Goal: Communication & Community: Answer question/provide support

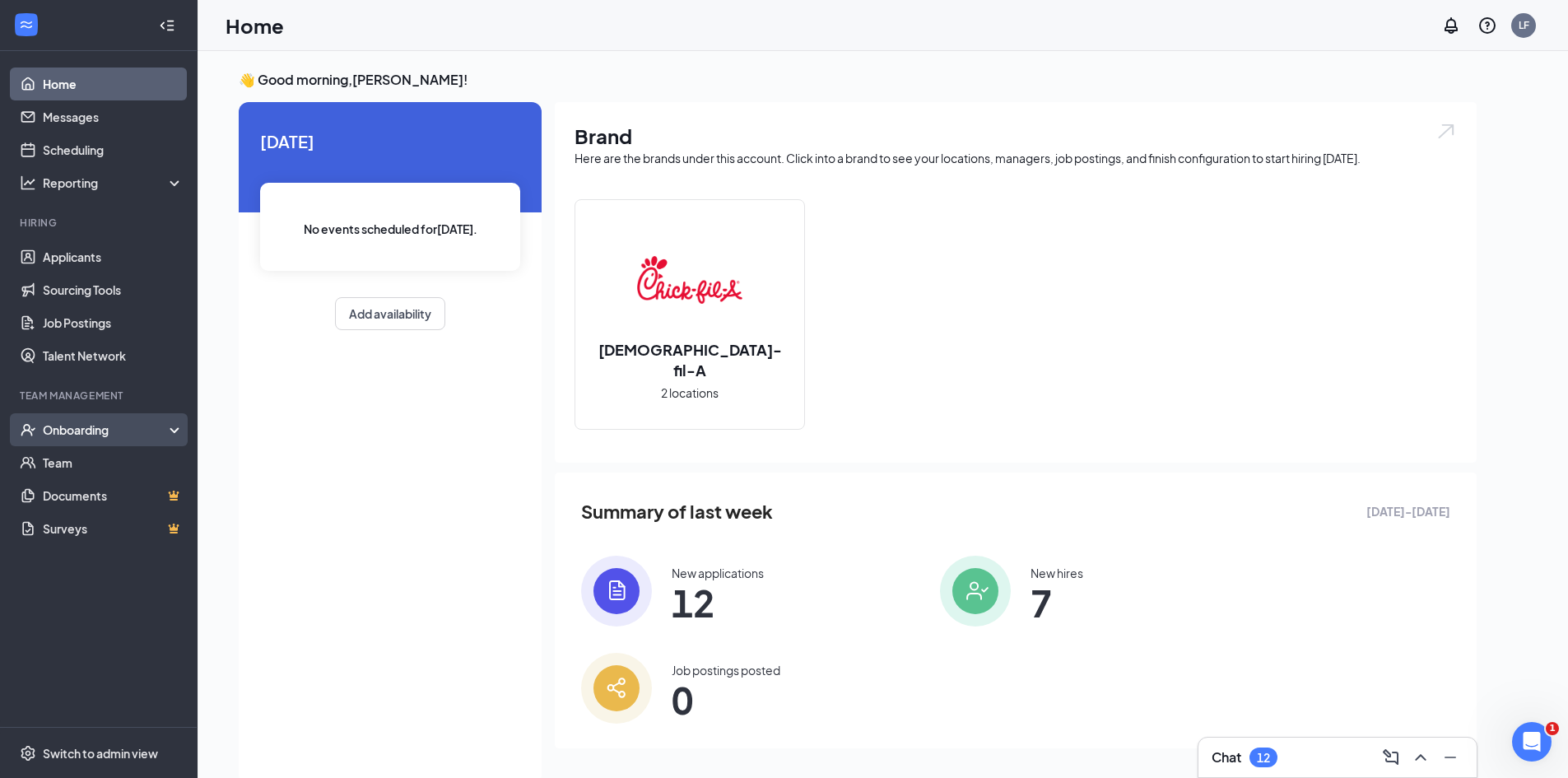
click at [94, 431] on div "Onboarding" at bounding box center [106, 430] width 127 height 17
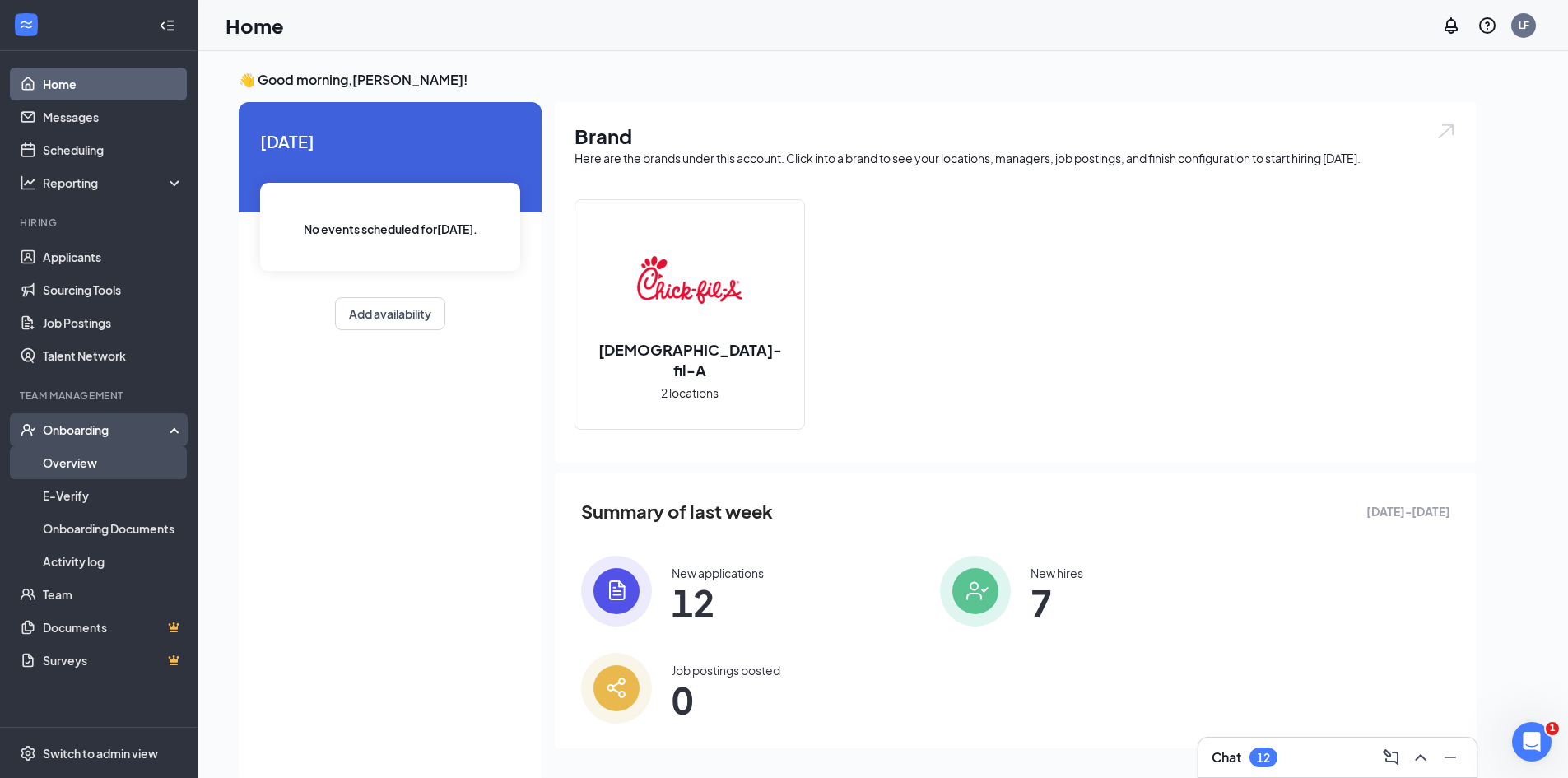
click at [98, 458] on link "Overview" at bounding box center [113, 462] width 140 height 33
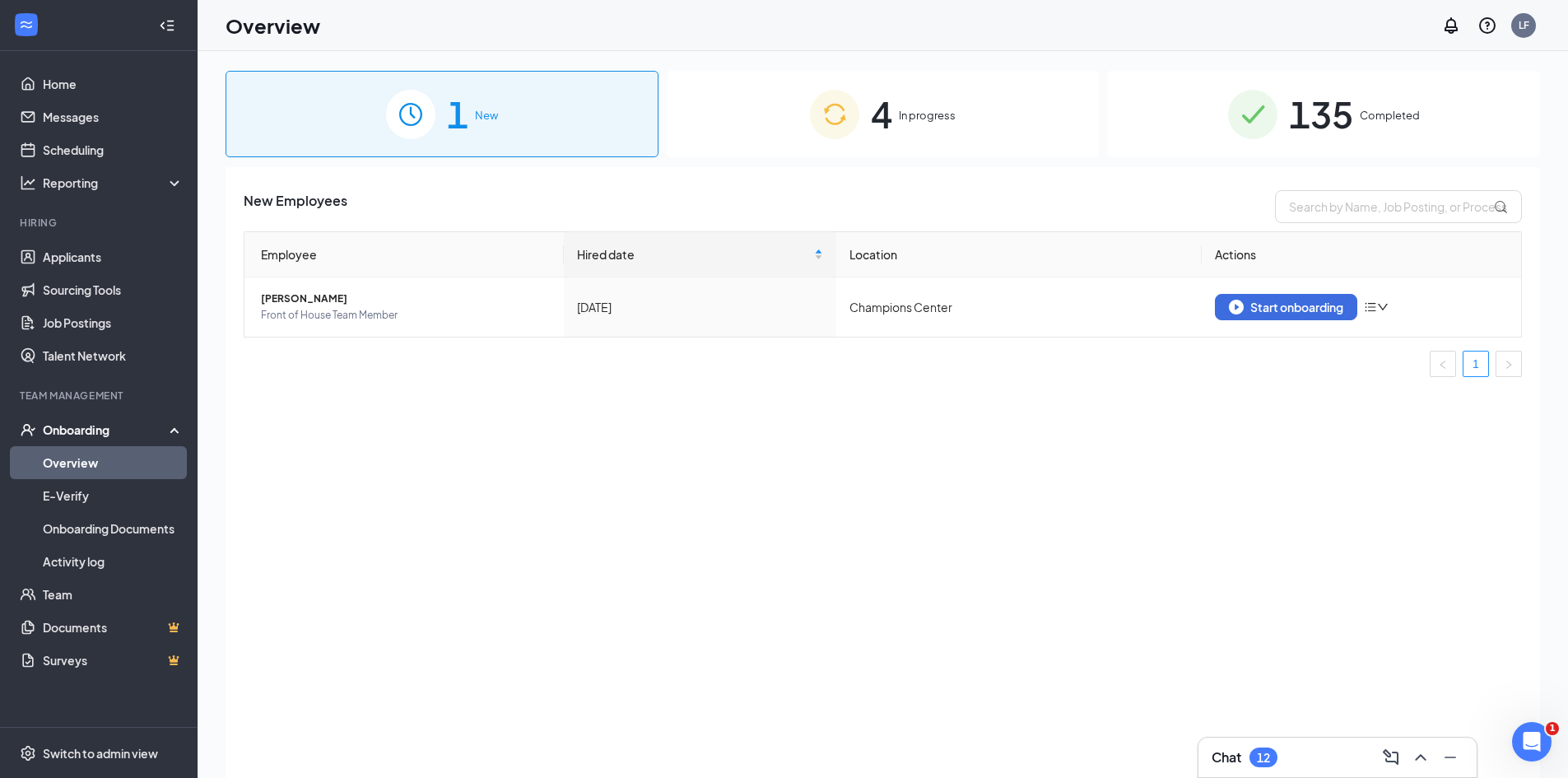
click at [963, 119] on div "4 In progress" at bounding box center [883, 114] width 433 height 86
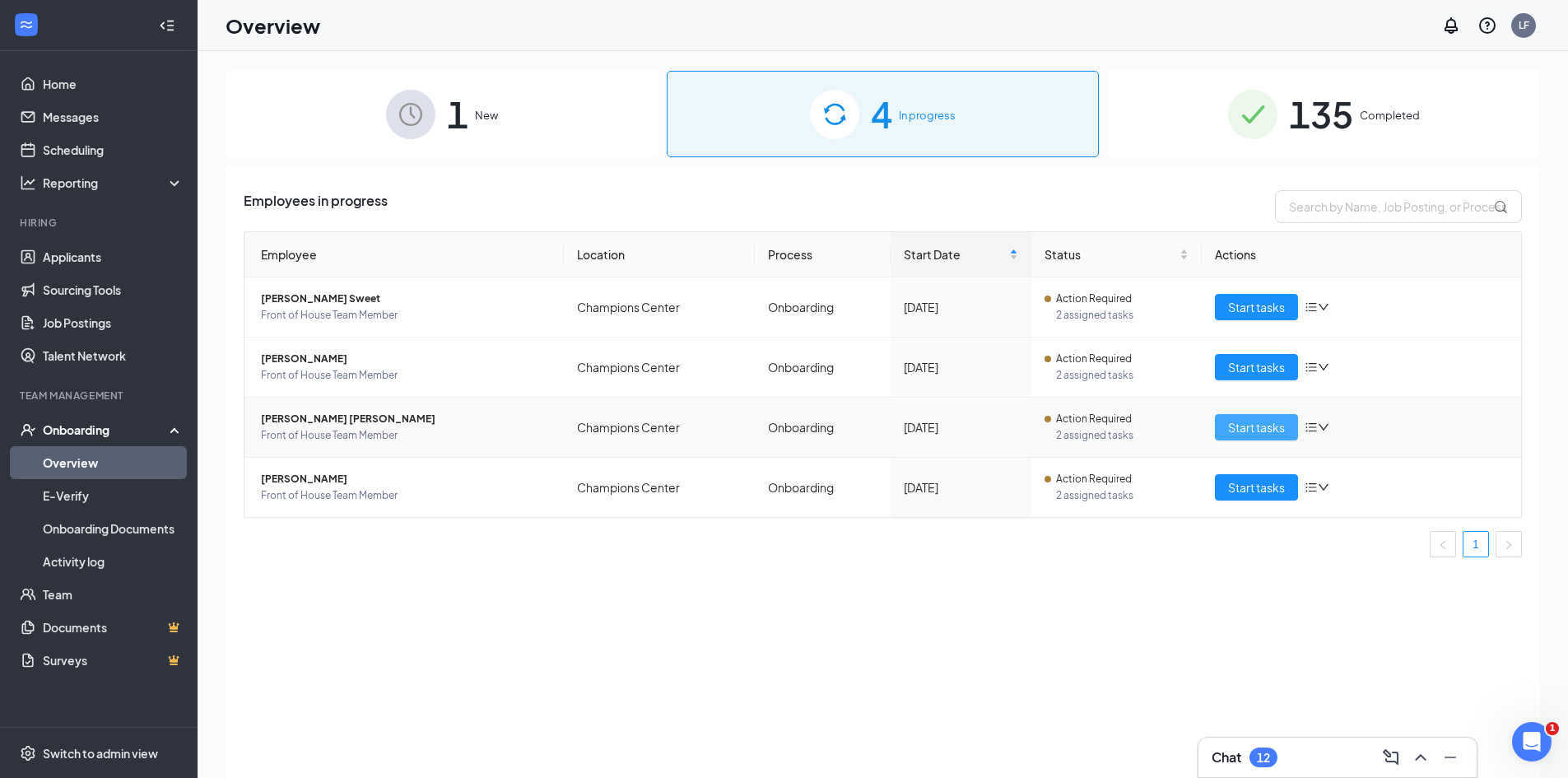
click at [1246, 429] on span "Start tasks" at bounding box center [1255, 428] width 56 height 18
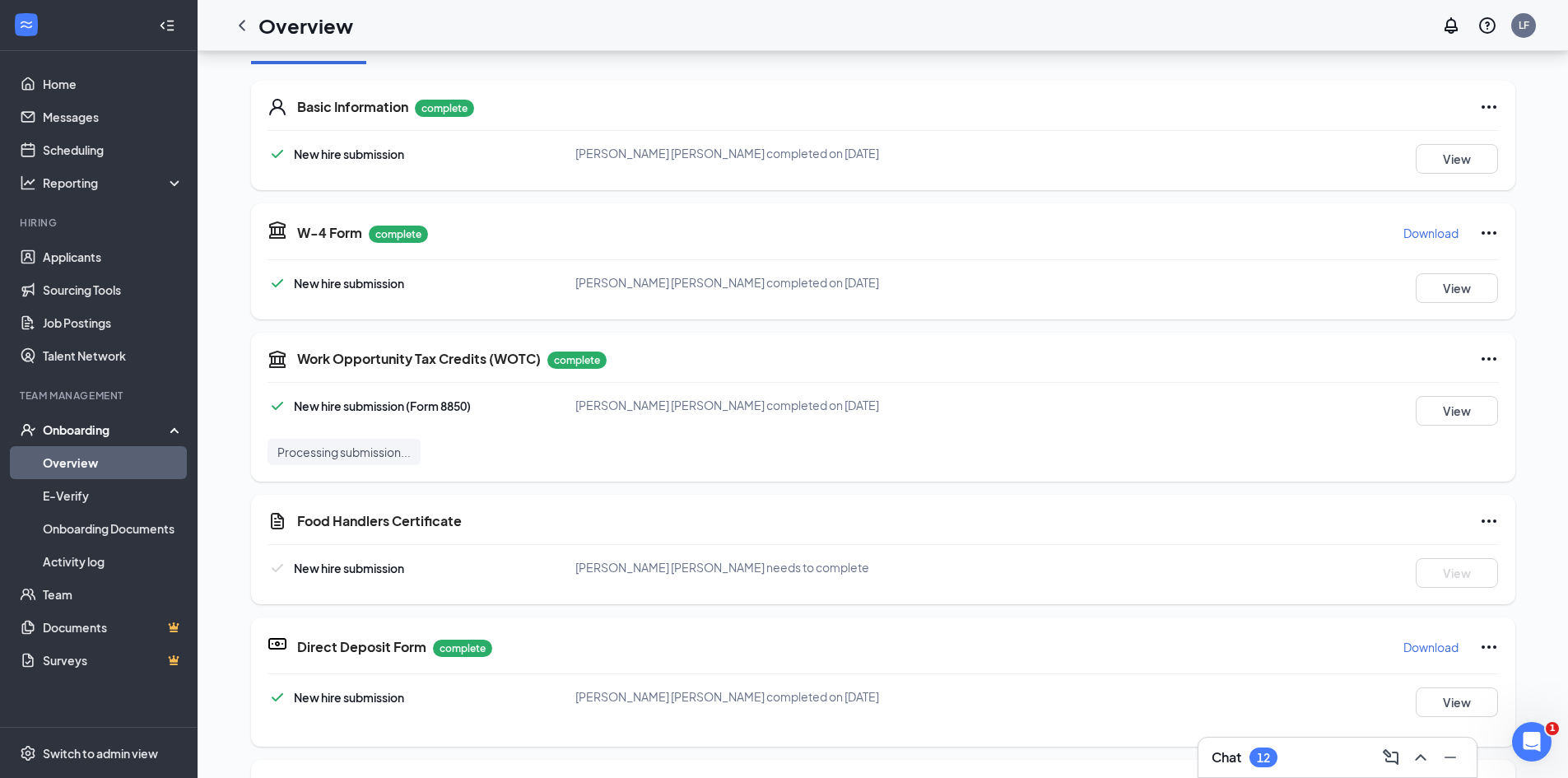
scroll to position [236, 0]
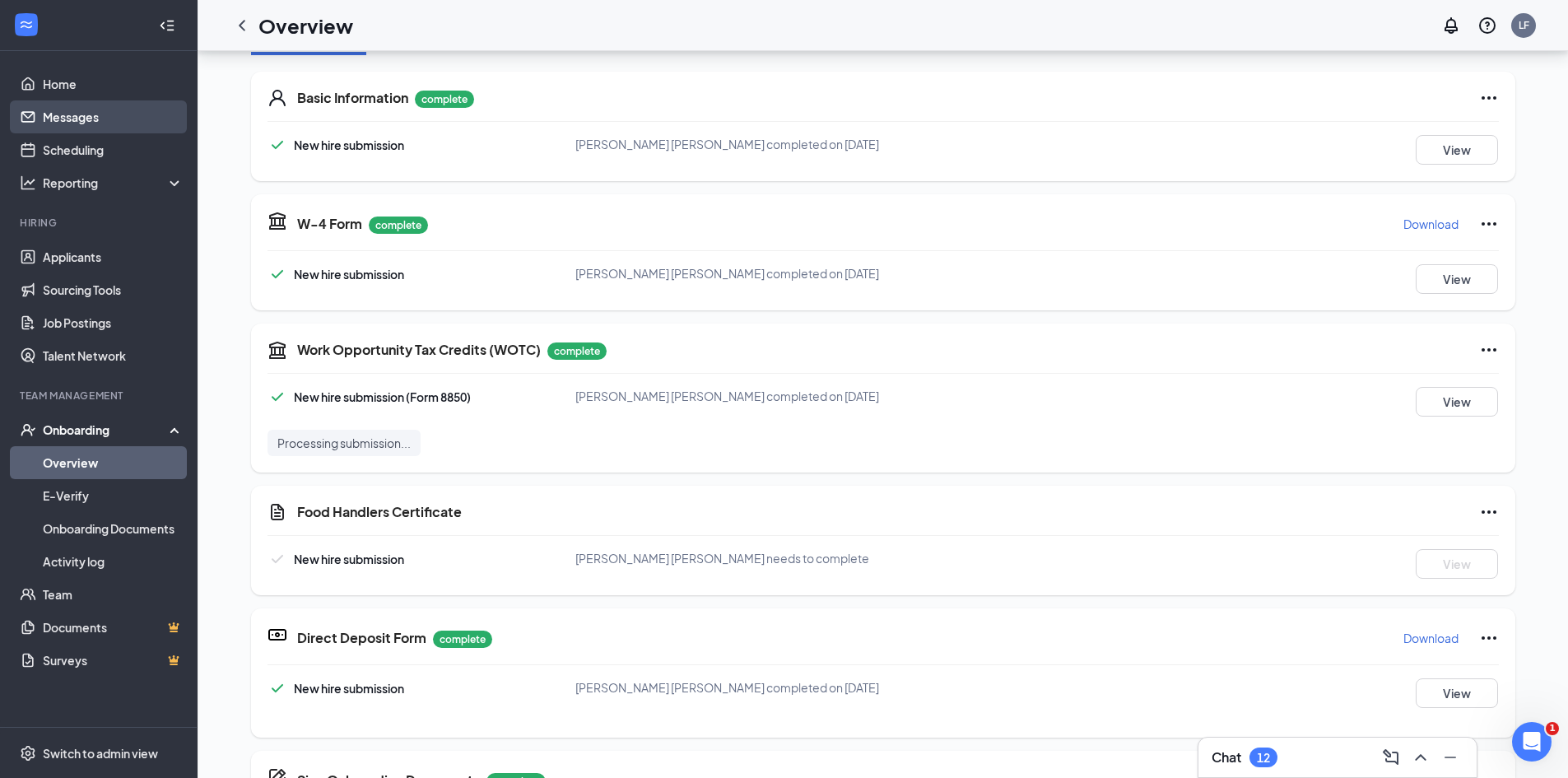
click at [133, 114] on link "Messages" at bounding box center [113, 117] width 140 height 33
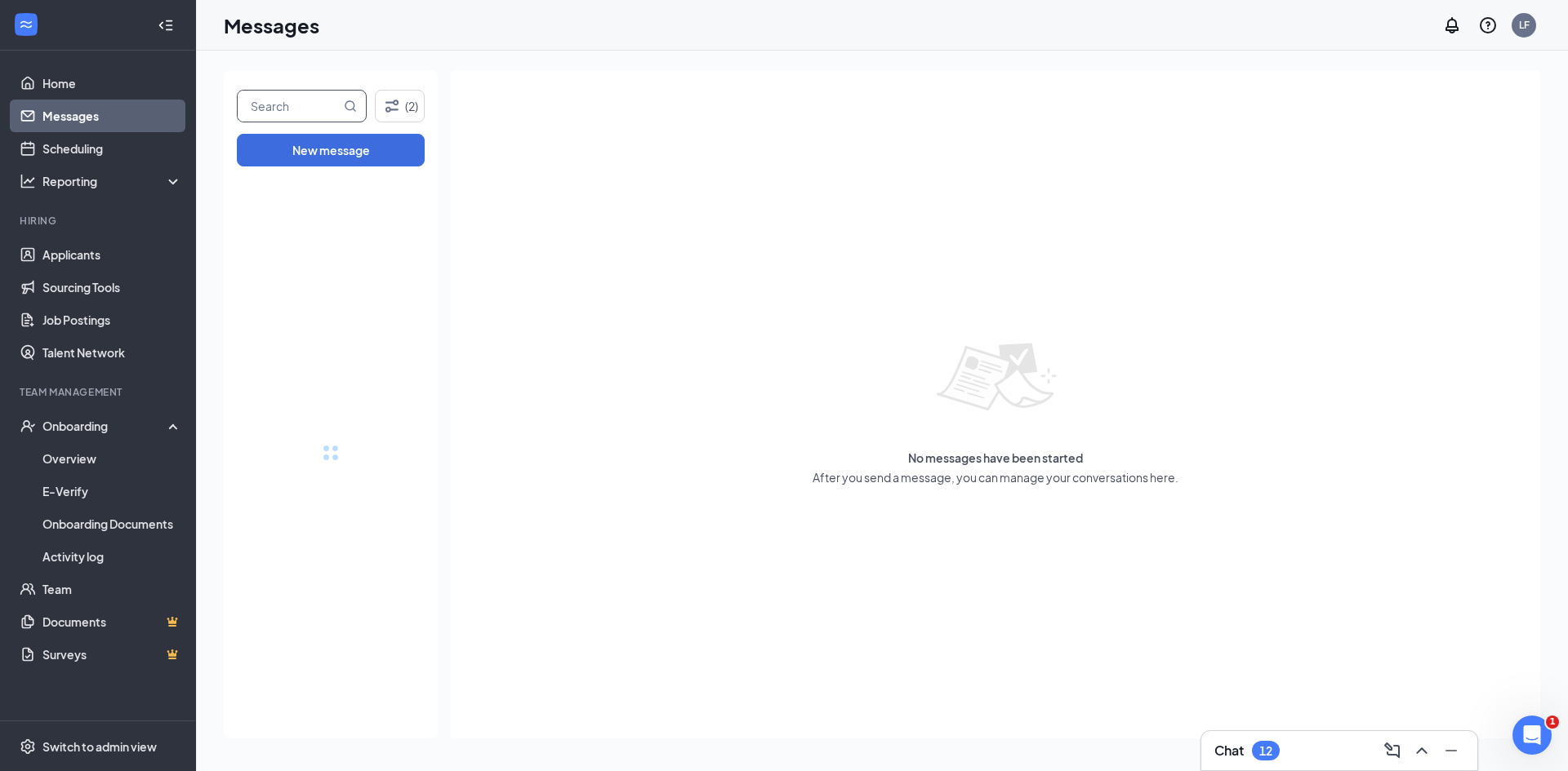
click at [289, 100] on input "text" at bounding box center [288, 106] width 103 height 31
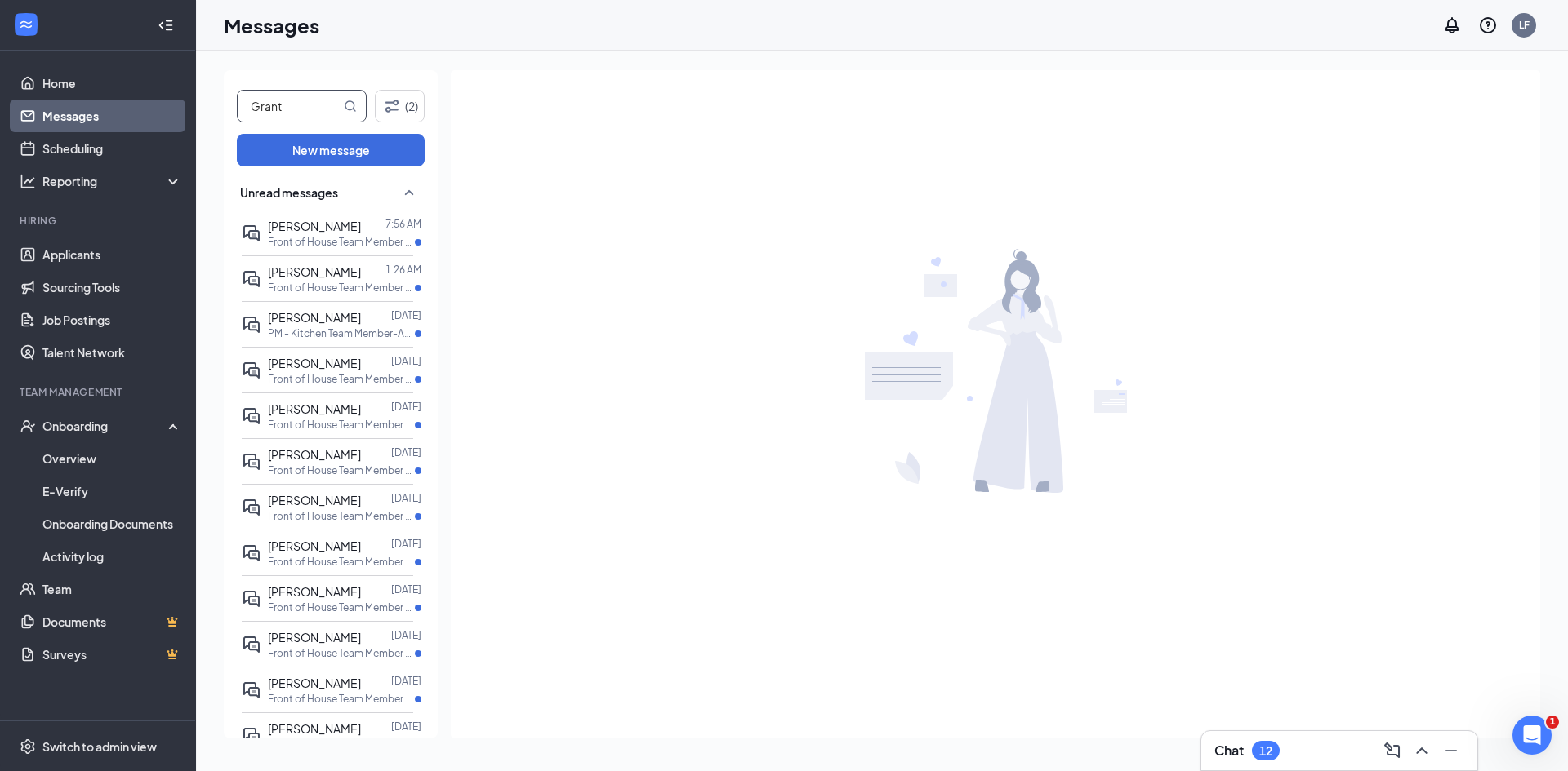
type input "Grant"
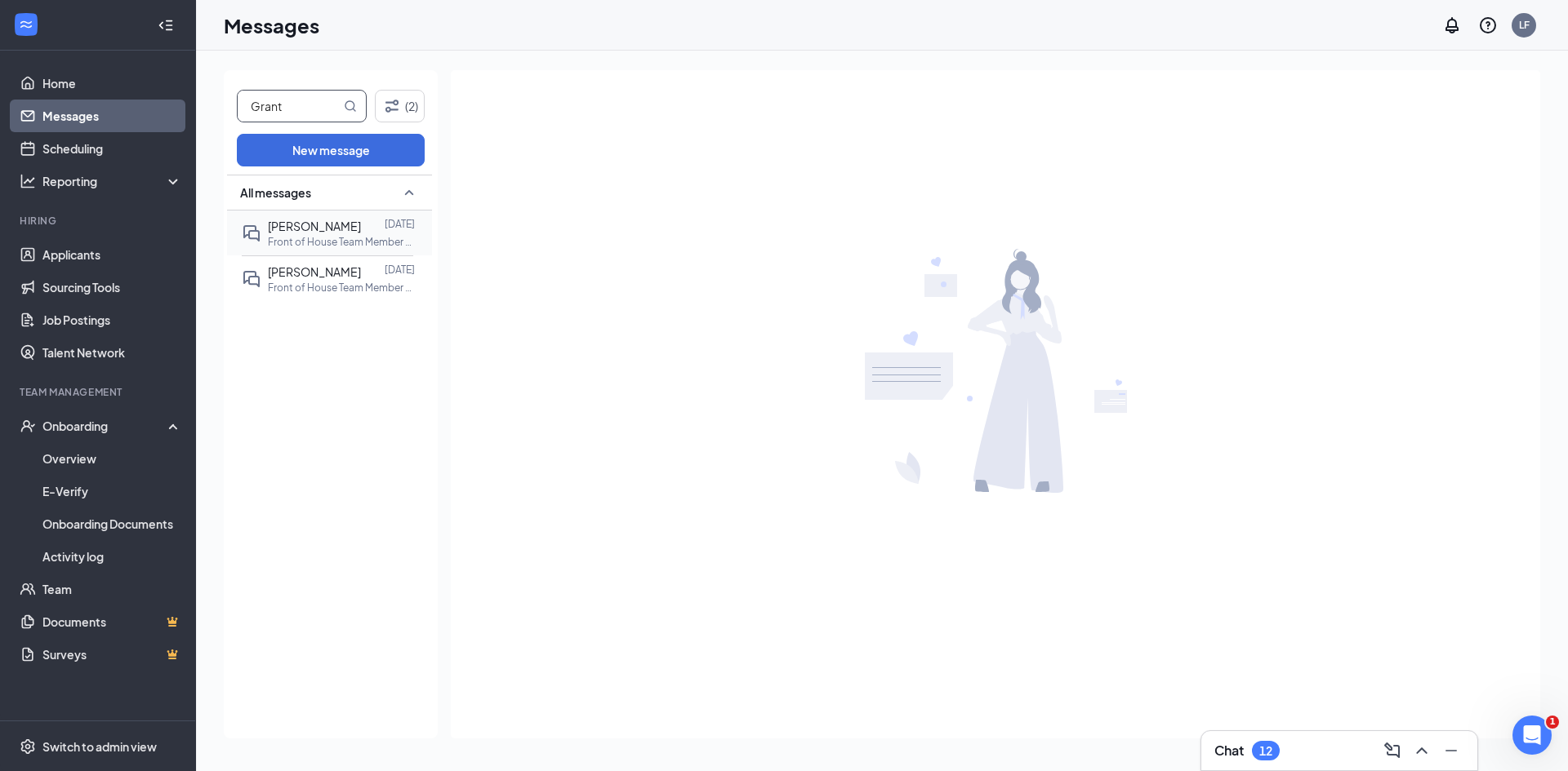
drag, startPoint x: 316, startPoint y: 240, endPoint x: 297, endPoint y: 235, distance: 19.6
click at [316, 240] on p "Front of House Team Member at [GEOGRAPHIC_DATA]" at bounding box center [341, 242] width 147 height 14
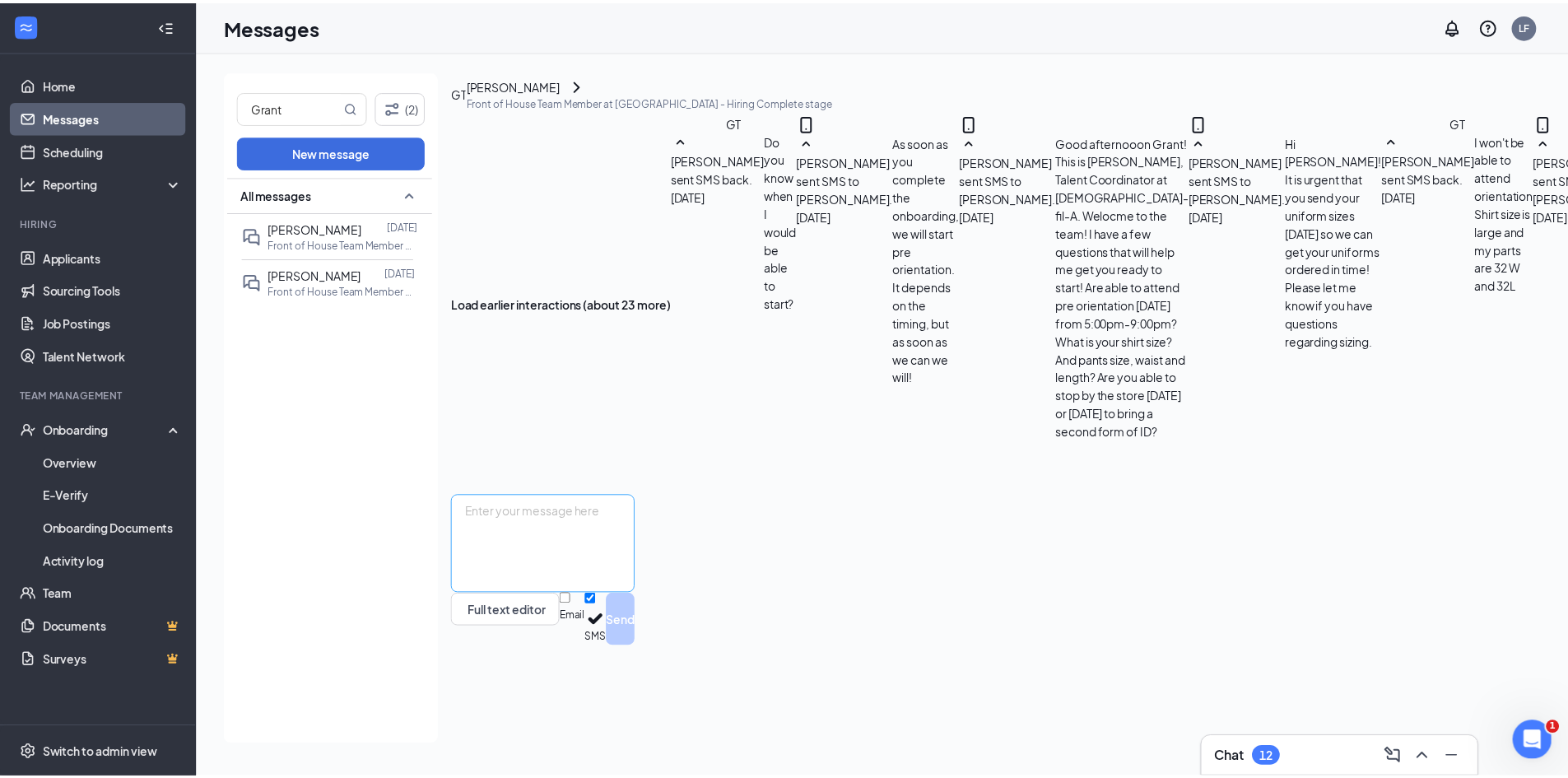
scroll to position [802, 0]
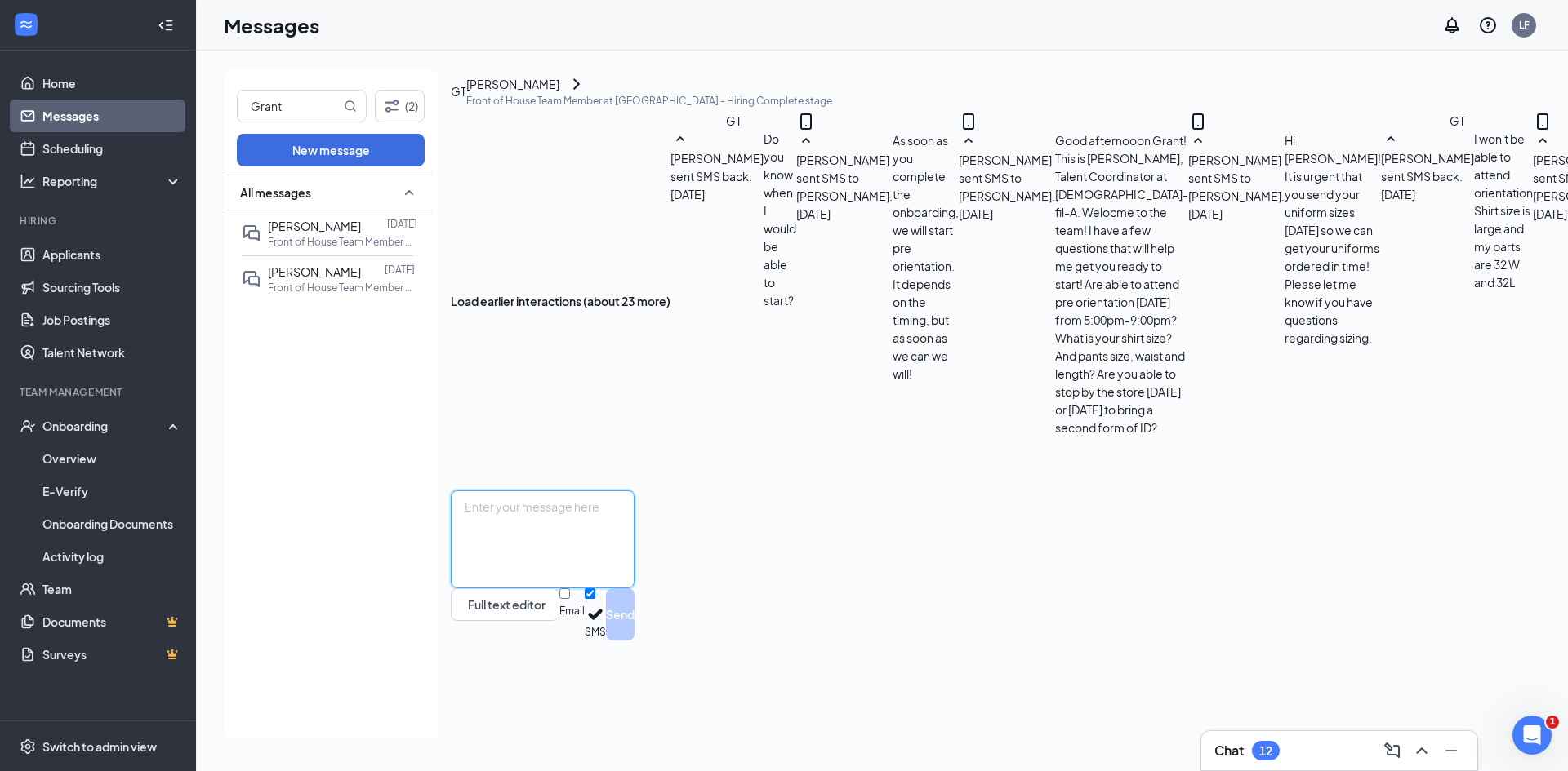
click at [635, 589] on textarea at bounding box center [542, 540] width 183 height 98
type textarea "G"
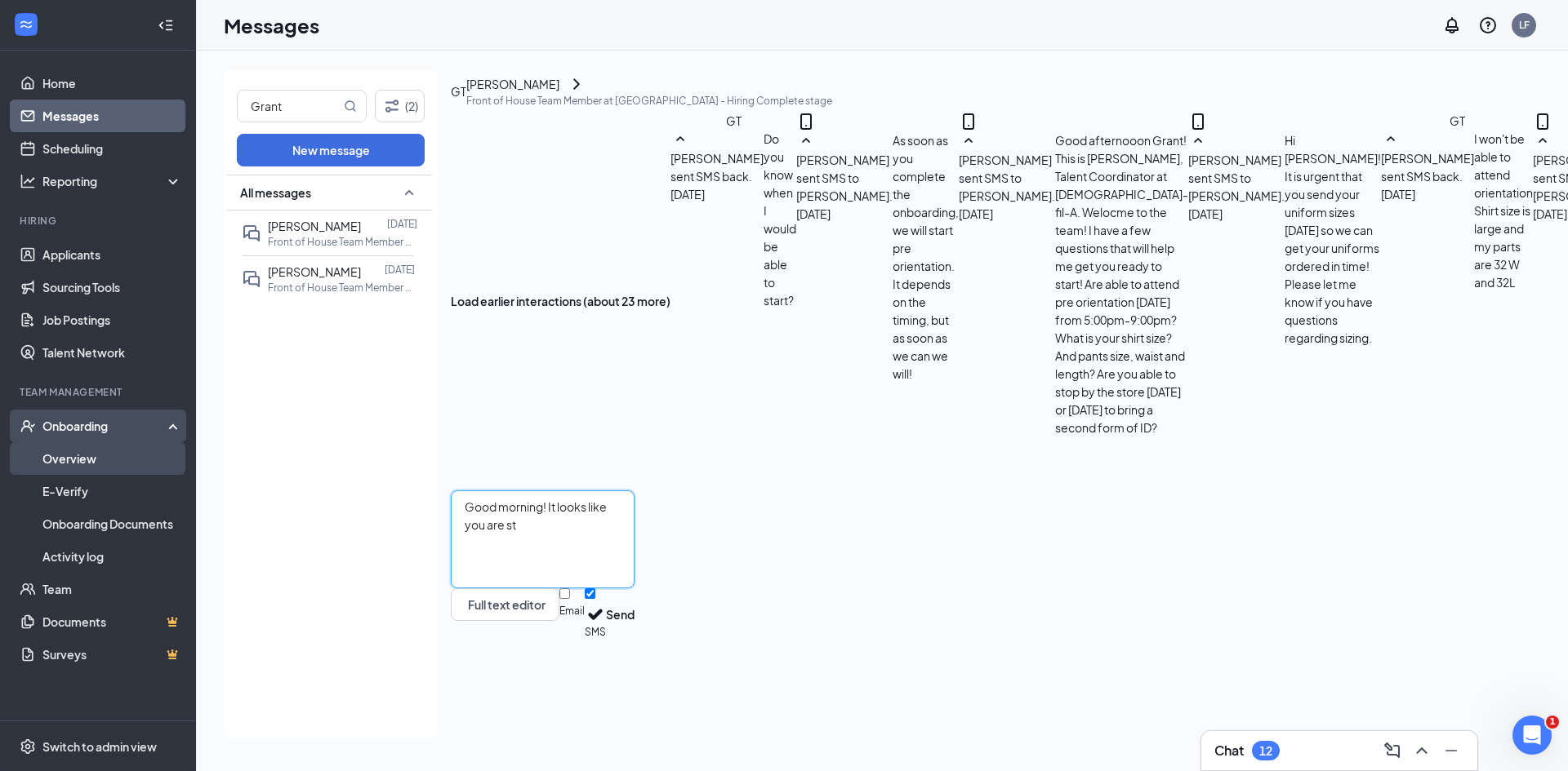
type textarea "Good morning! It looks like you are st"
click at [114, 457] on link "Overview" at bounding box center [112, 458] width 139 height 32
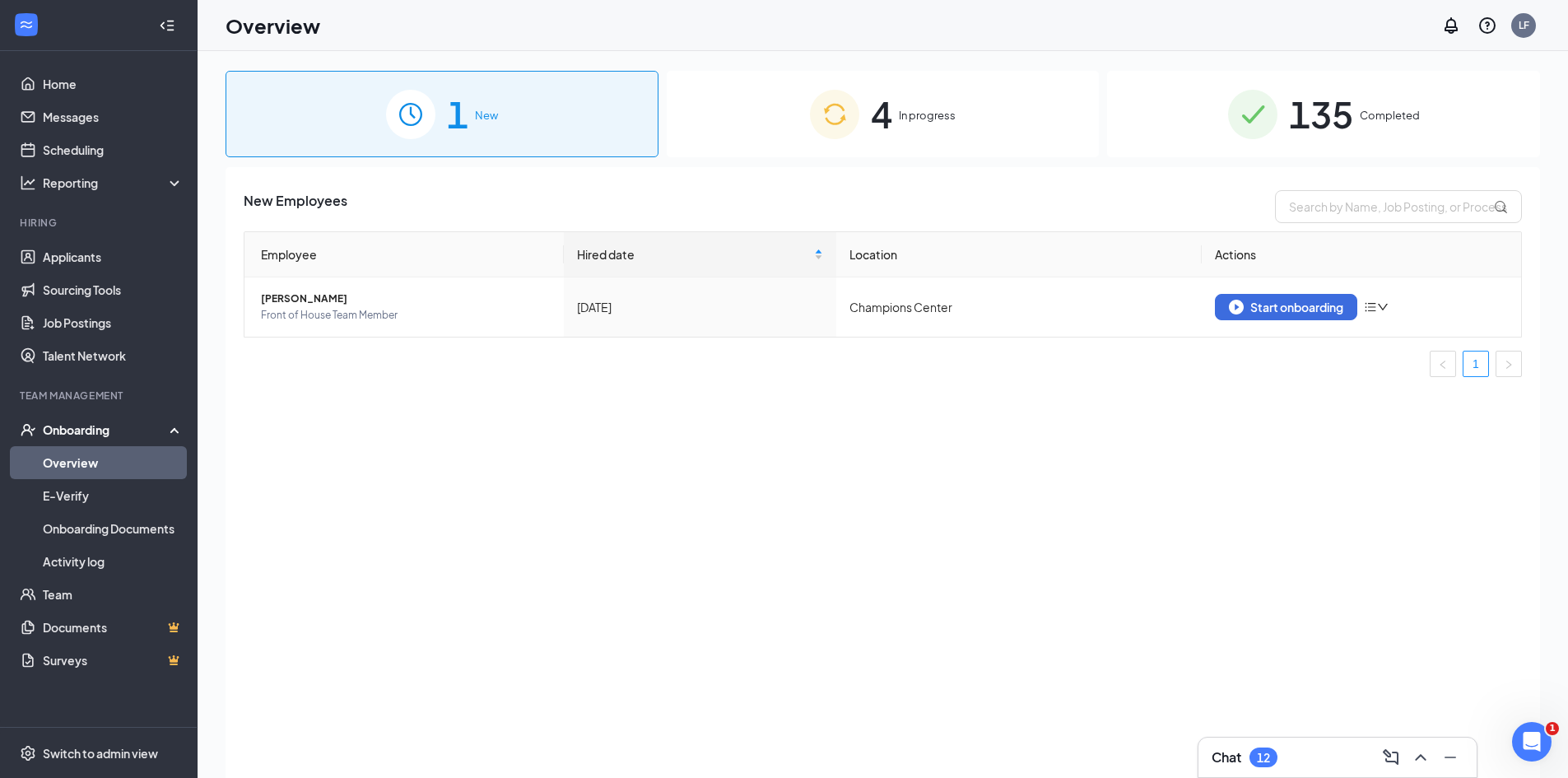
click at [907, 140] on div "4 In progress" at bounding box center [883, 114] width 433 height 86
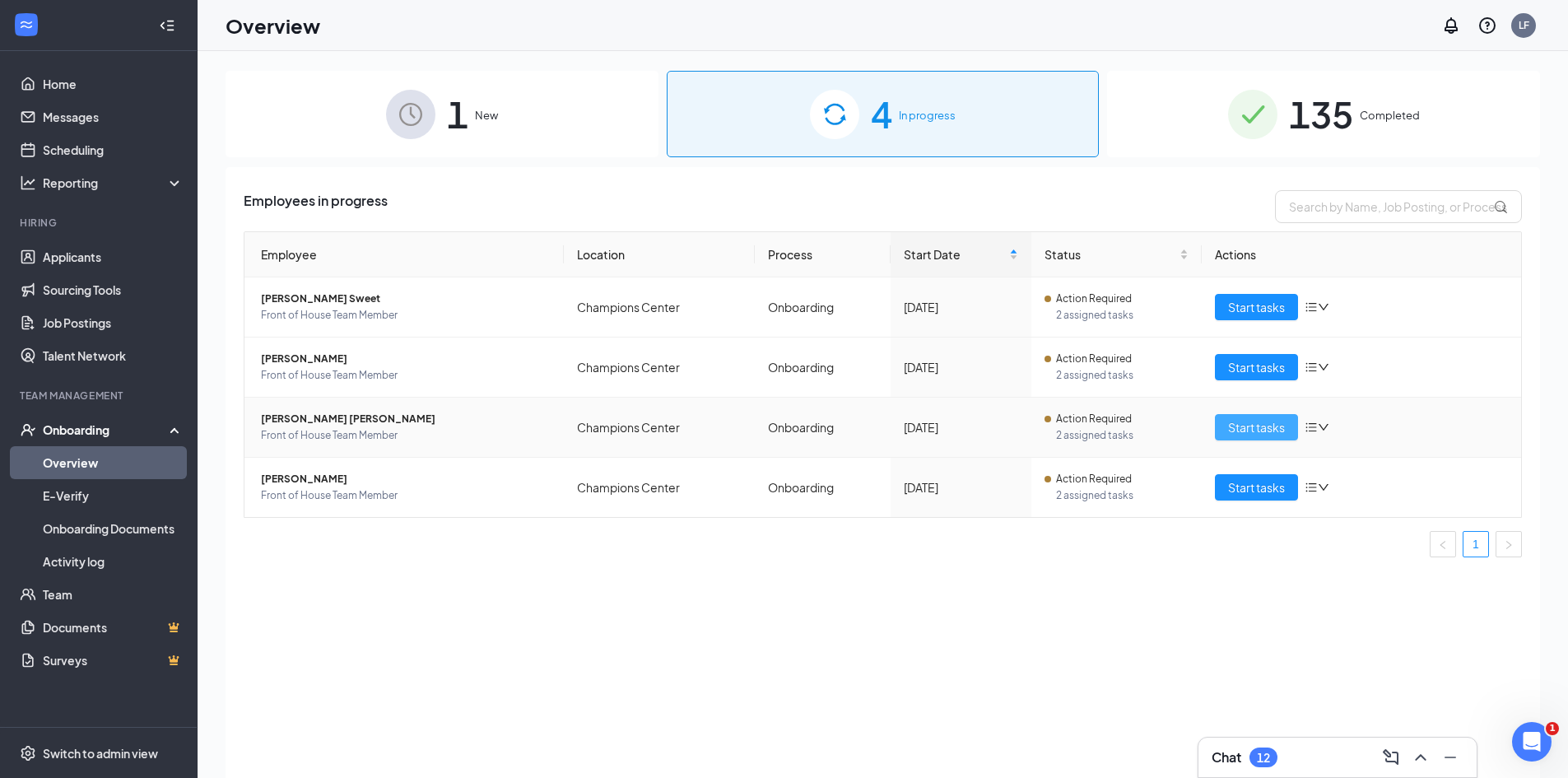
click at [1252, 430] on span "Start tasks" at bounding box center [1255, 428] width 56 height 18
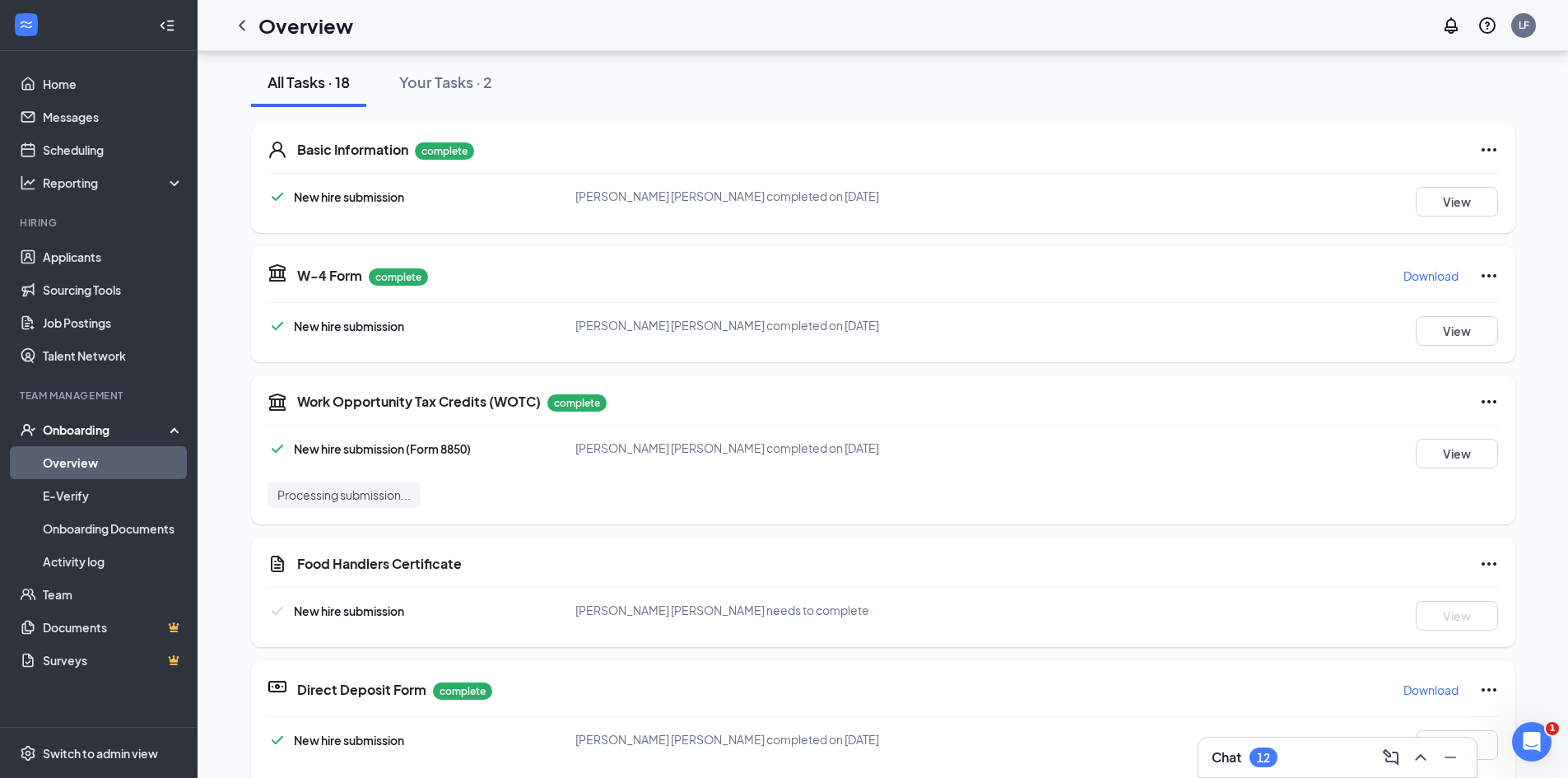
scroll to position [174, 0]
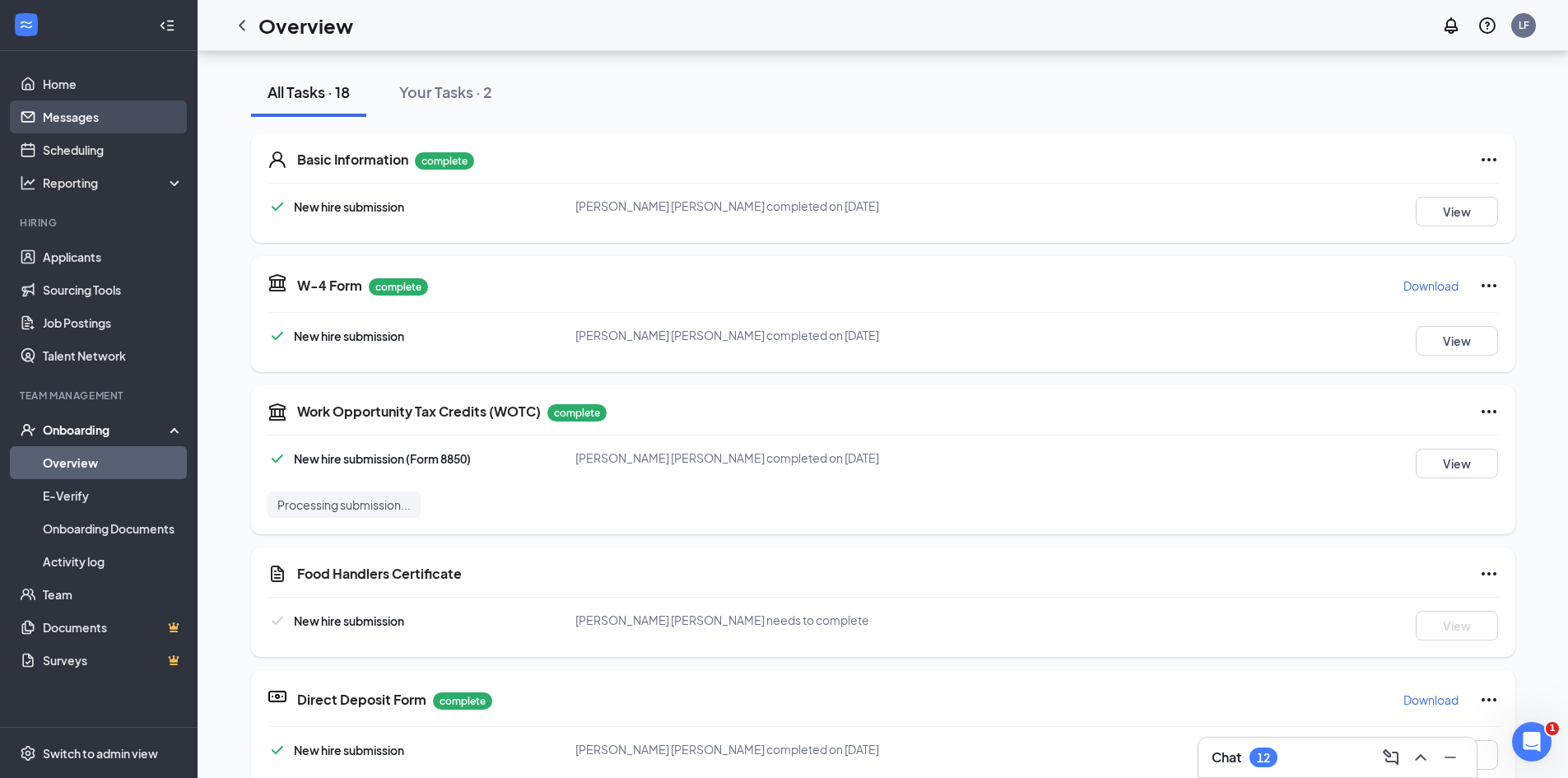
click at [60, 112] on link "Messages" at bounding box center [113, 117] width 140 height 33
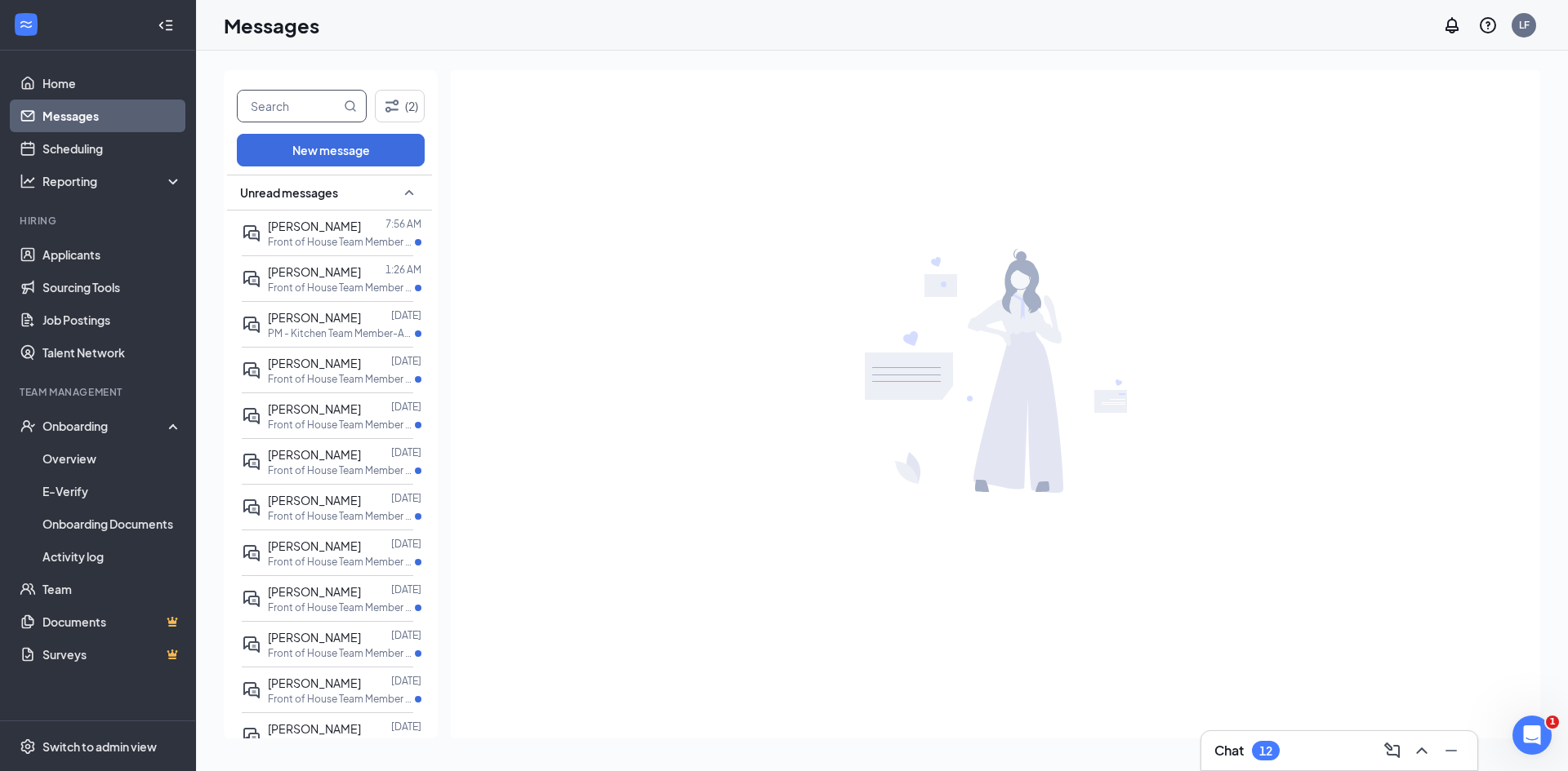
click at [323, 101] on input "text" at bounding box center [288, 106] width 103 height 31
type input "Grant"
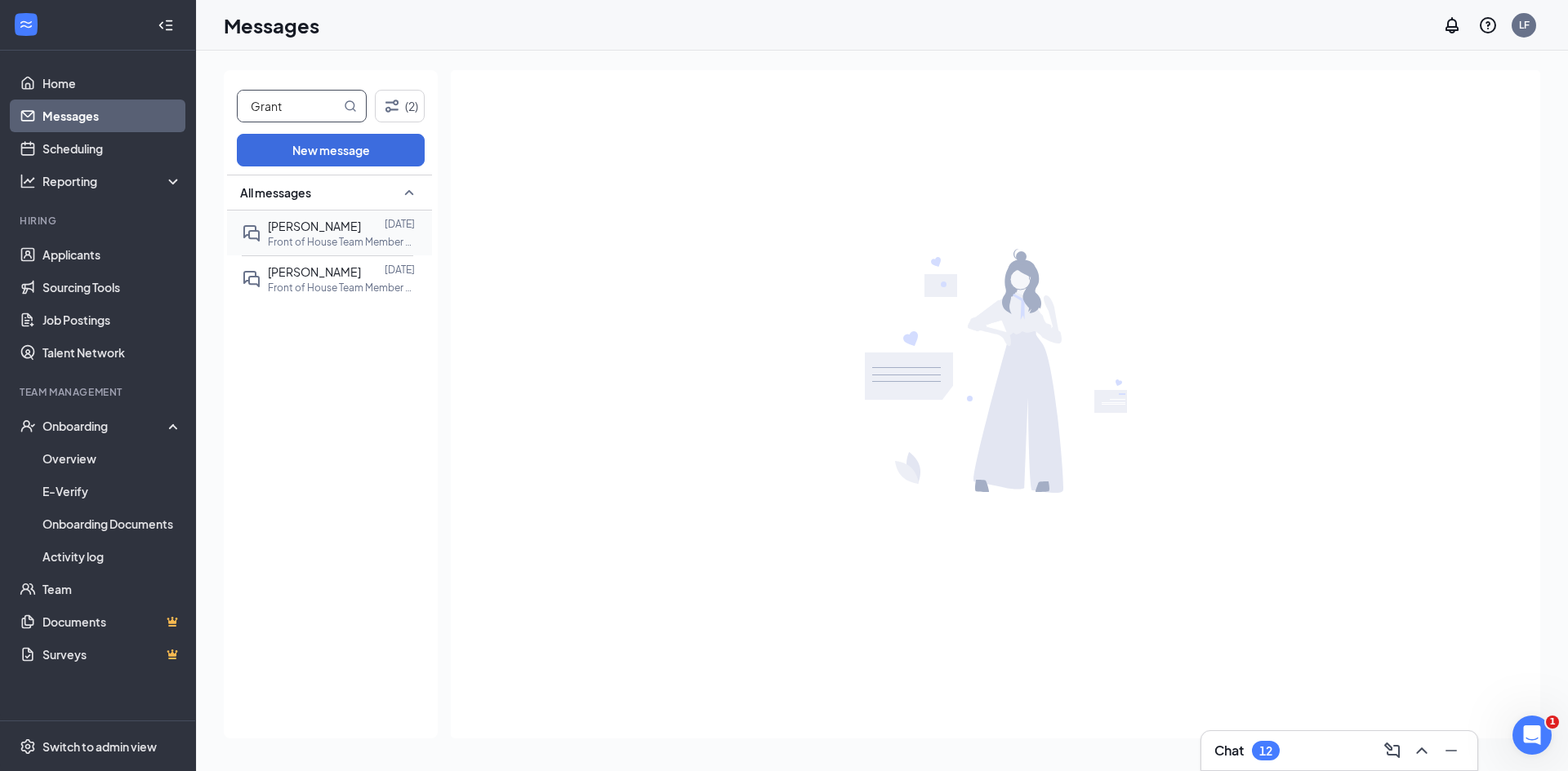
click at [311, 220] on span "[PERSON_NAME]" at bounding box center [314, 226] width 93 height 15
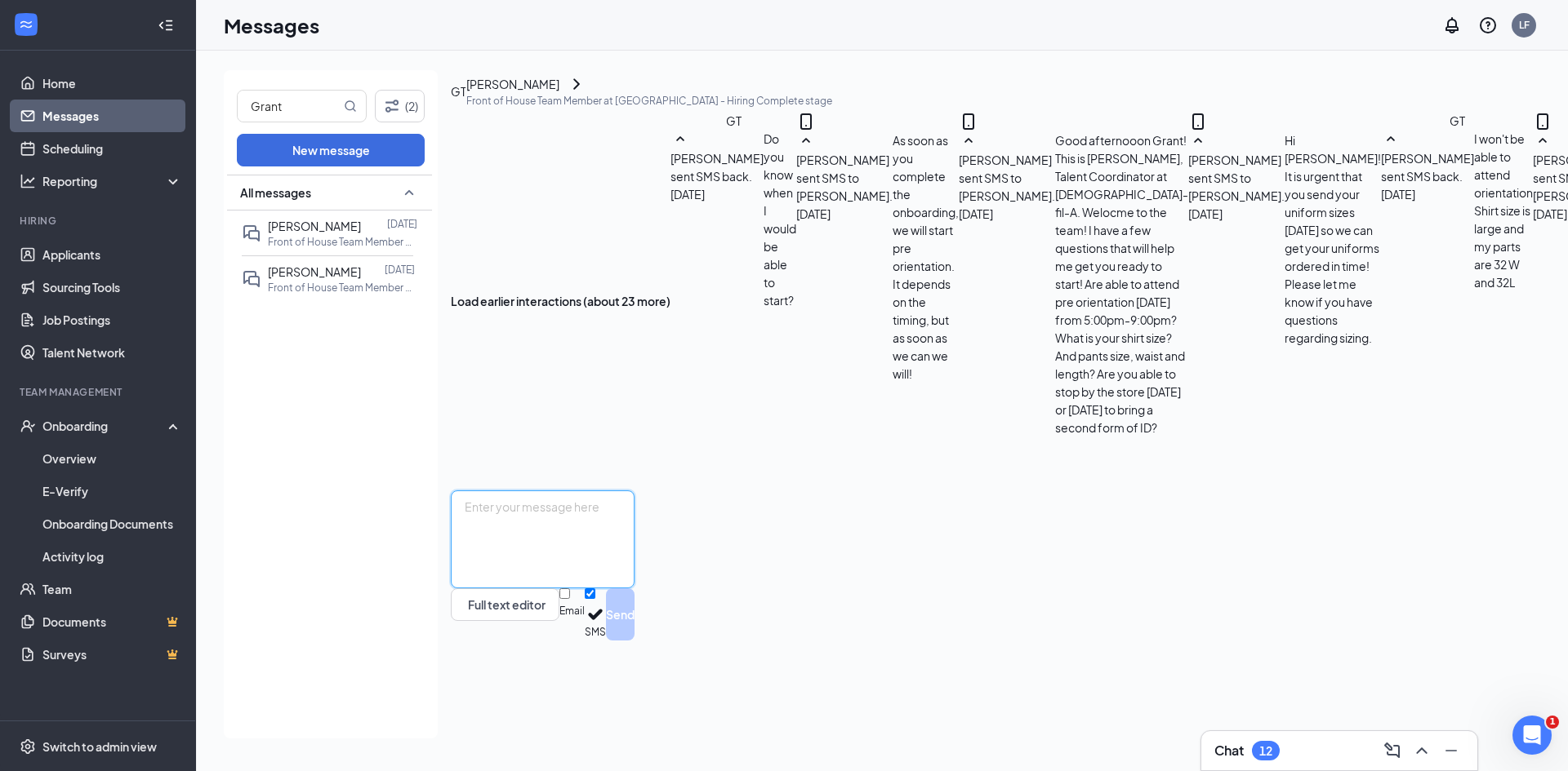
click at [635, 589] on textarea at bounding box center [542, 540] width 183 height 98
type textarea "Hi [PERSON_NAME]! You still have one more form to fill out! It is the food hand…"
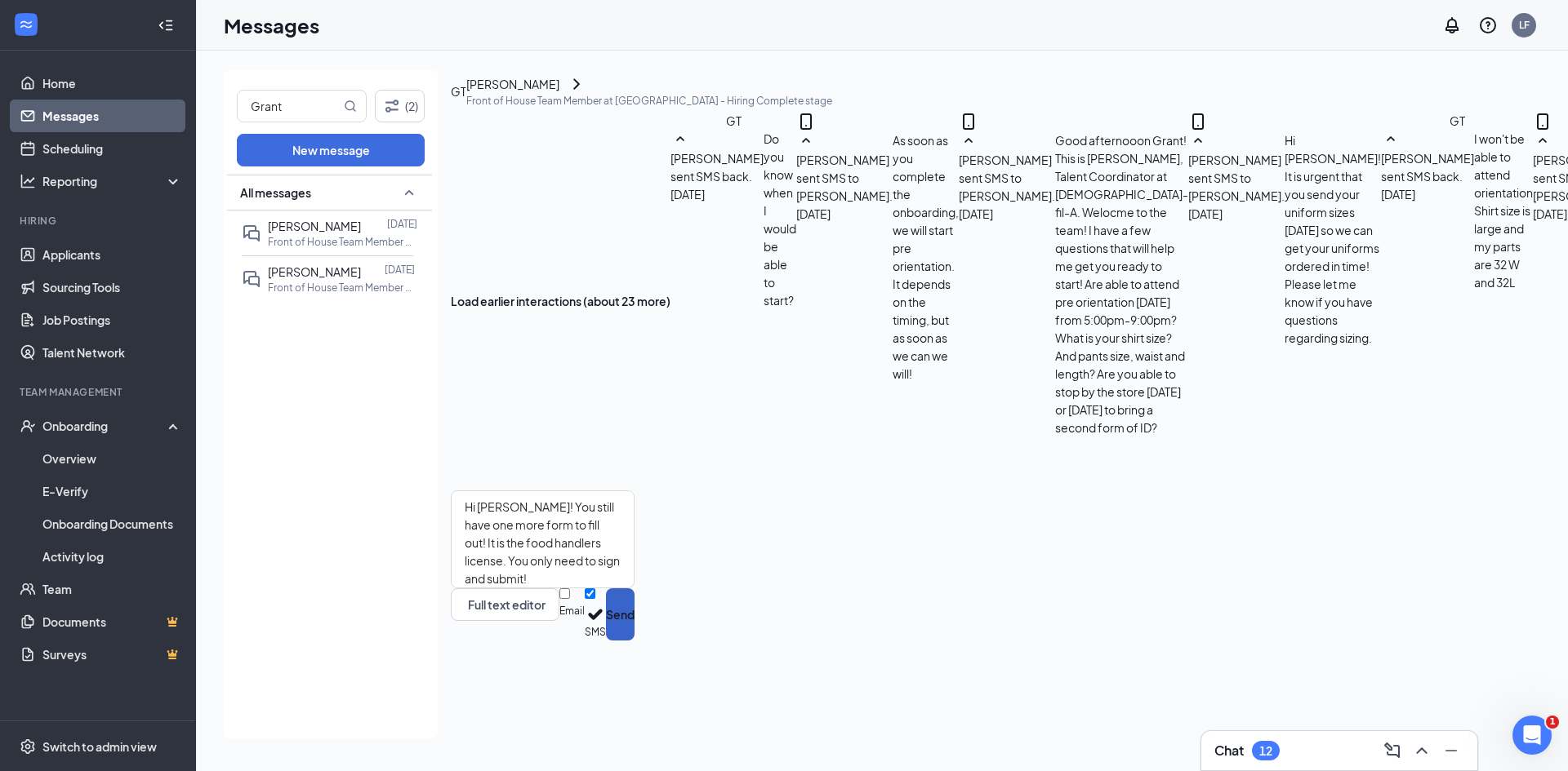
click at [635, 641] on button "Send" at bounding box center [619, 614] width 28 height 52
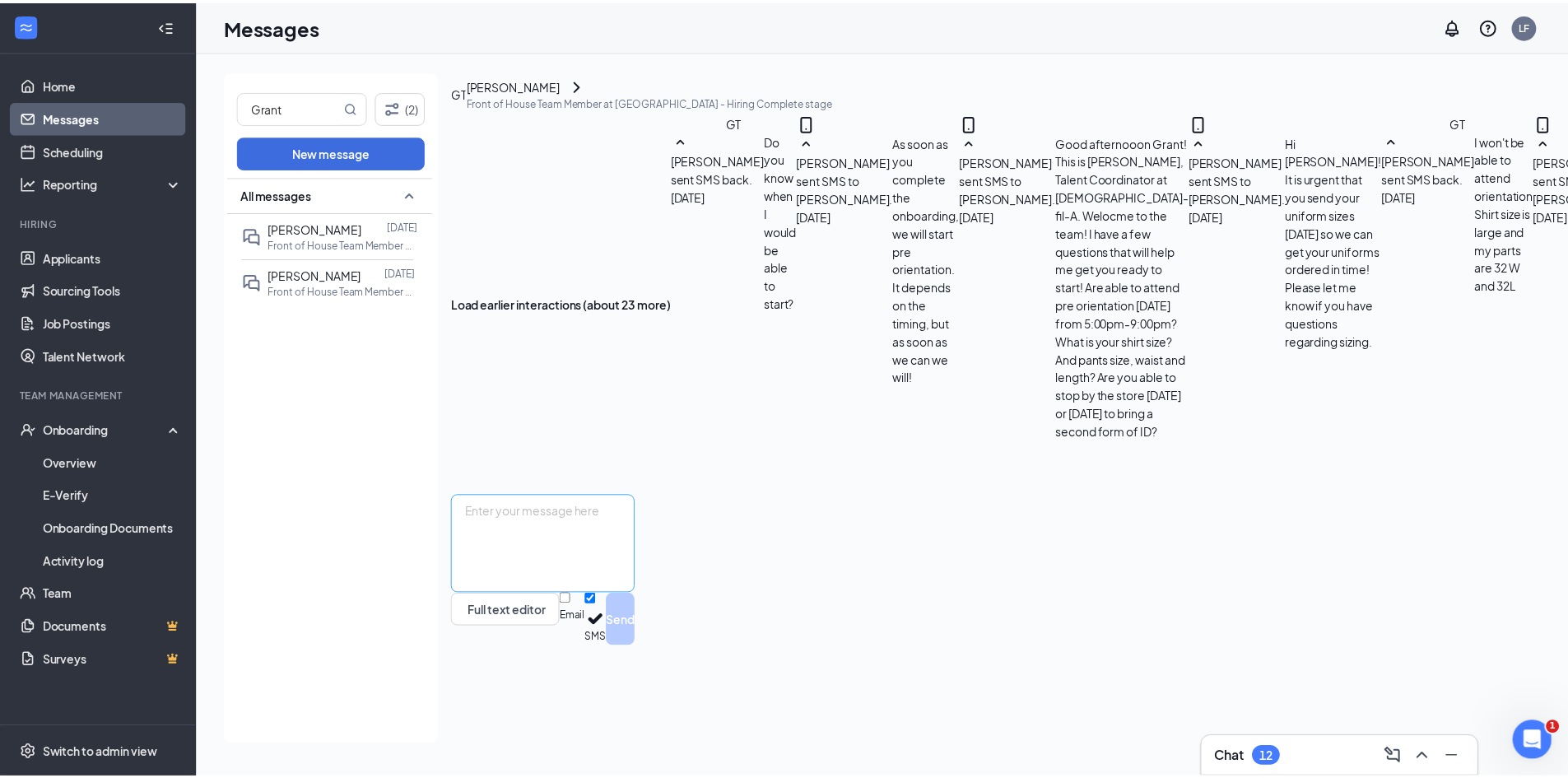
scroll to position [891, 0]
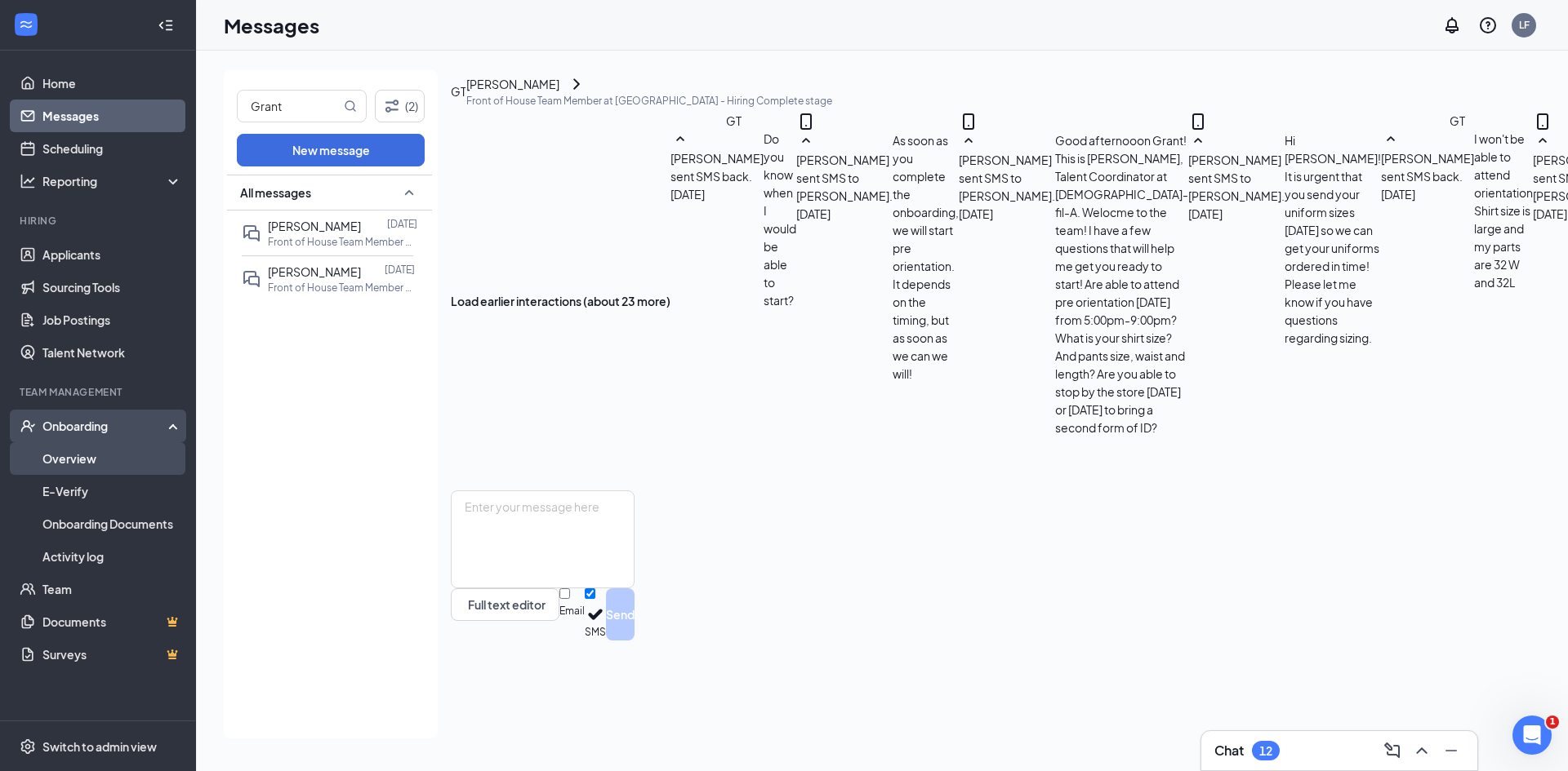
click at [125, 464] on link "Overview" at bounding box center [112, 458] width 139 height 32
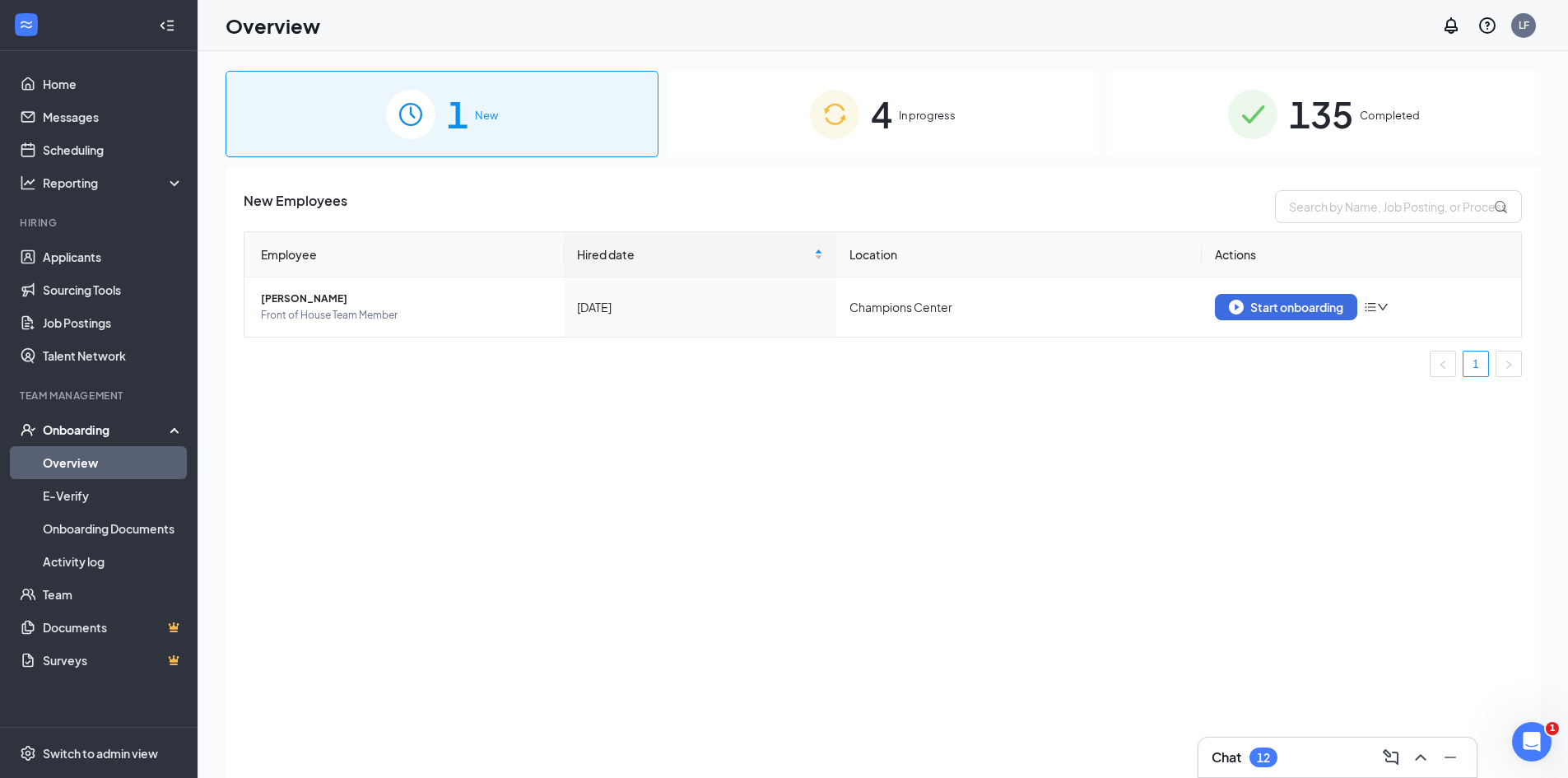
click at [785, 134] on div "4 In progress" at bounding box center [883, 114] width 433 height 86
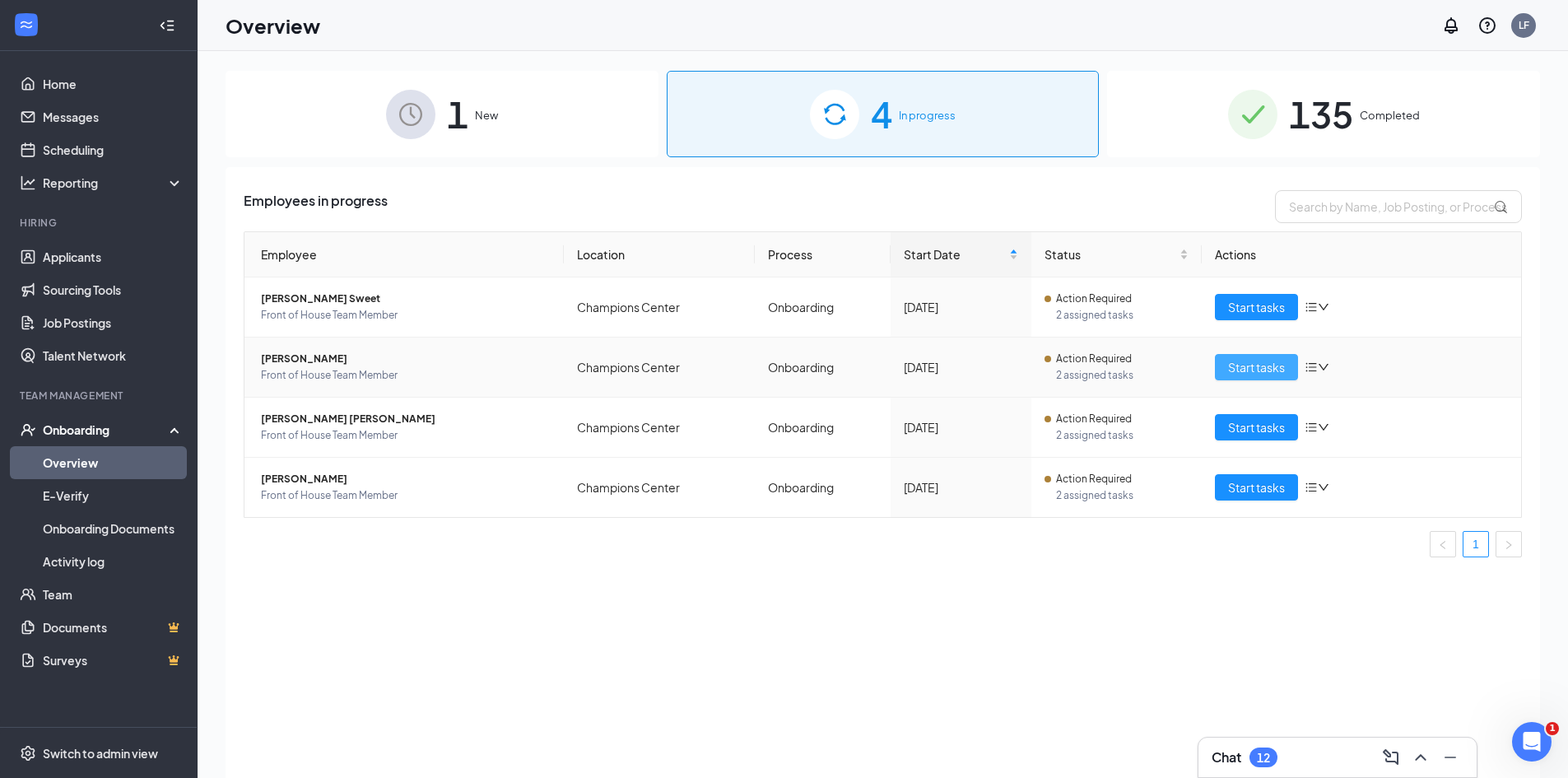
click at [1242, 363] on span "Start tasks" at bounding box center [1255, 367] width 56 height 18
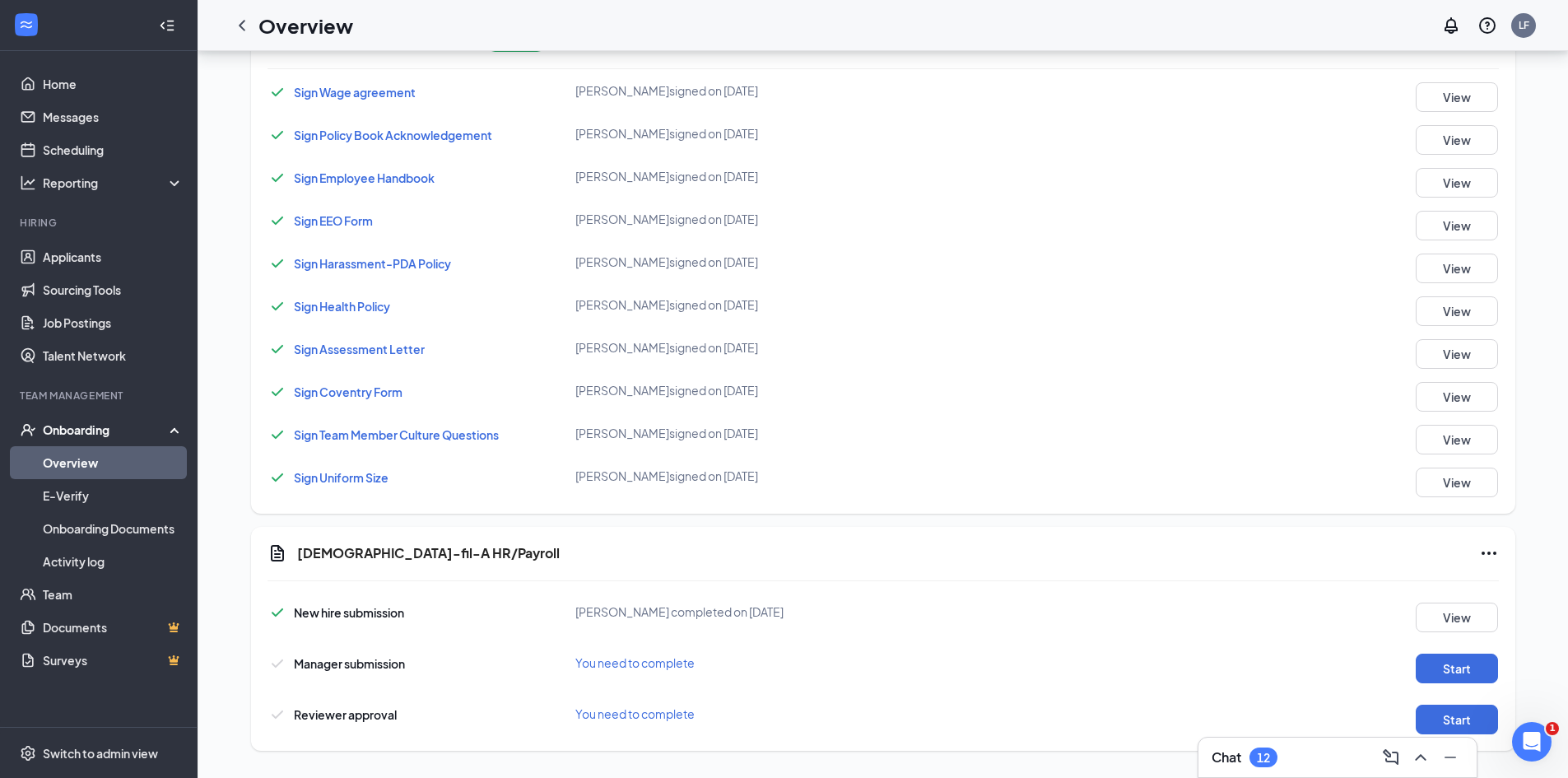
scroll to position [980, 0]
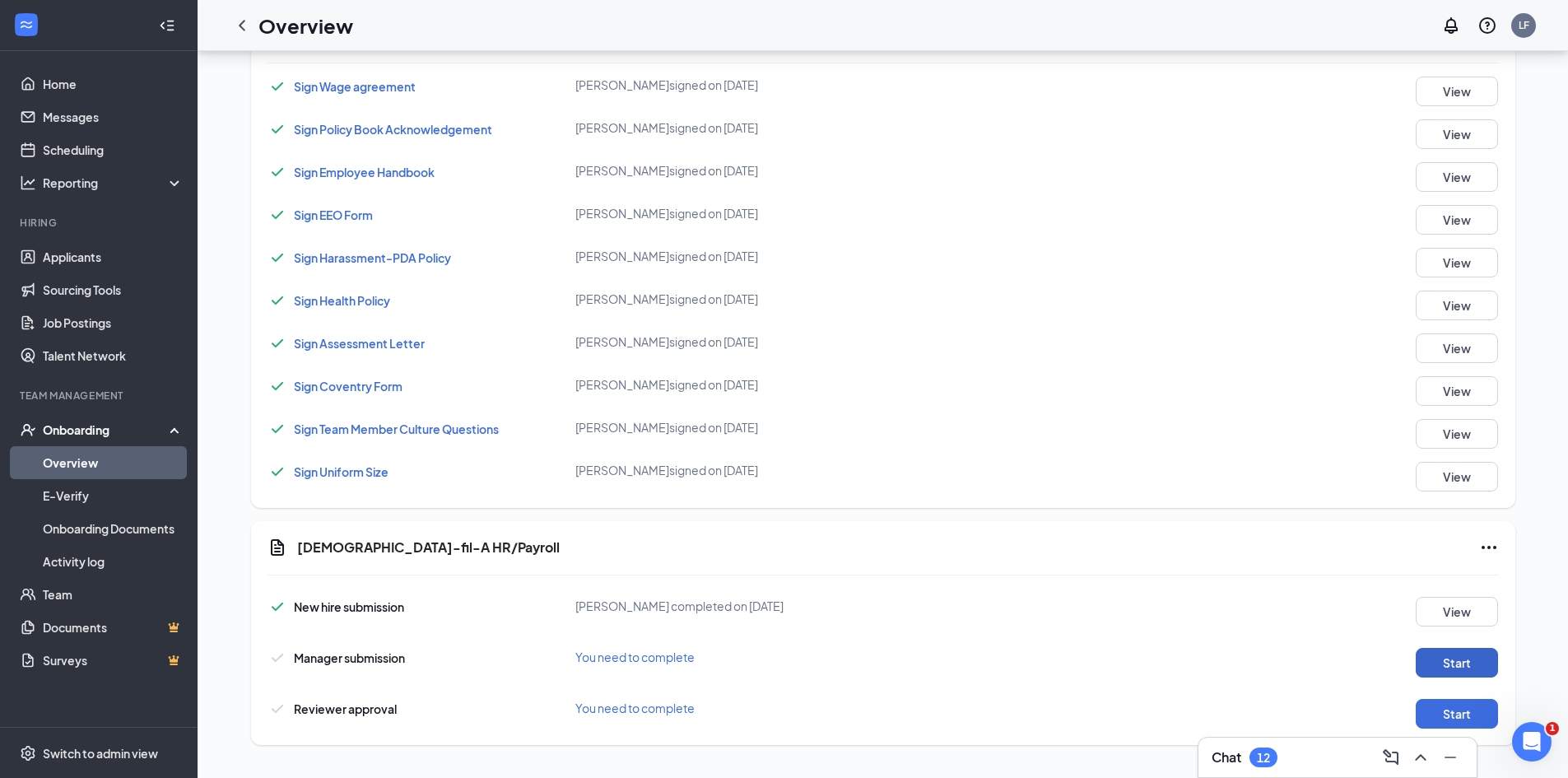
click at [1475, 659] on button "Start" at bounding box center [1456, 663] width 82 height 30
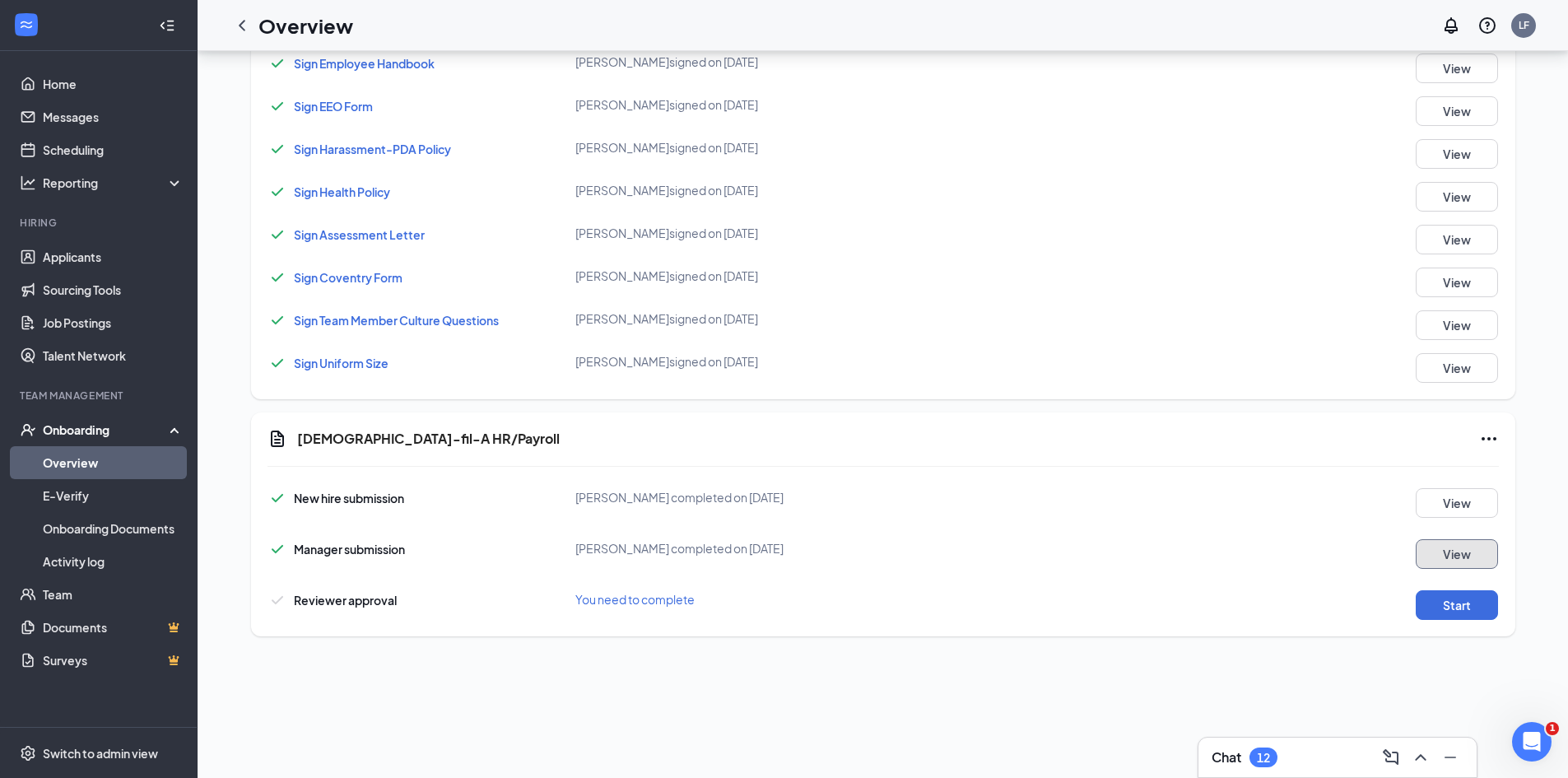
scroll to position [110, 0]
click at [1483, 606] on button "Start" at bounding box center [1456, 605] width 82 height 30
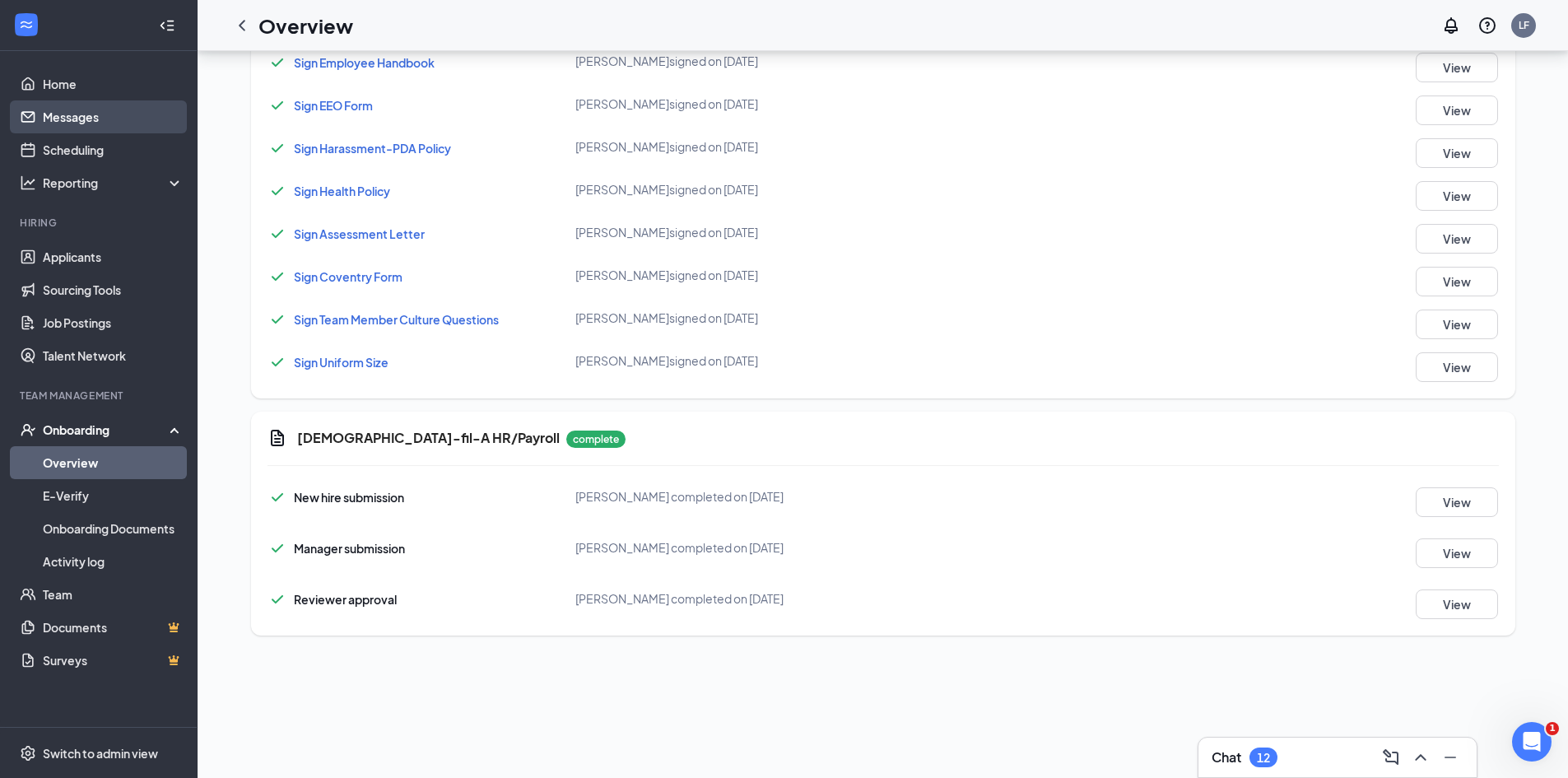
click at [73, 110] on link "Messages" at bounding box center [113, 117] width 140 height 33
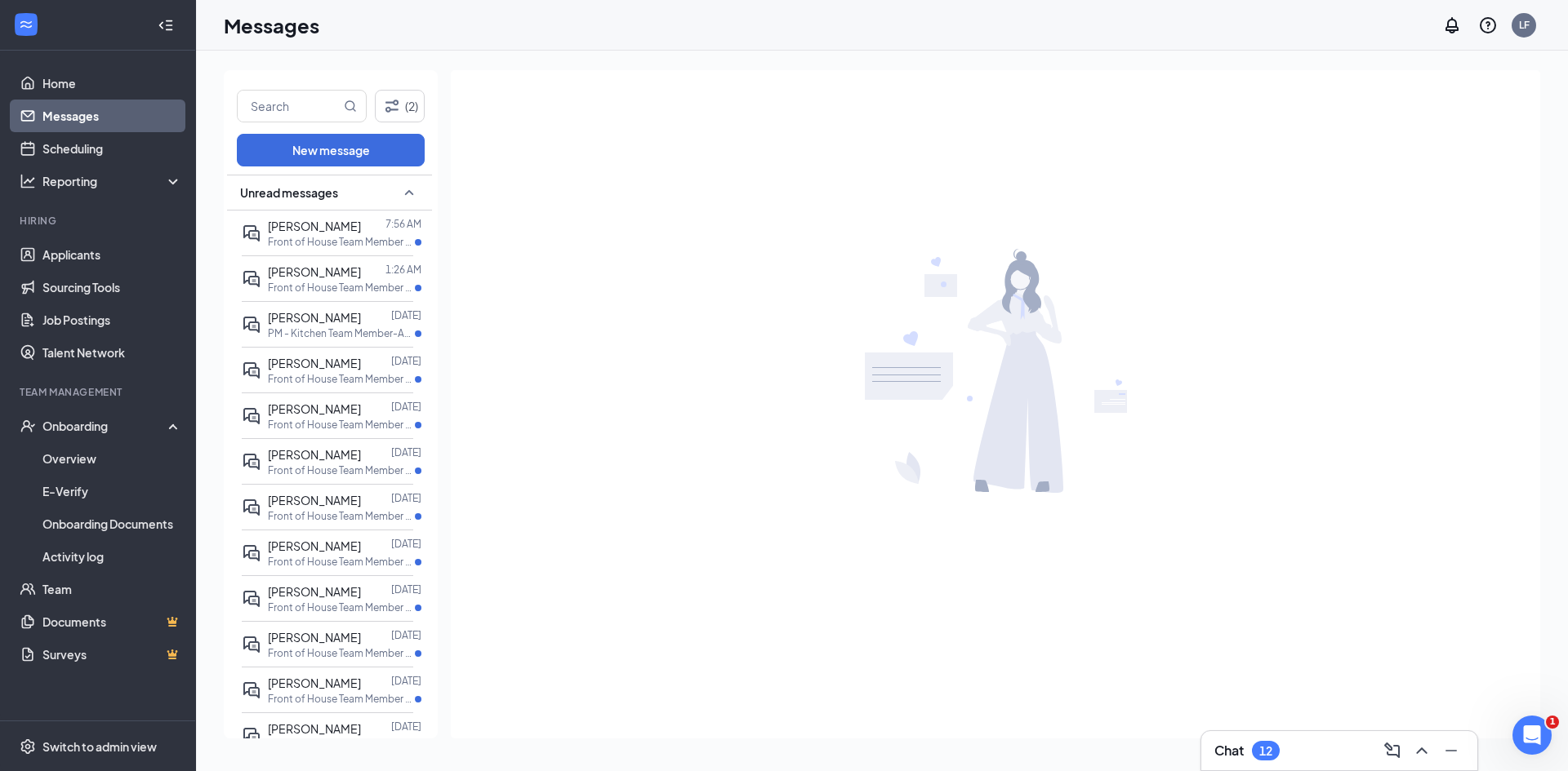
drag, startPoint x: 425, startPoint y: 369, endPoint x: 438, endPoint y: 533, distance: 164.5
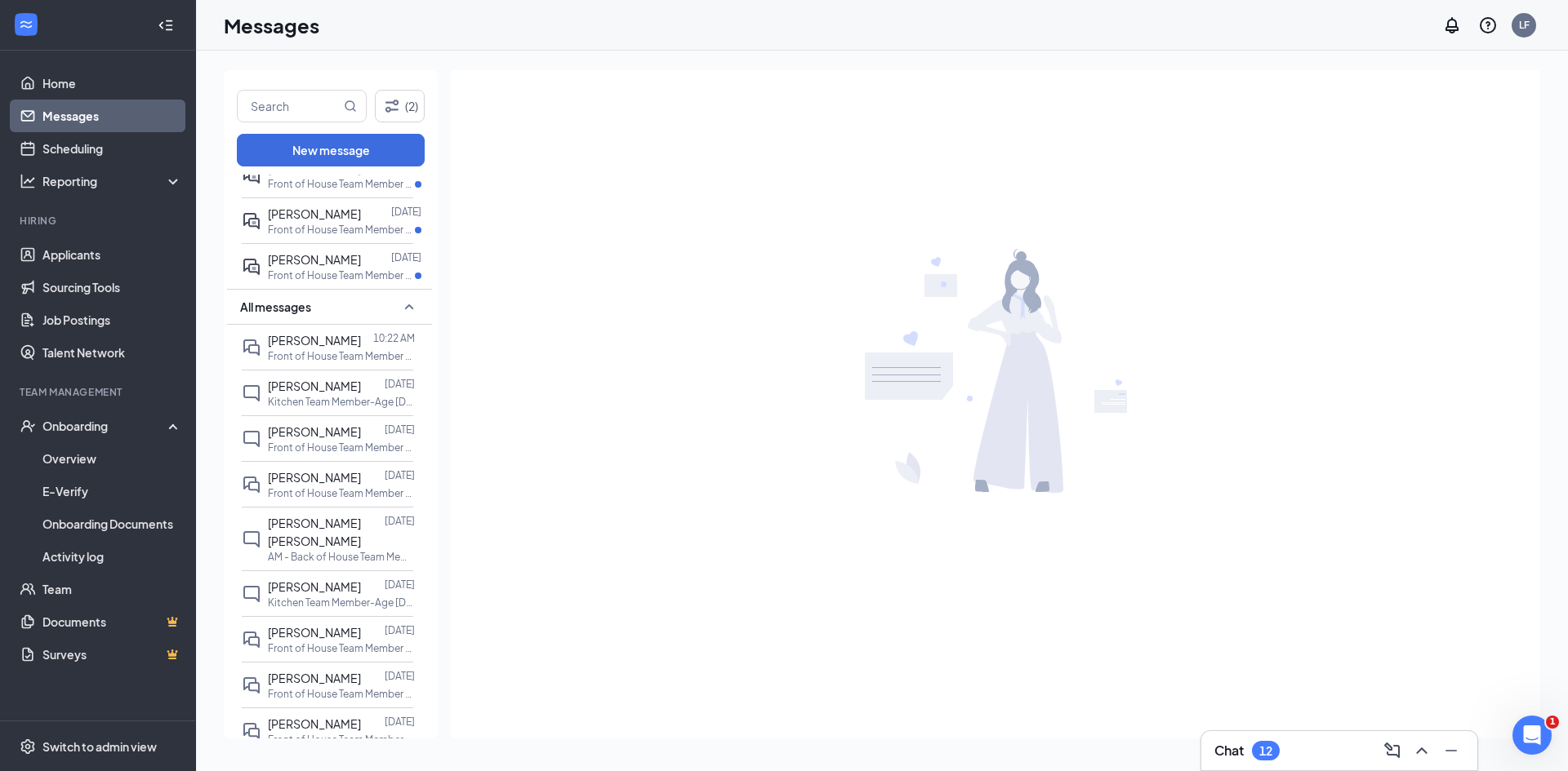
scroll to position [512, 0]
click at [342, 583] on span "[PERSON_NAME]" at bounding box center [314, 590] width 93 height 15
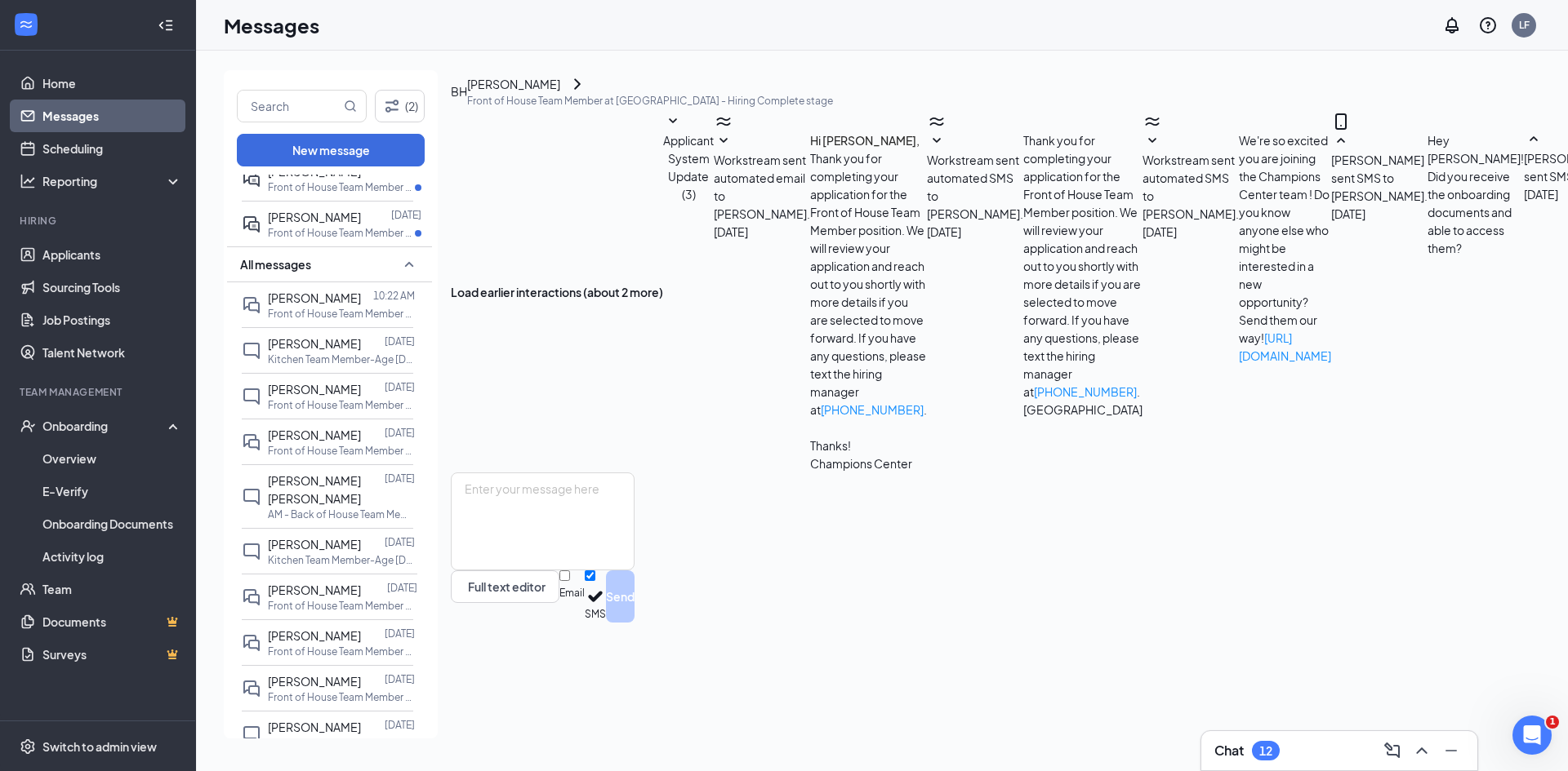
scroll to position [226, 0]
click at [635, 571] on textarea at bounding box center [542, 522] width 183 height 98
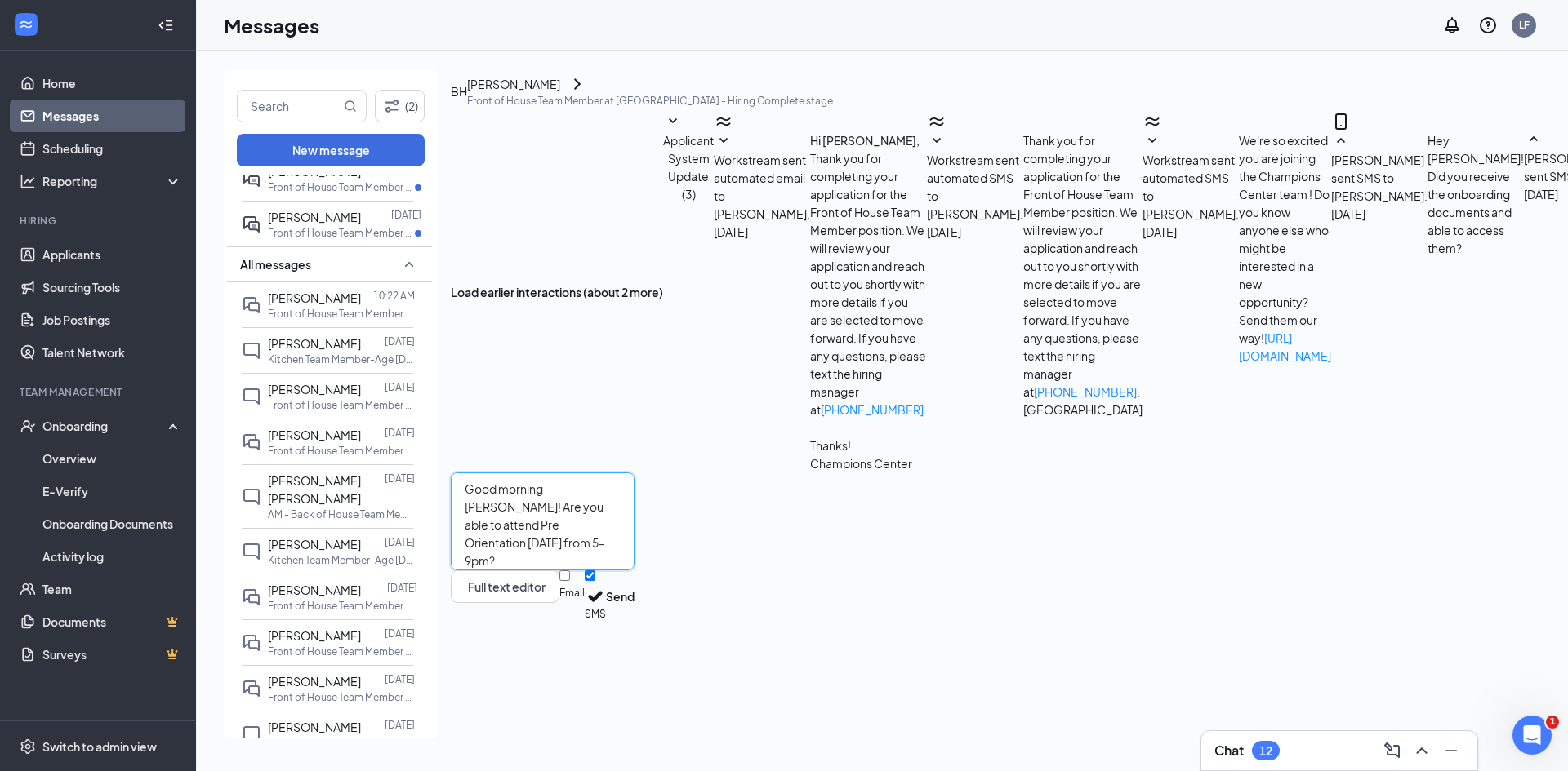
drag, startPoint x: 966, startPoint y: 610, endPoint x: 630, endPoint y: 611, distance: 336.0
click at [630, 571] on textarea "Good morning [PERSON_NAME]! Are you able to attend Pre Orientation [DATE] from …" at bounding box center [542, 522] width 183 height 98
type textarea "Good morning [PERSON_NAME]! I apologize for the late notice, are you able to at…"
click at [635, 623] on button "Send" at bounding box center [619, 596] width 28 height 52
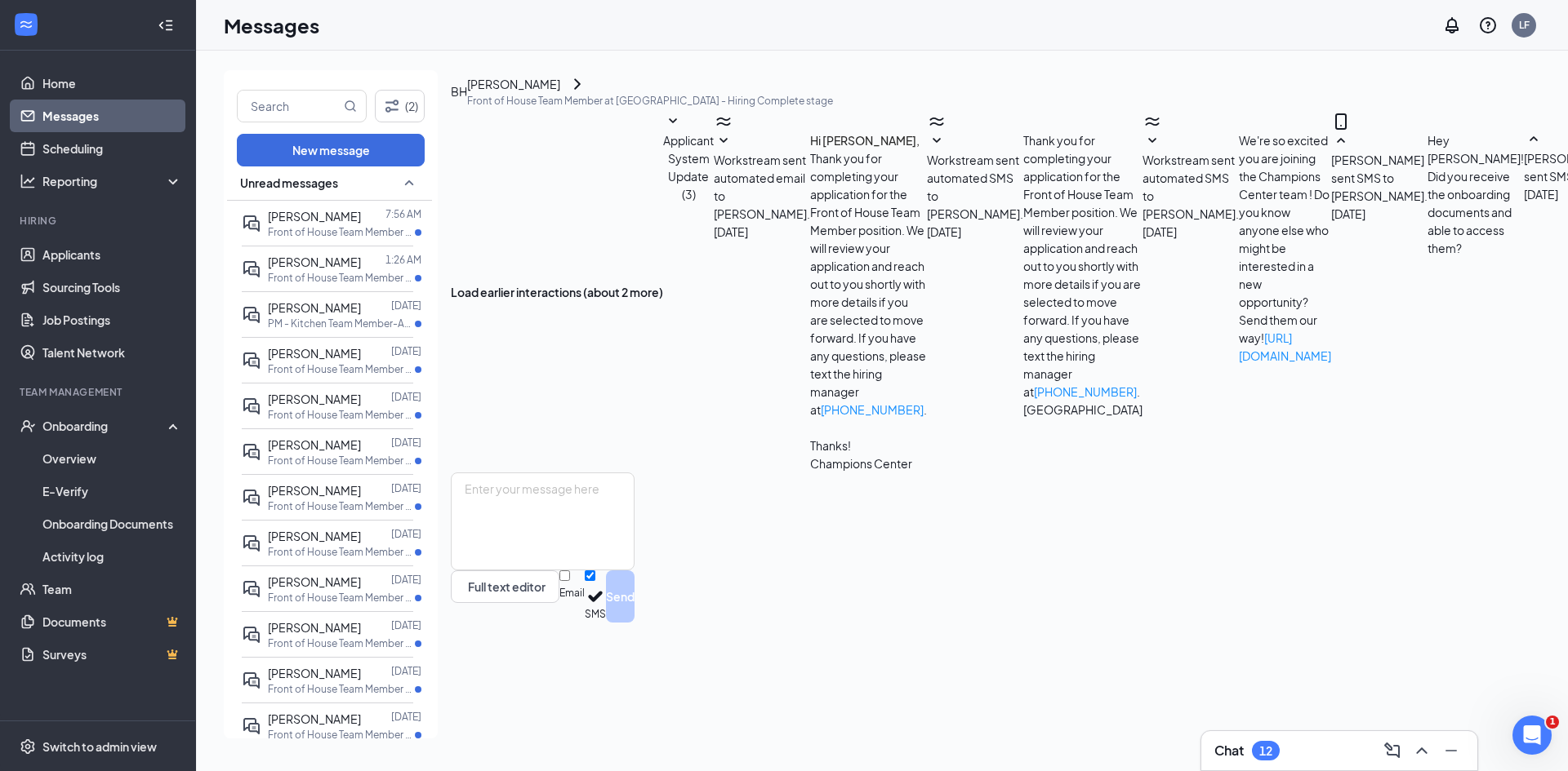
scroll to position [1, 0]
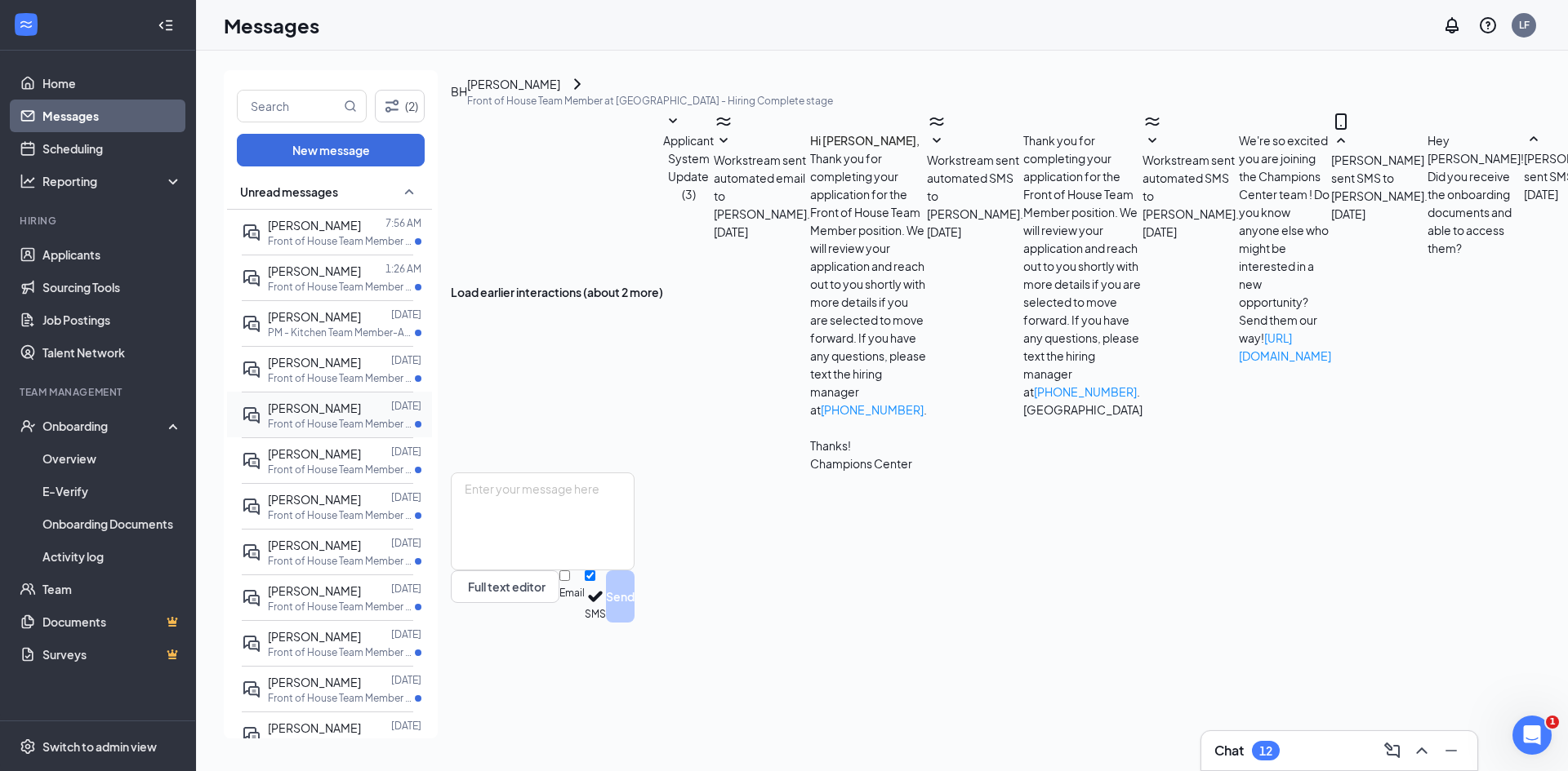
click at [365, 416] on div at bounding box center [376, 408] width 30 height 18
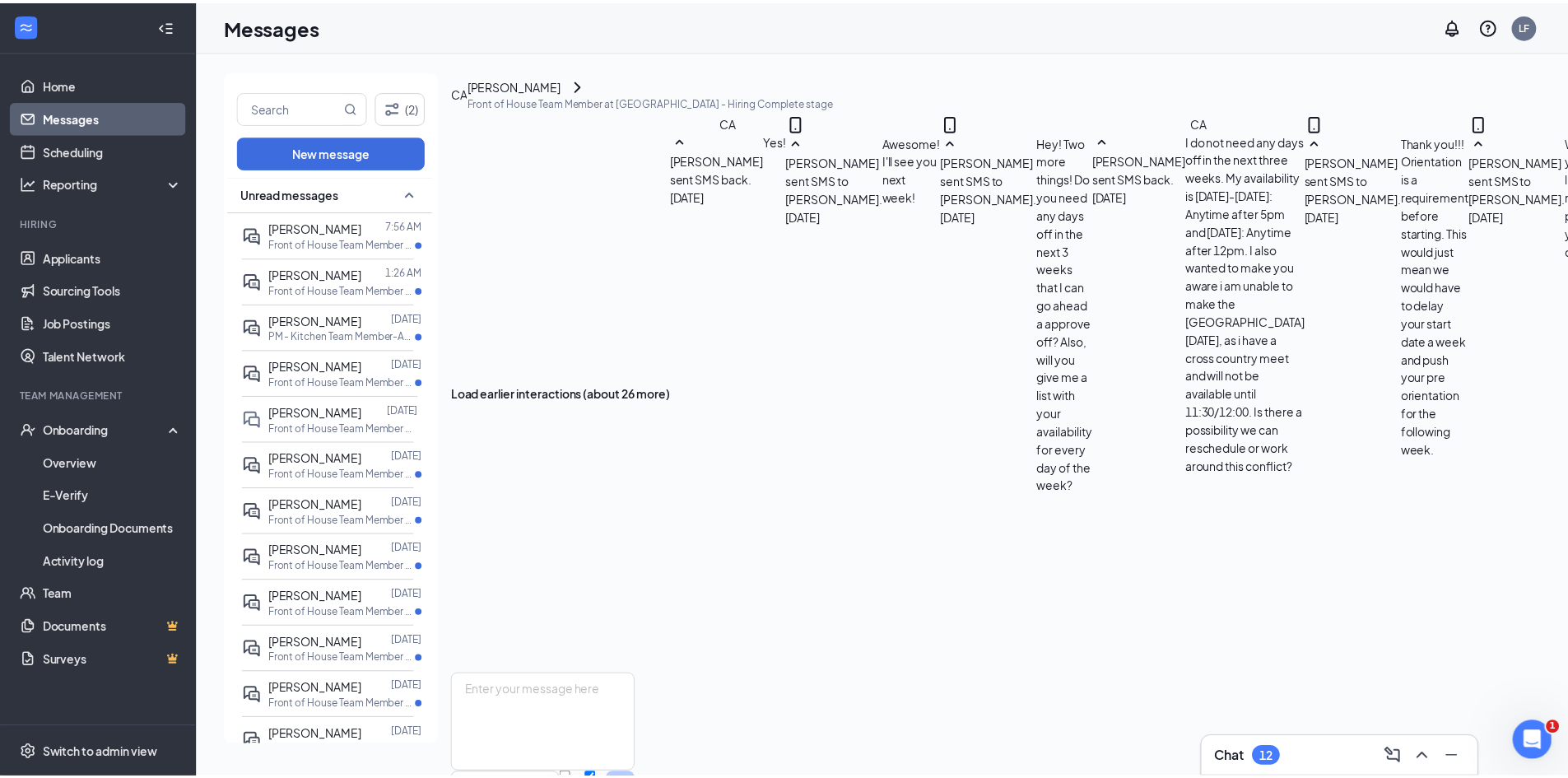
scroll to position [657, 0]
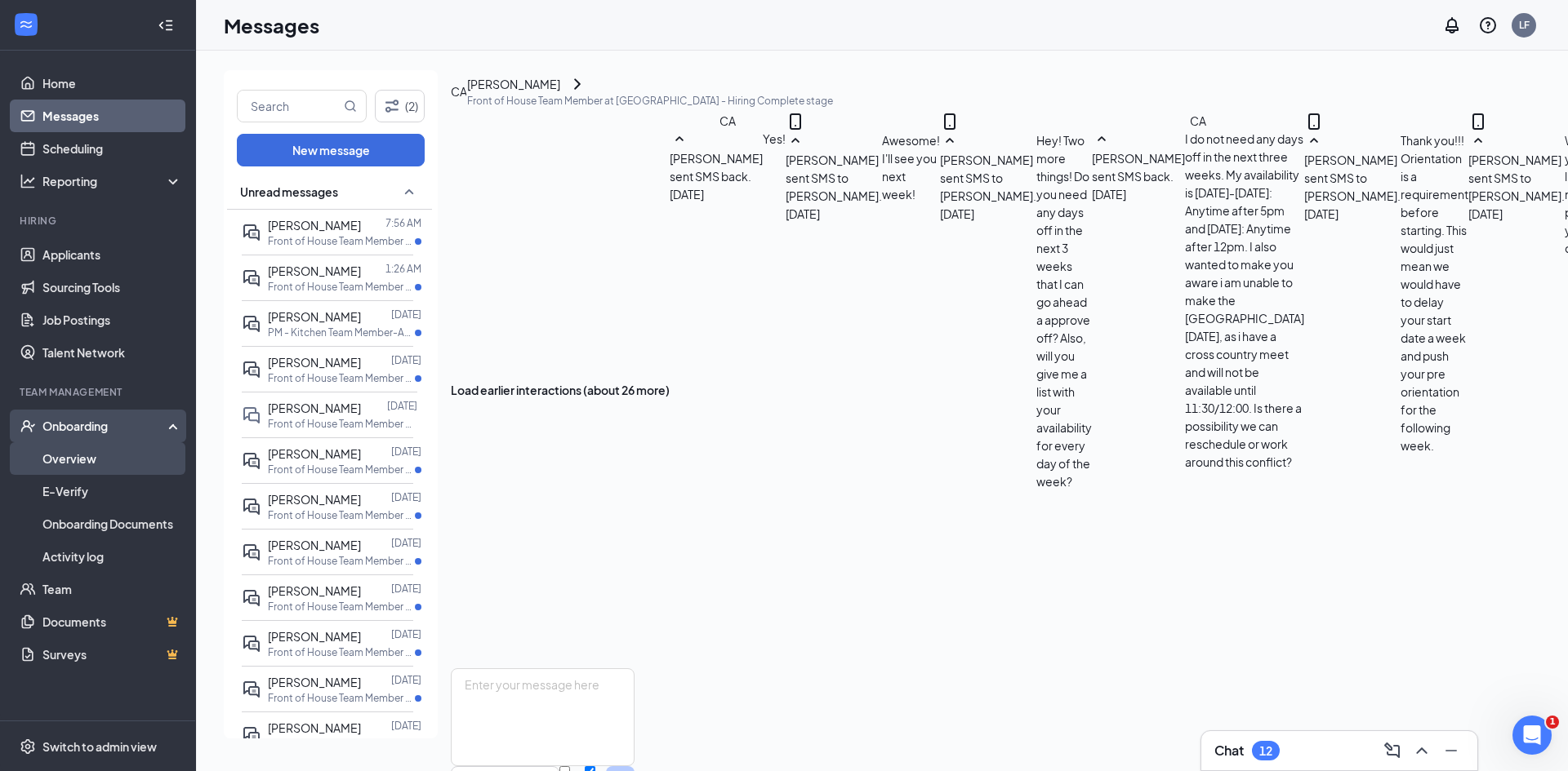
click at [86, 459] on link "Overview" at bounding box center [112, 458] width 139 height 32
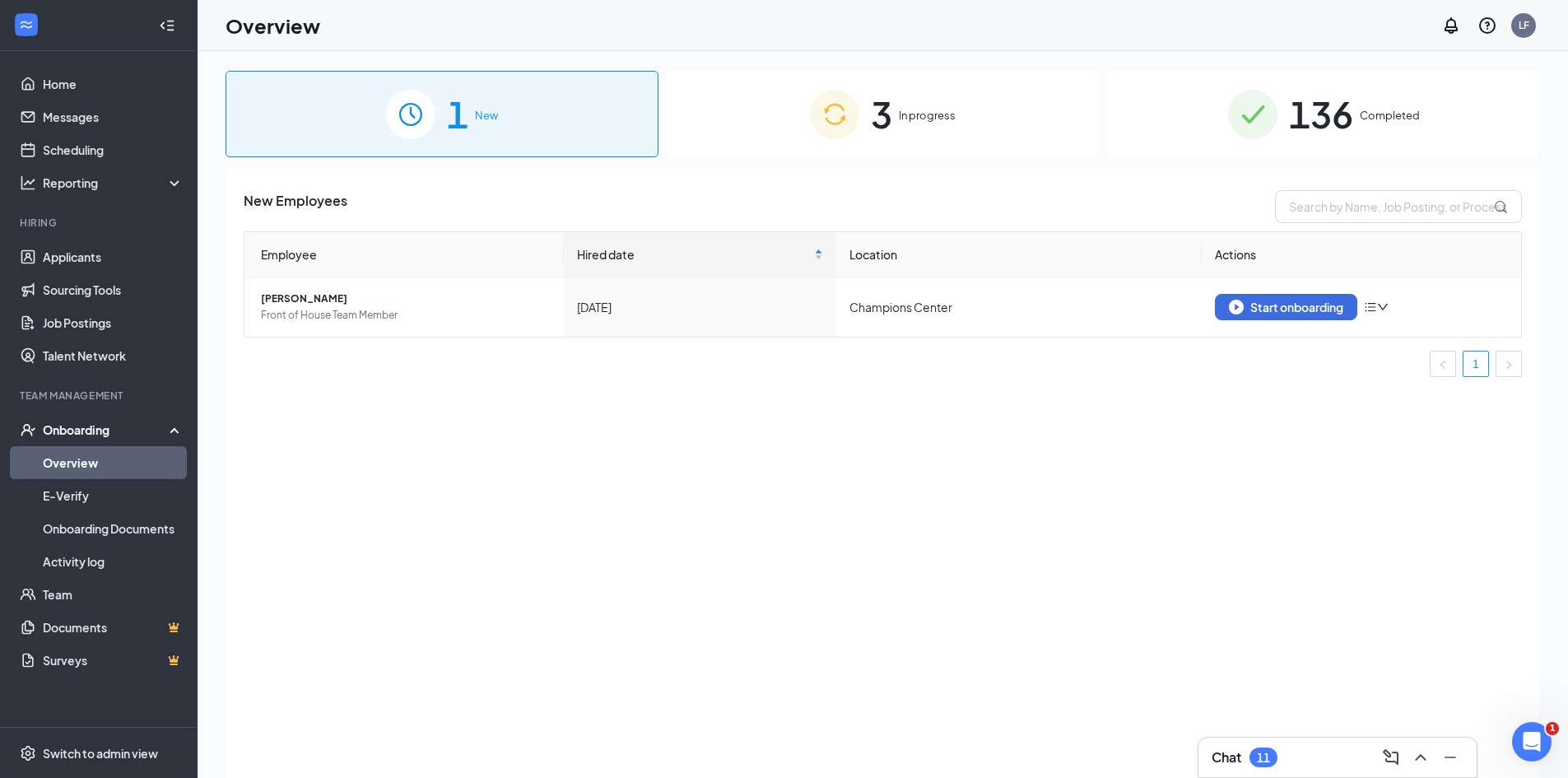
click at [1161, 83] on div "136 Completed" at bounding box center [1324, 114] width 433 height 86
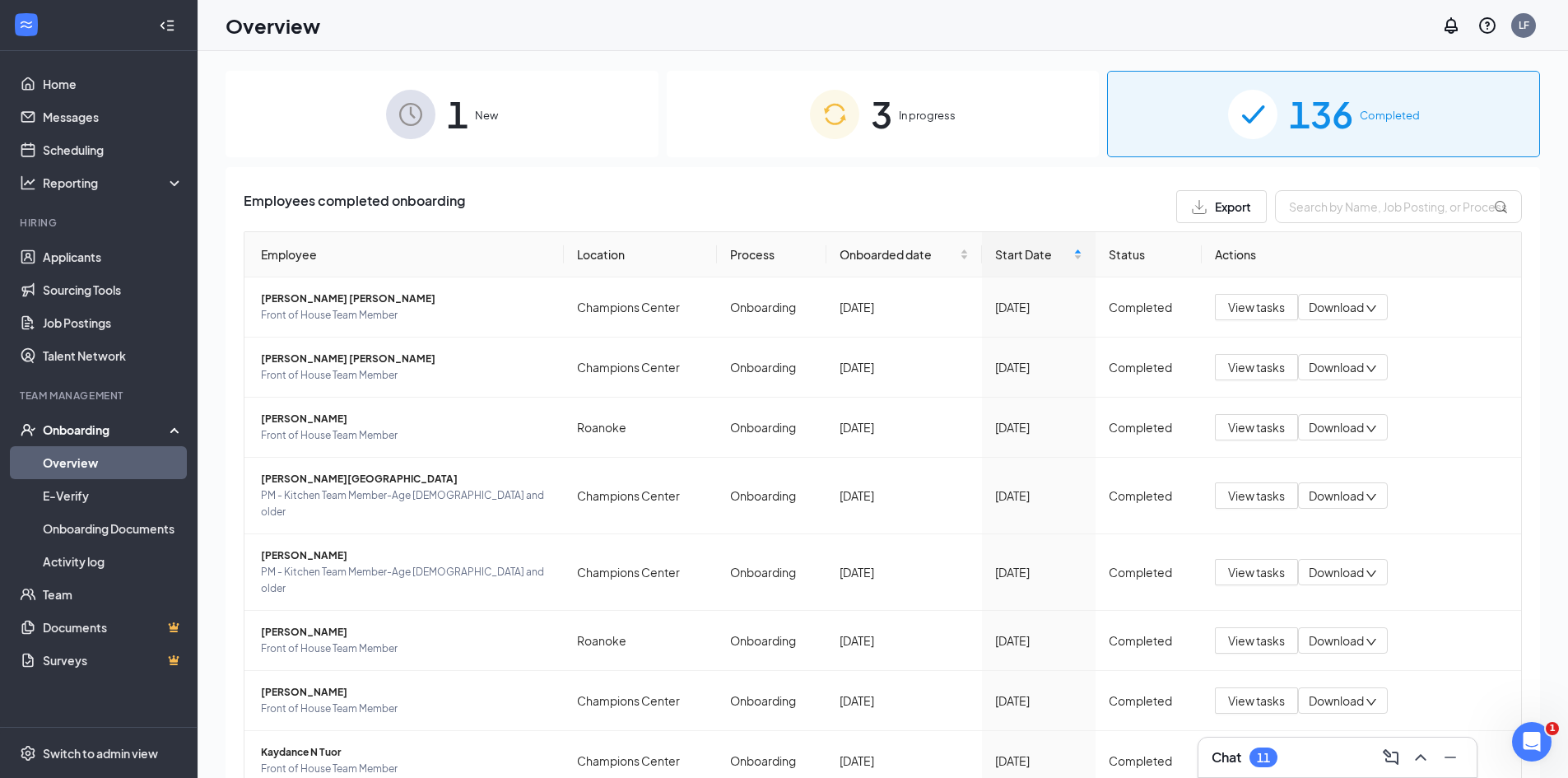
click at [960, 109] on div "3 In progress" at bounding box center [883, 114] width 433 height 86
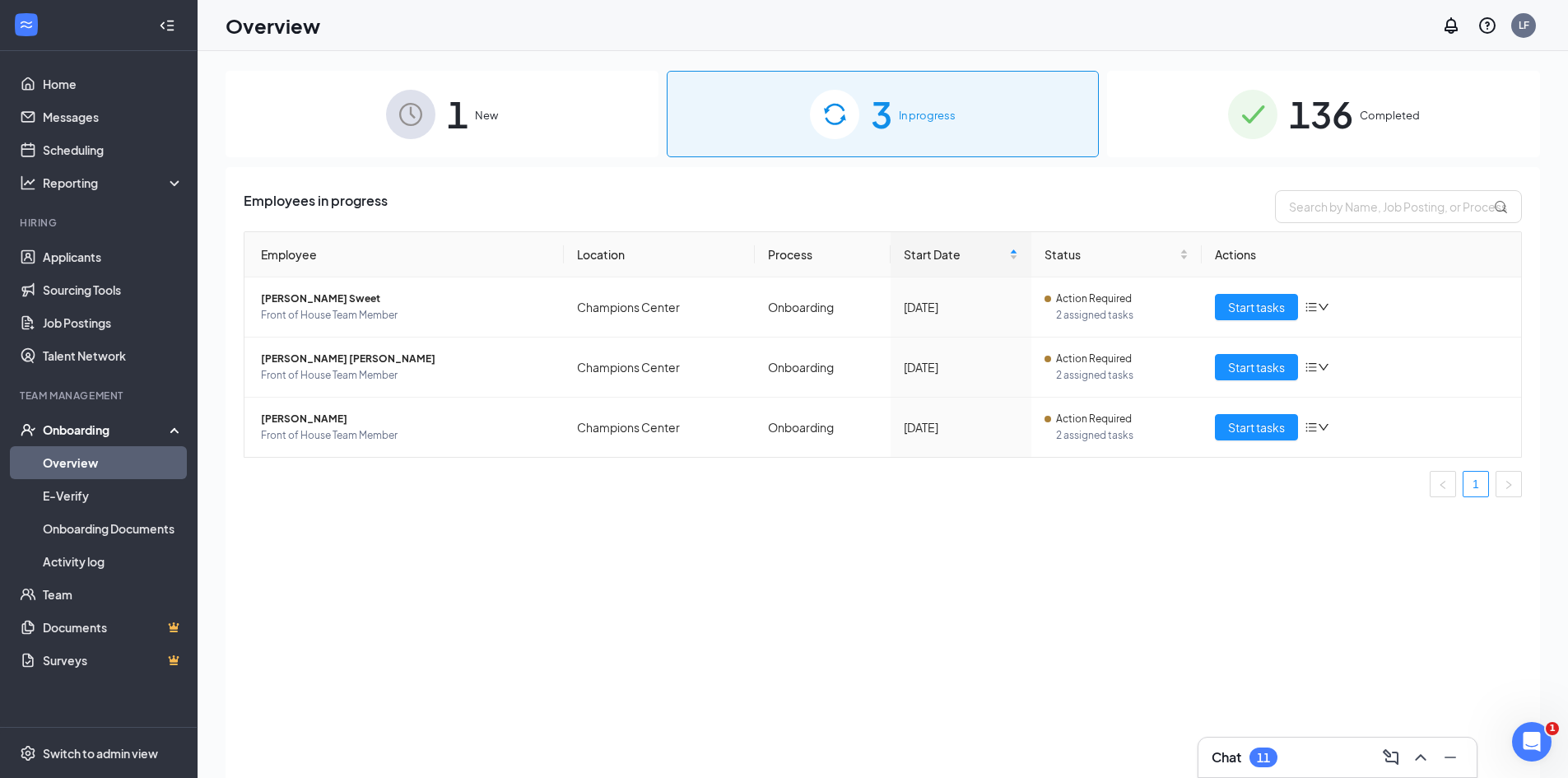
click at [1128, 110] on div "136 Completed" at bounding box center [1324, 114] width 433 height 86
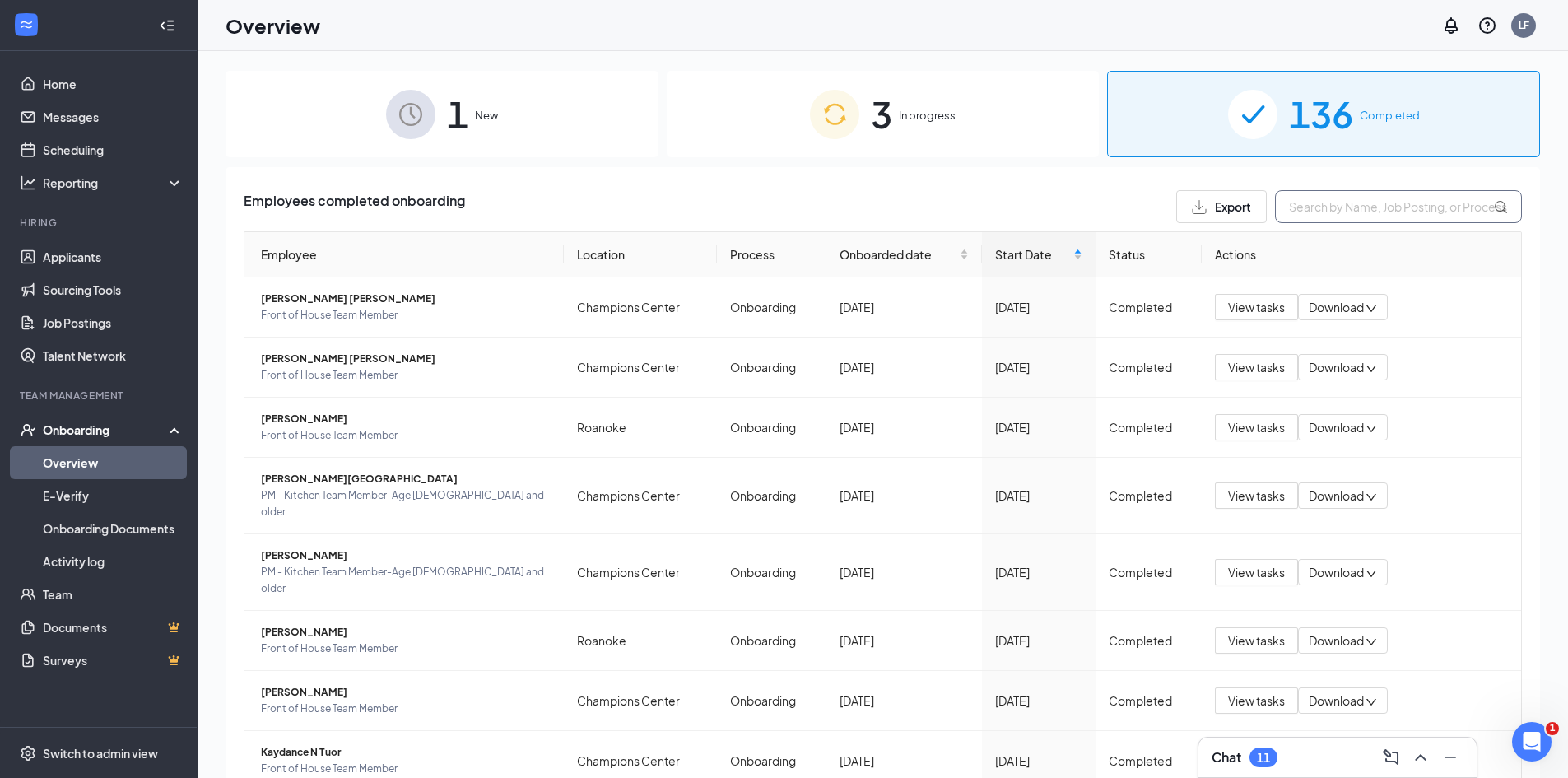
click at [1320, 212] on input "text" at bounding box center [1399, 206] width 247 height 33
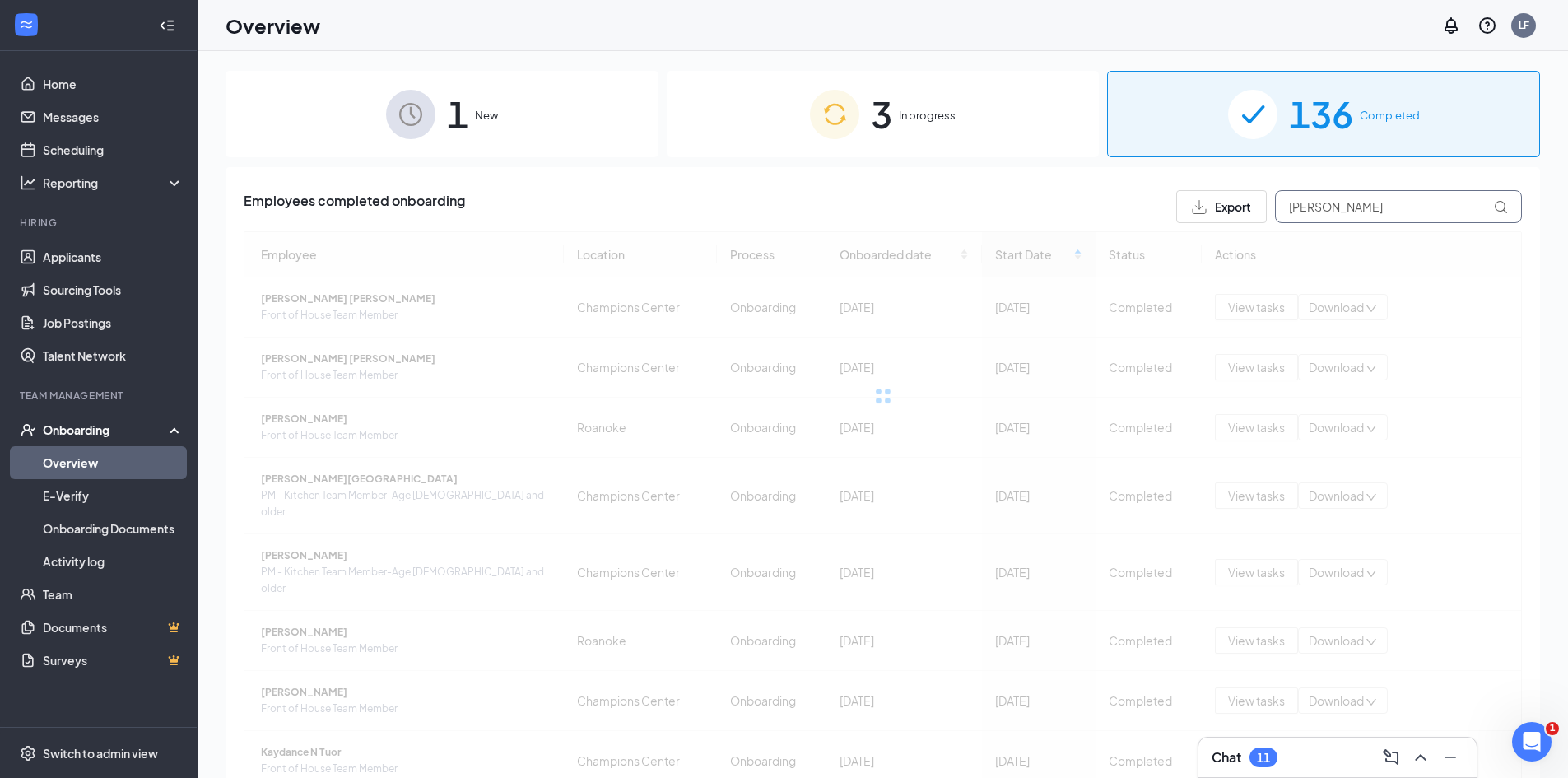
type input "[PERSON_NAME]"
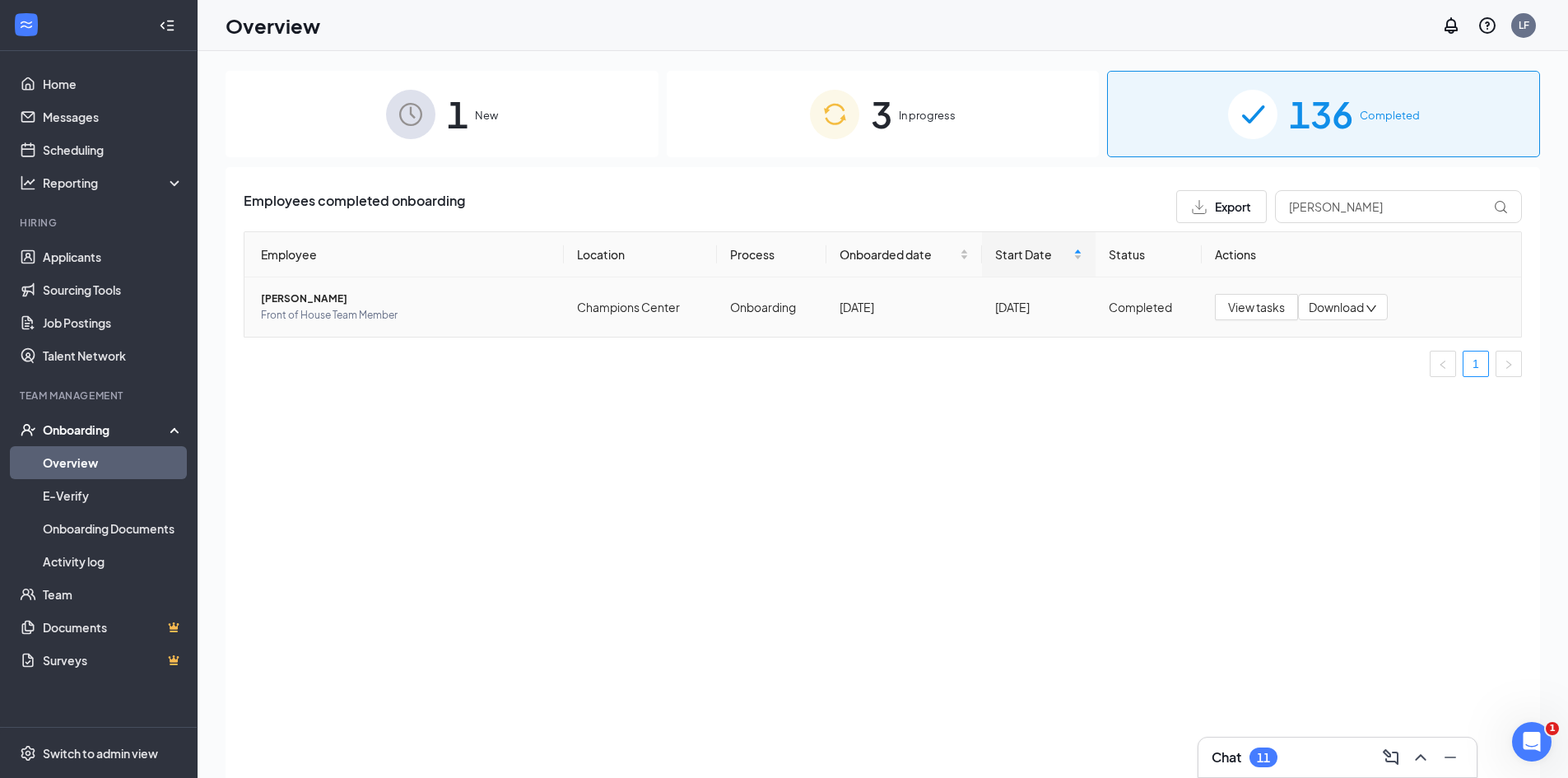
click at [325, 302] on span "[PERSON_NAME]" at bounding box center [406, 299] width 290 height 17
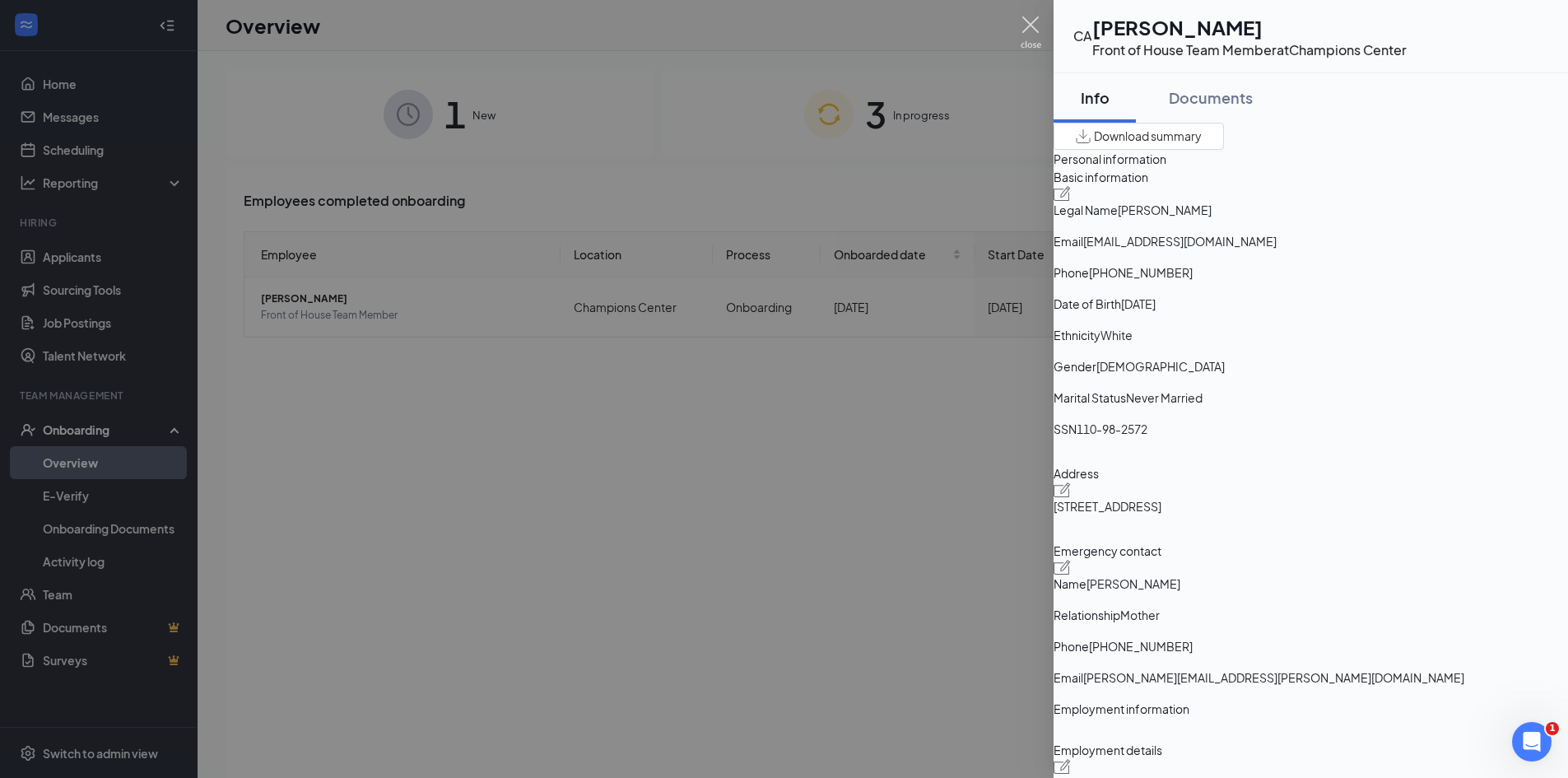
click at [1026, 21] on img at bounding box center [1031, 33] width 21 height 32
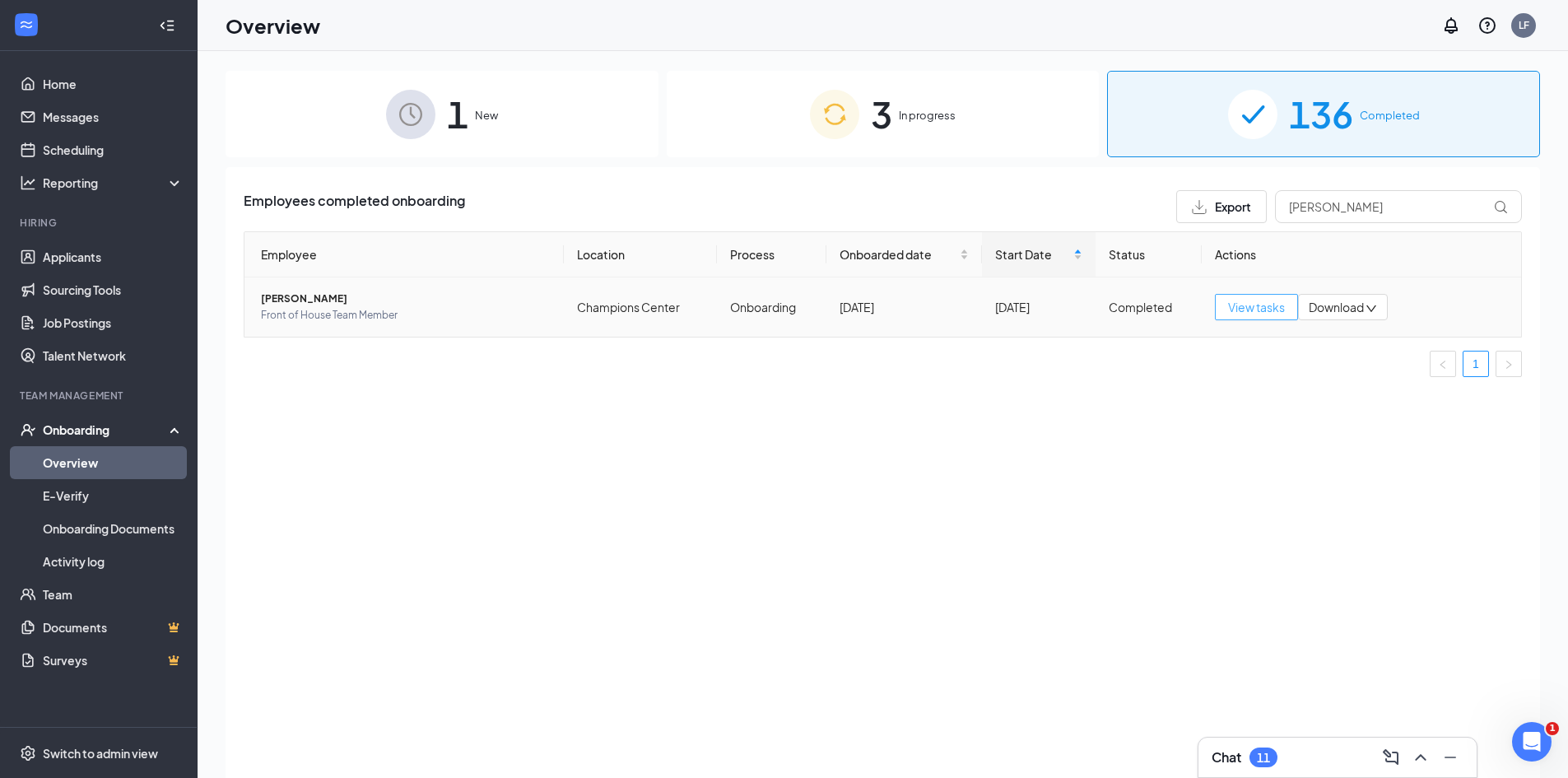
click at [1255, 312] on span "View tasks" at bounding box center [1255, 307] width 56 height 18
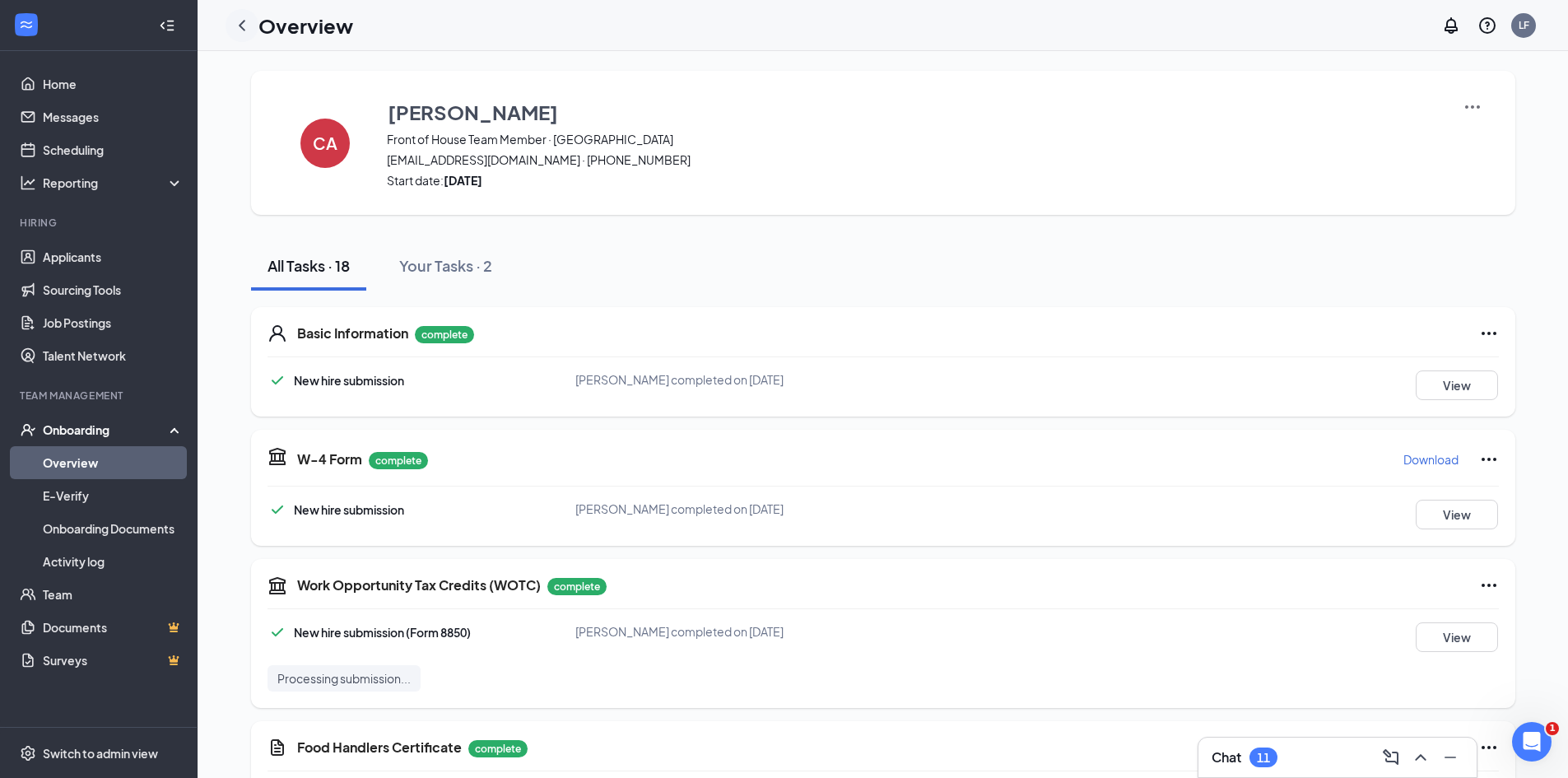
click at [247, 20] on icon "ChevronLeft" at bounding box center [242, 26] width 20 height 20
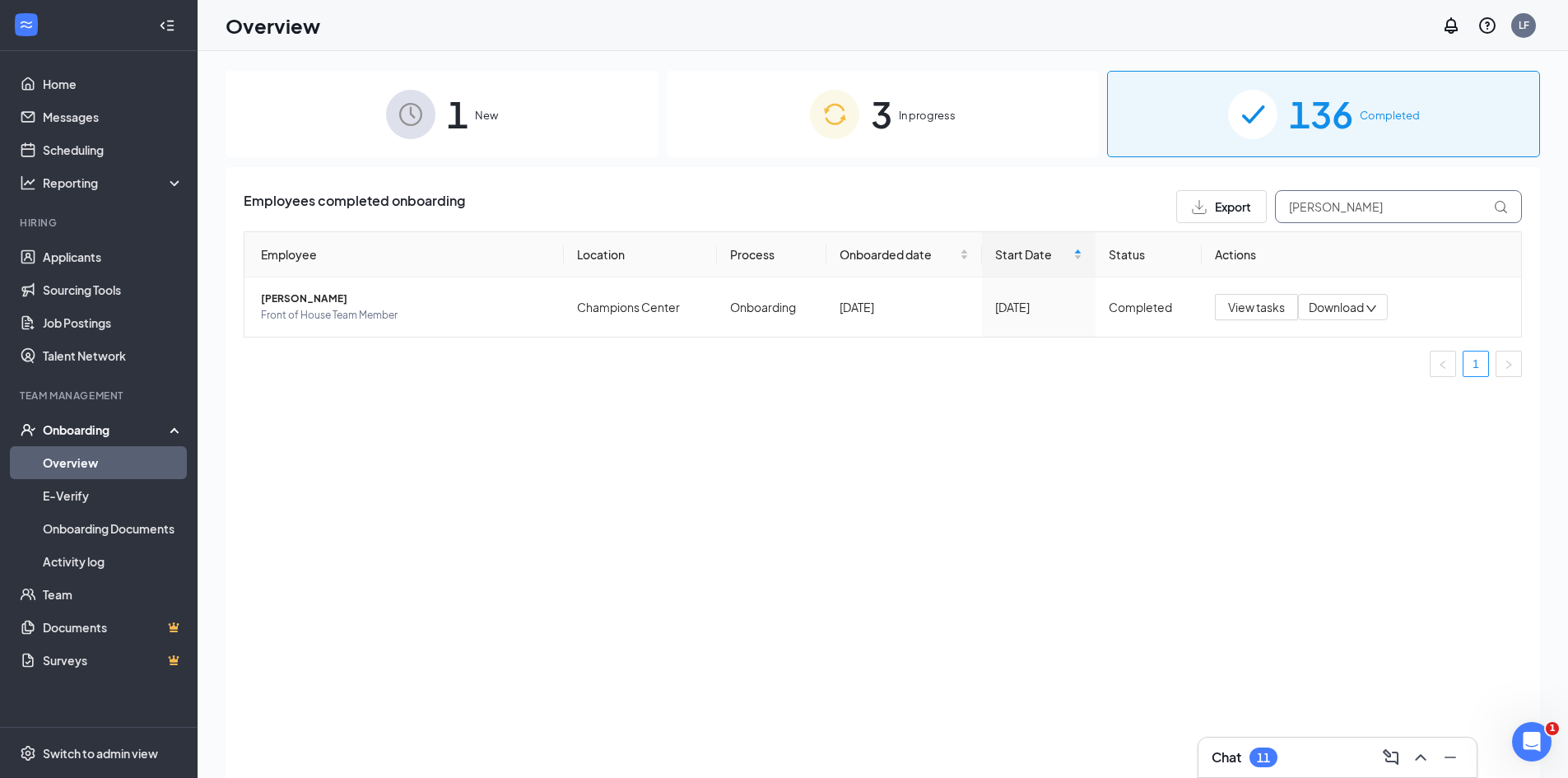
drag, startPoint x: 1340, startPoint y: 208, endPoint x: 1197, endPoint y: 199, distance: 143.3
click at [1226, 207] on div "Export [PERSON_NAME]" at bounding box center [1348, 206] width 345 height 33
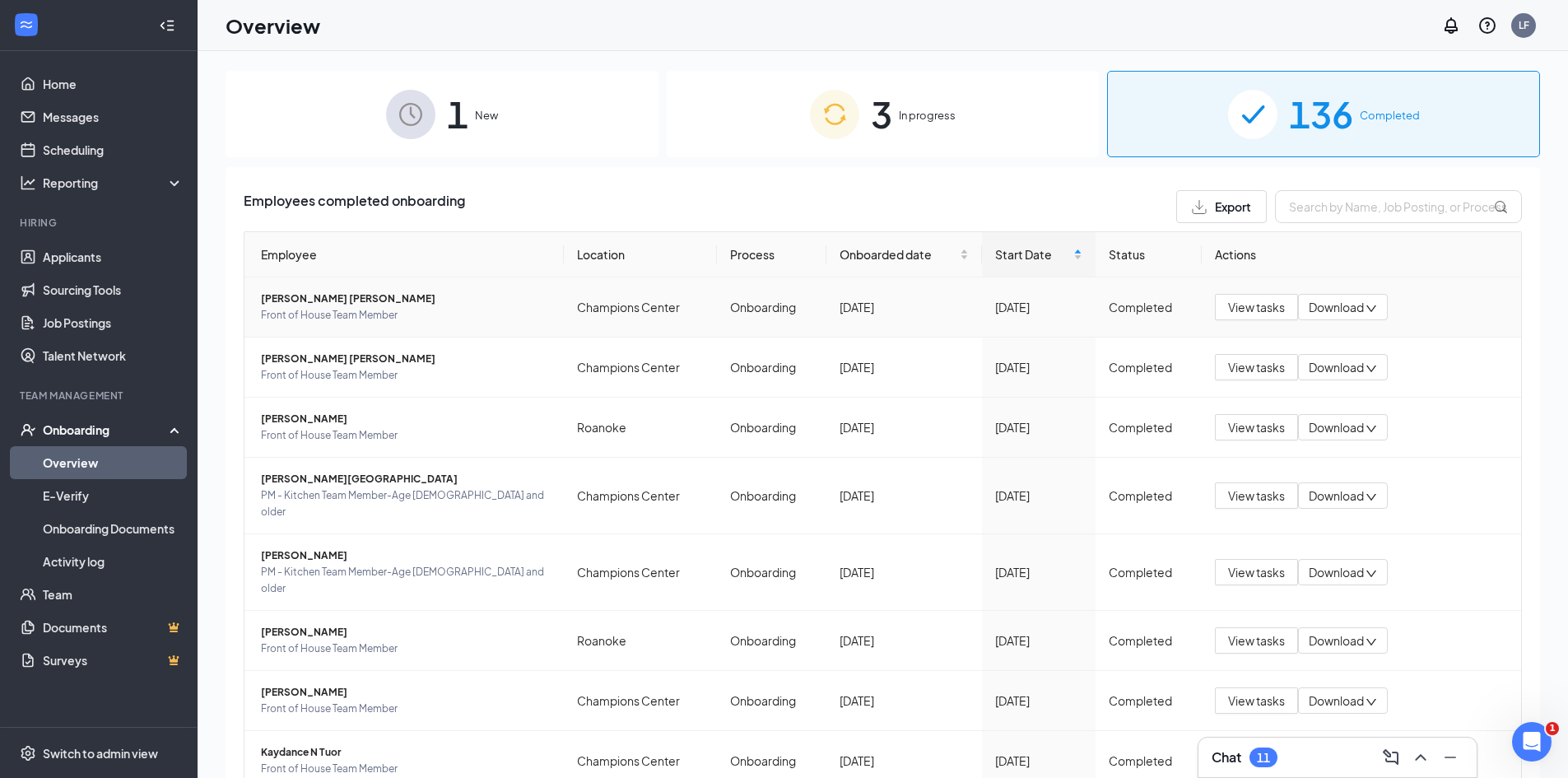
click at [282, 297] on span "[PERSON_NAME] [PERSON_NAME]" at bounding box center [406, 299] width 290 height 17
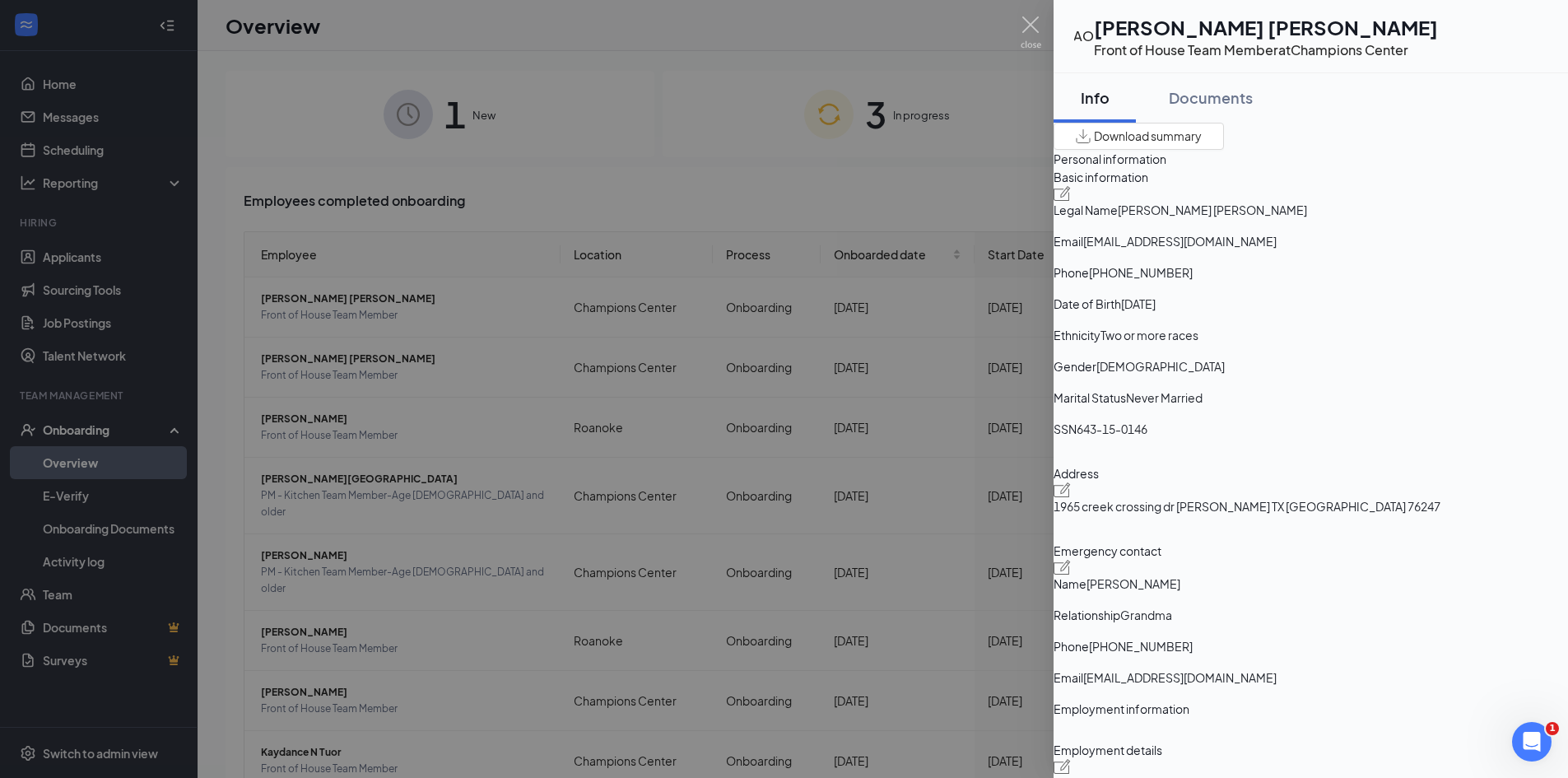
click at [1020, 23] on div at bounding box center [784, 389] width 1568 height 778
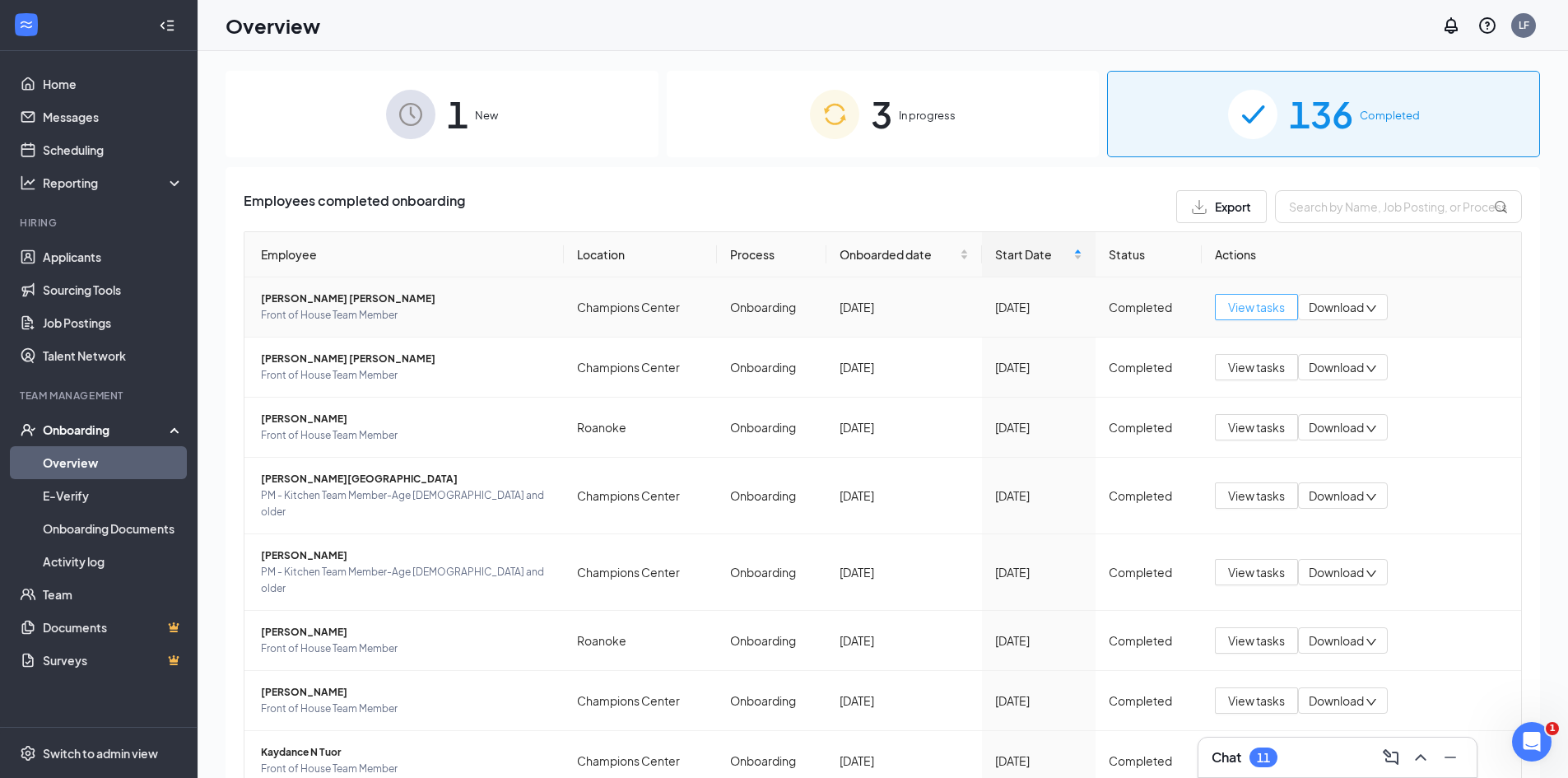
click at [1215, 301] on button "View tasks" at bounding box center [1256, 307] width 83 height 27
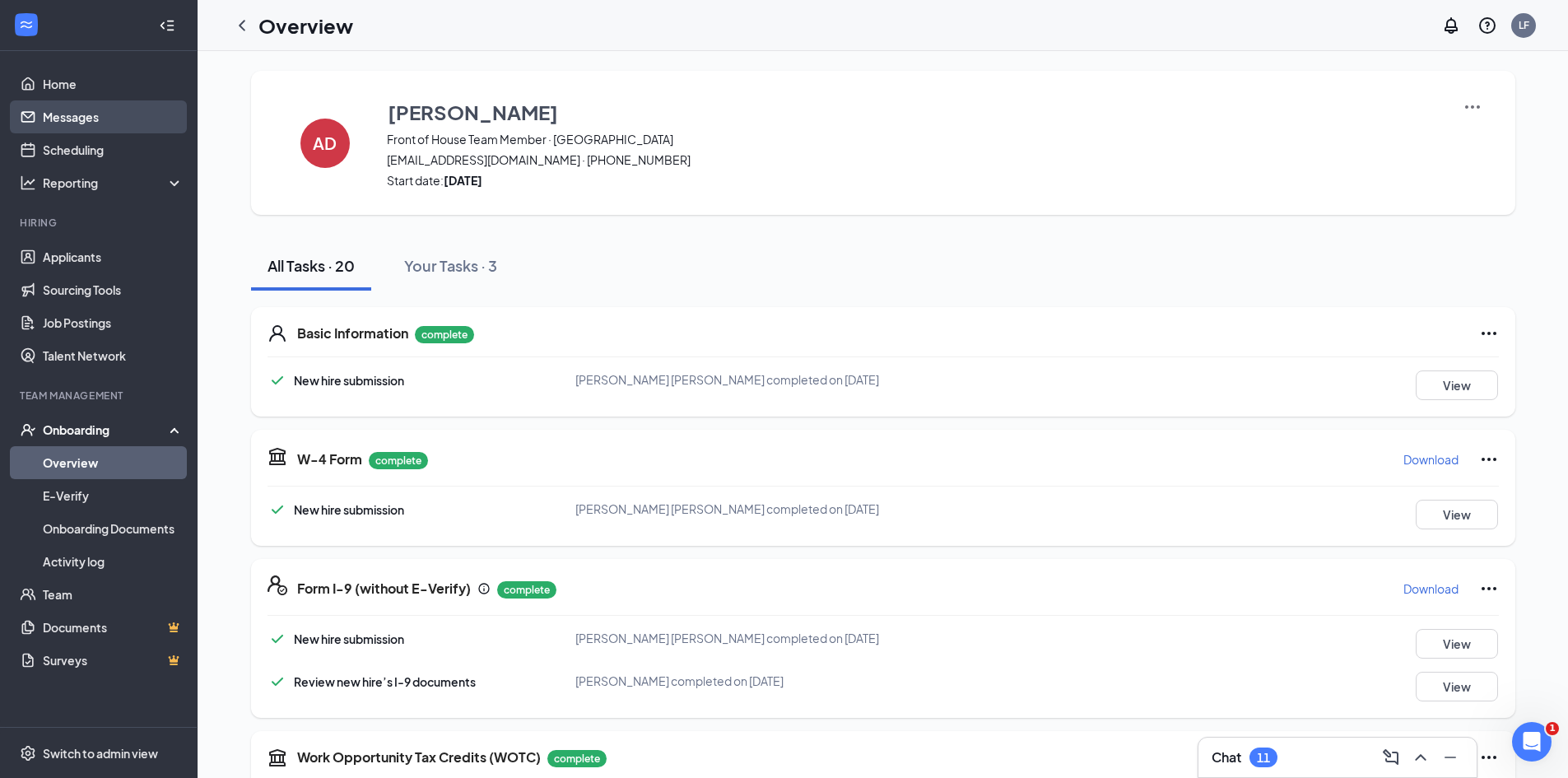
click at [120, 115] on link "Messages" at bounding box center [113, 117] width 140 height 33
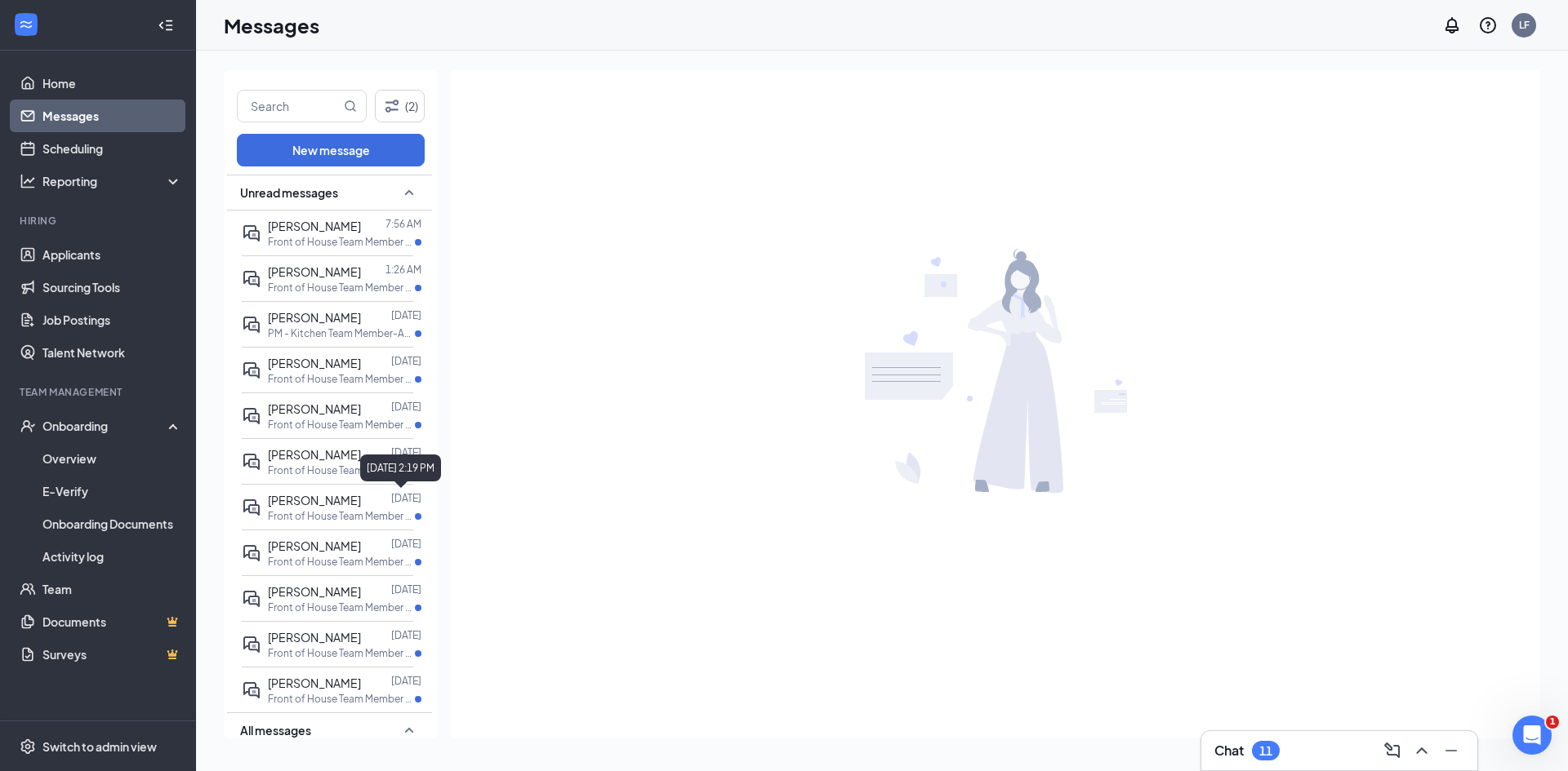
drag, startPoint x: 430, startPoint y: 319, endPoint x: 416, endPoint y: 474, distance: 155.6
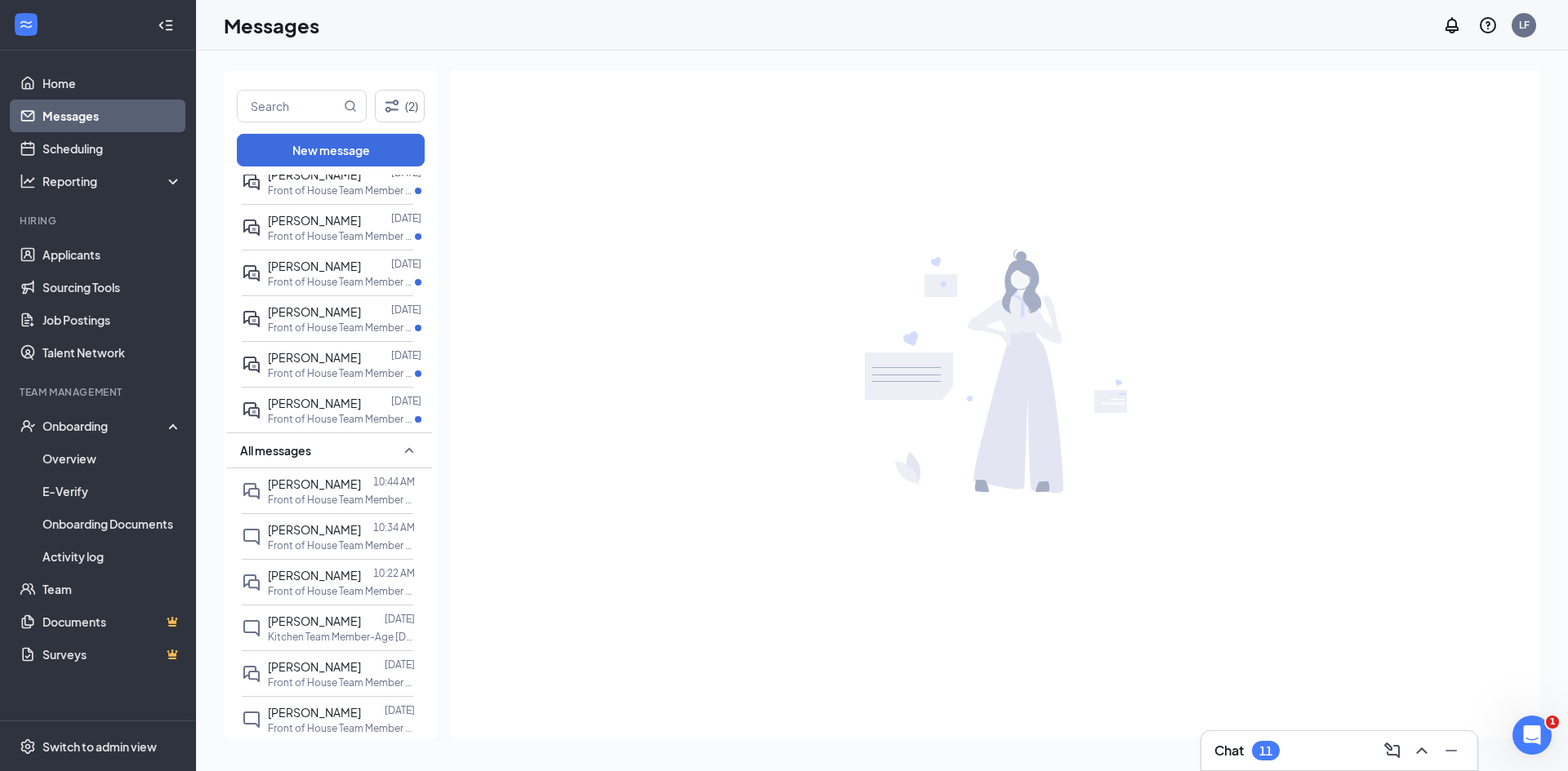
scroll to position [285, 0]
click at [314, 652] on div "[PERSON_NAME]" at bounding box center [314, 661] width 93 height 18
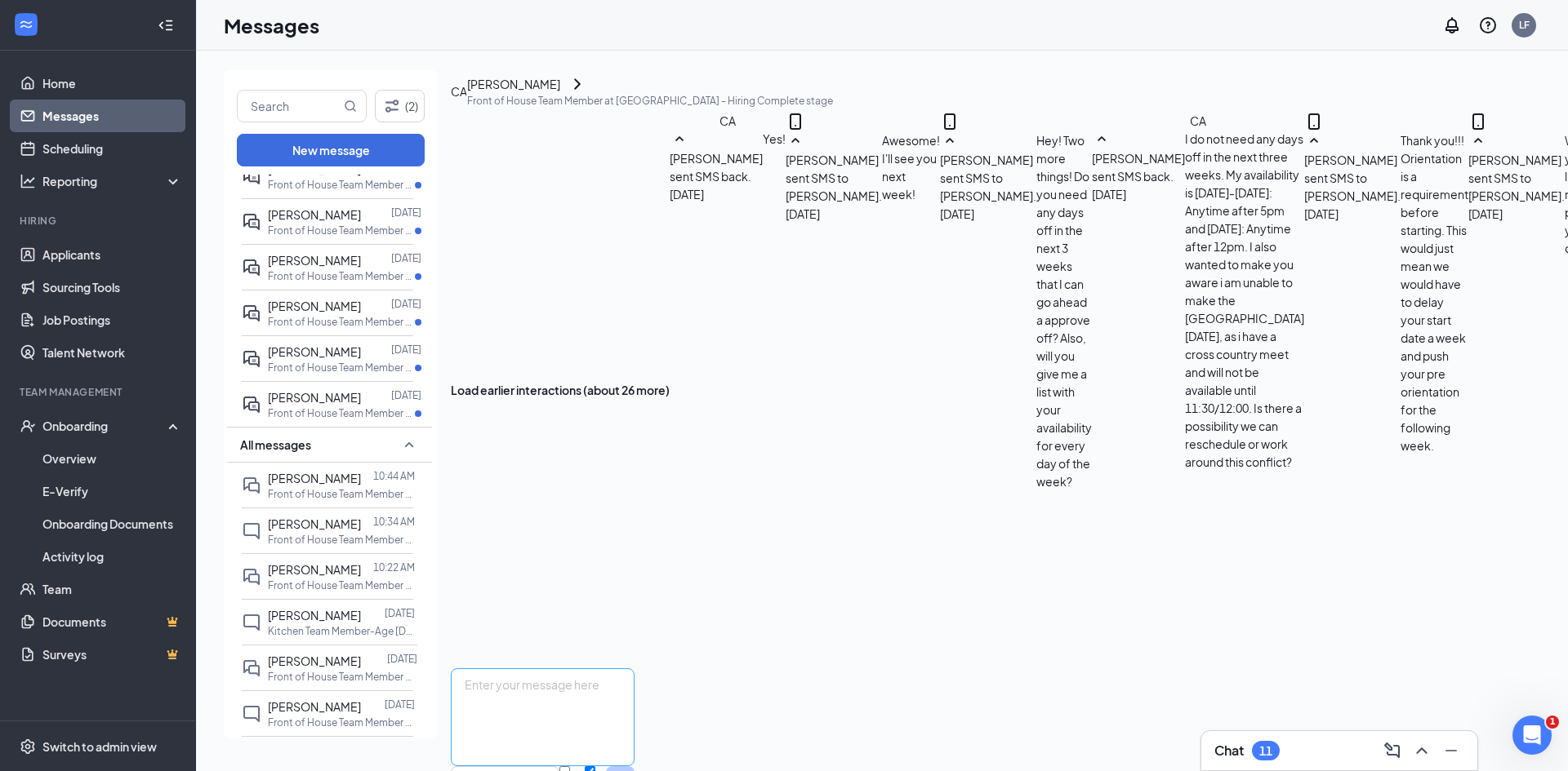
scroll to position [651, 0]
click at [578, 668] on textarea at bounding box center [542, 717] width 183 height 98
type textarea "i"
type textarea "I don't see it showing up on my end for some reason. But your onboarding is com…"
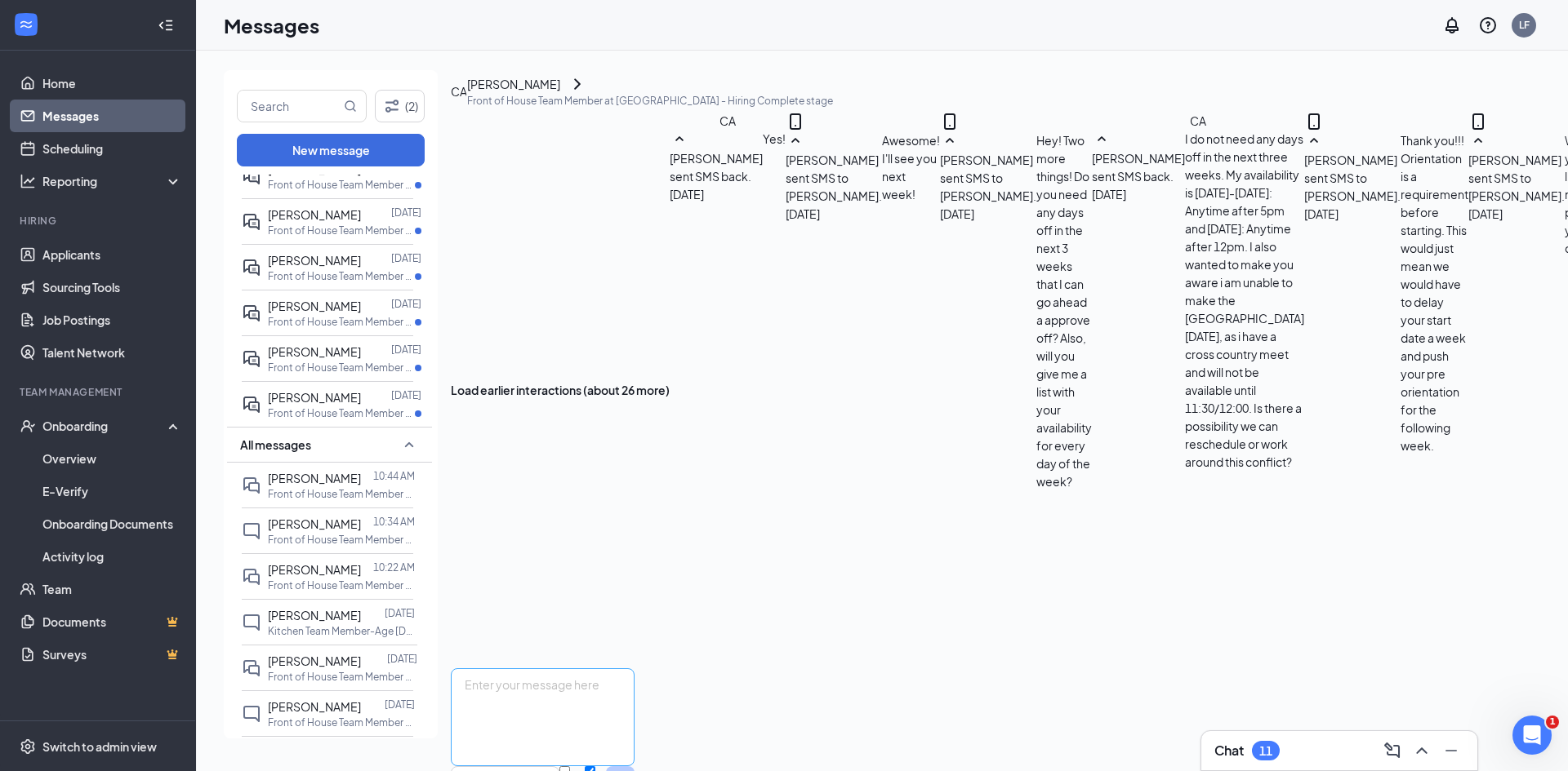
scroll to position [740, 0]
click at [556, 668] on textarea at bounding box center [542, 717] width 183 height 98
type textarea "For [DATE] pre orientation, you can wear your casual wear!"
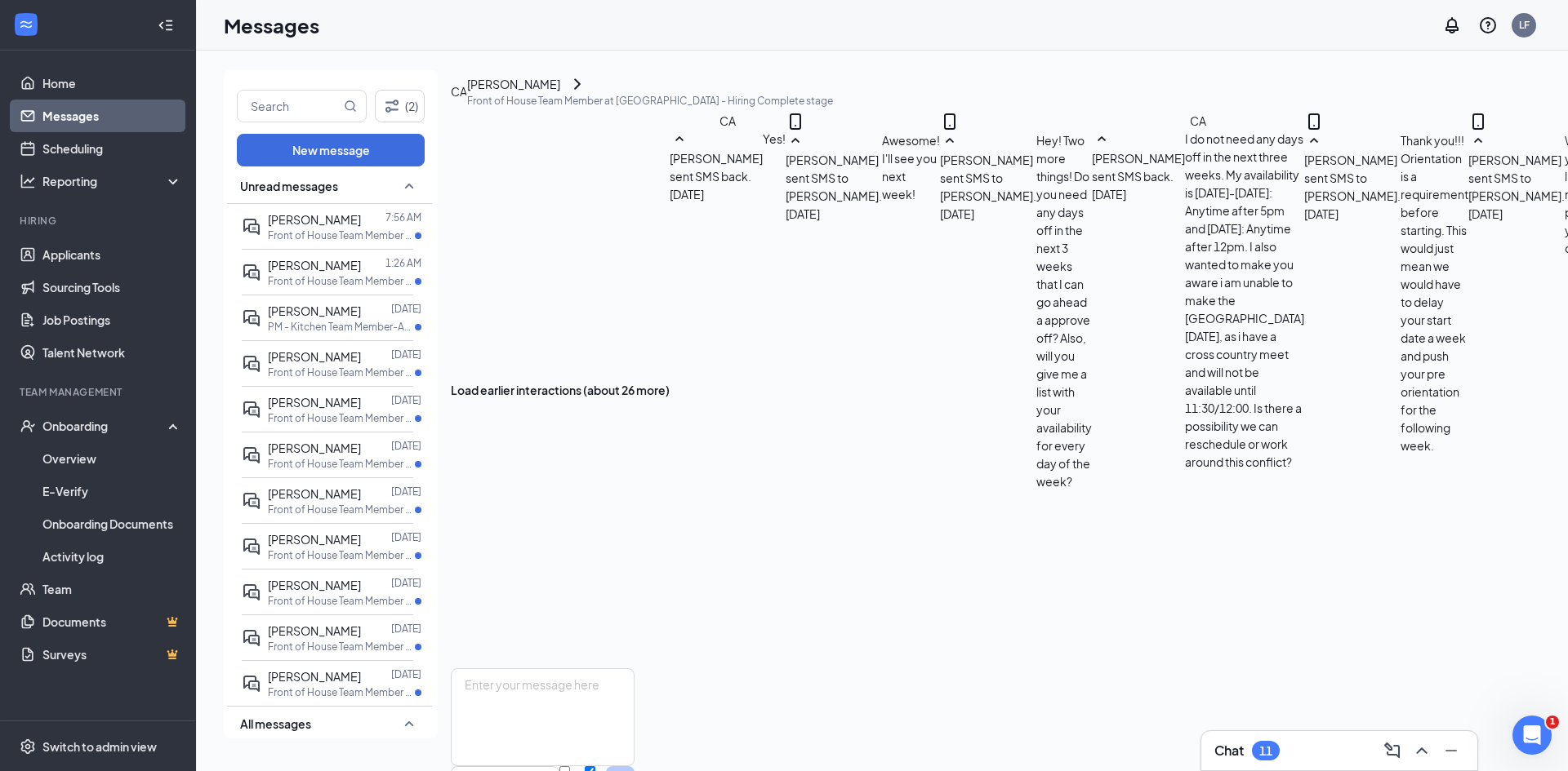
scroll to position [0, 0]
click at [341, 232] on div "[PERSON_NAME] 7:56 AM Front of House Team Member at [GEOGRAPHIC_DATA]" at bounding box center [344, 232] width 153 height 31
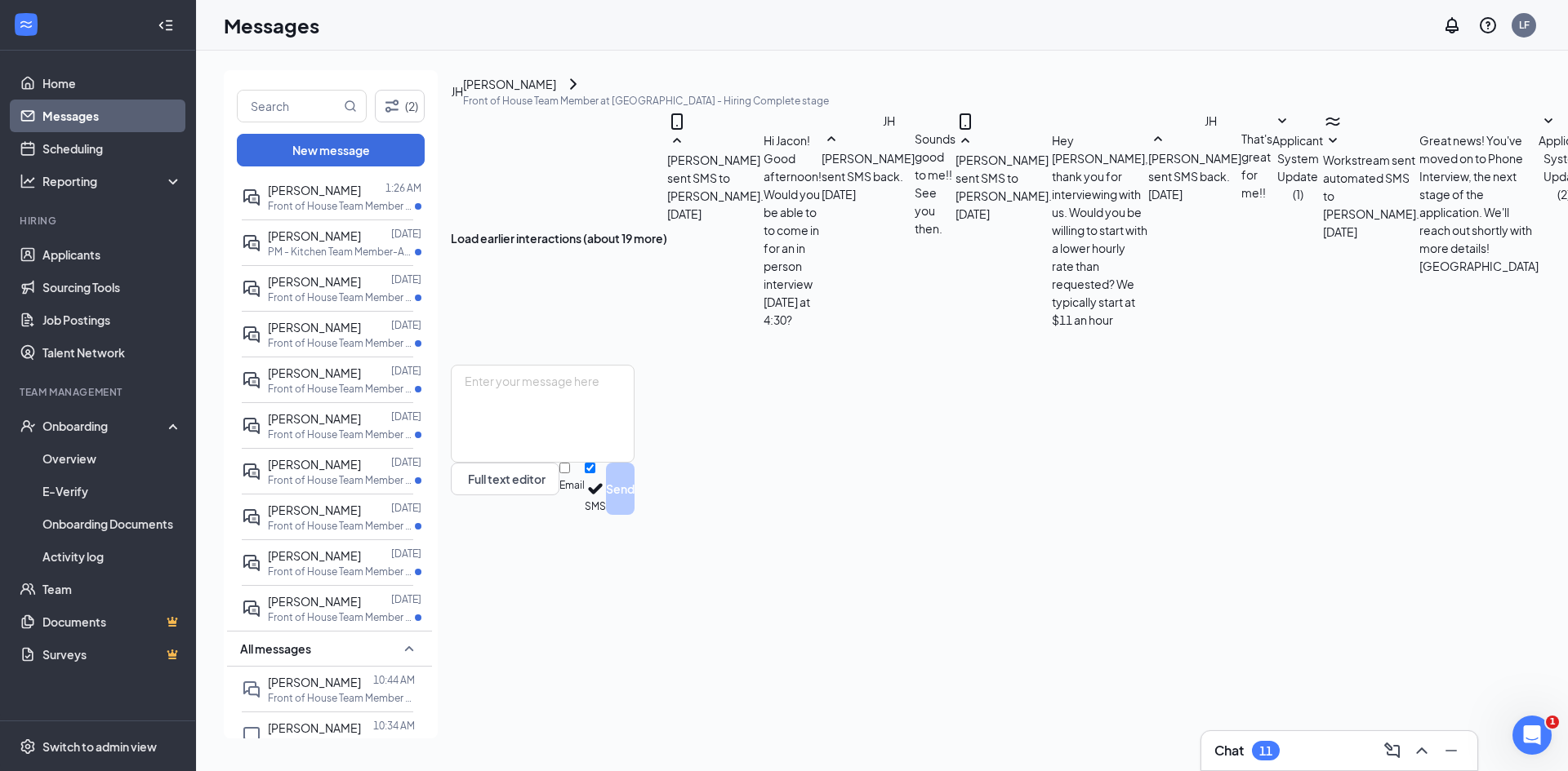
scroll to position [300, 0]
click at [1567, 151] on icon "SmallChevronDown" at bounding box center [1598, 141] width 20 height 20
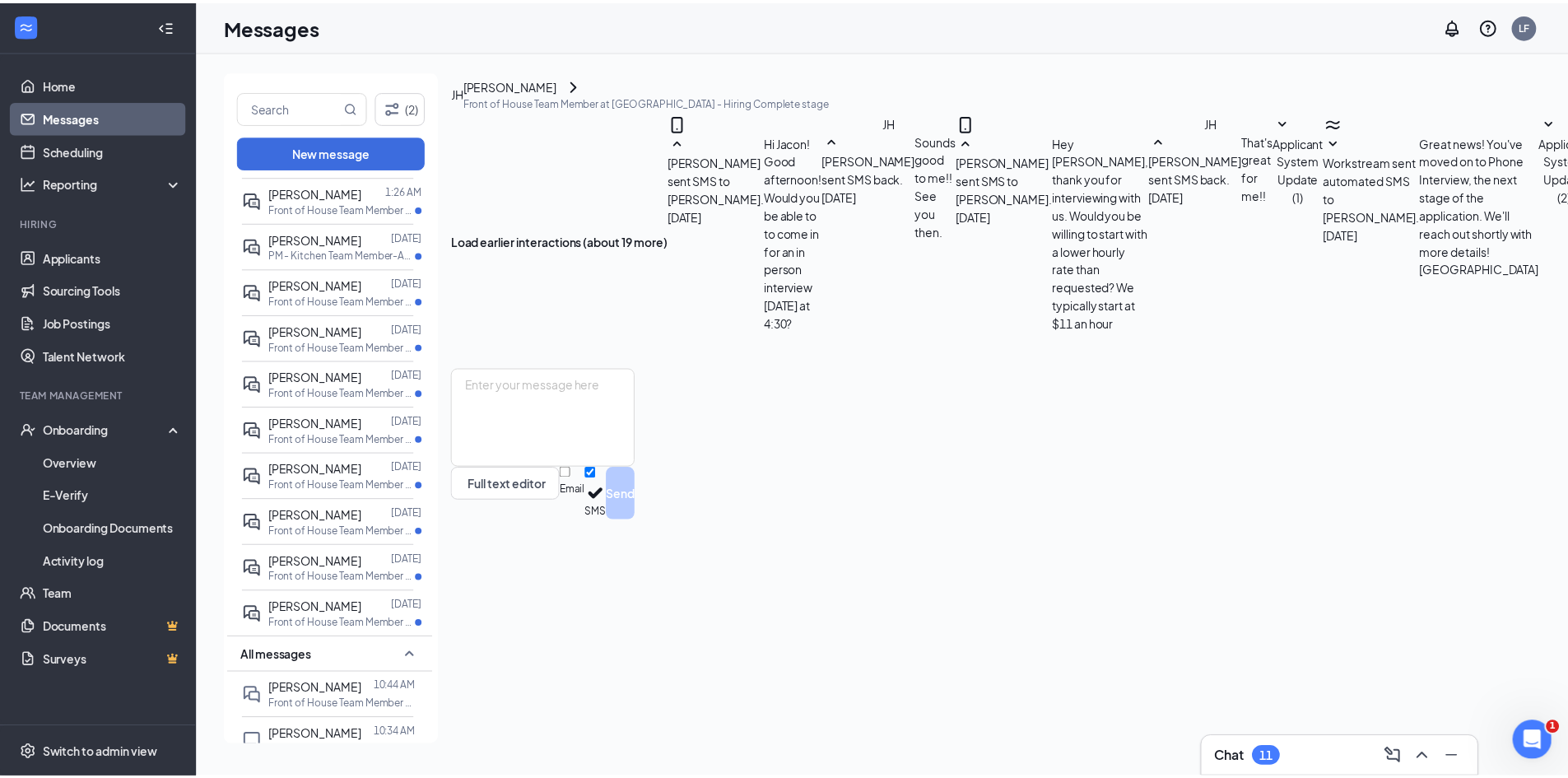
scroll to position [349, 0]
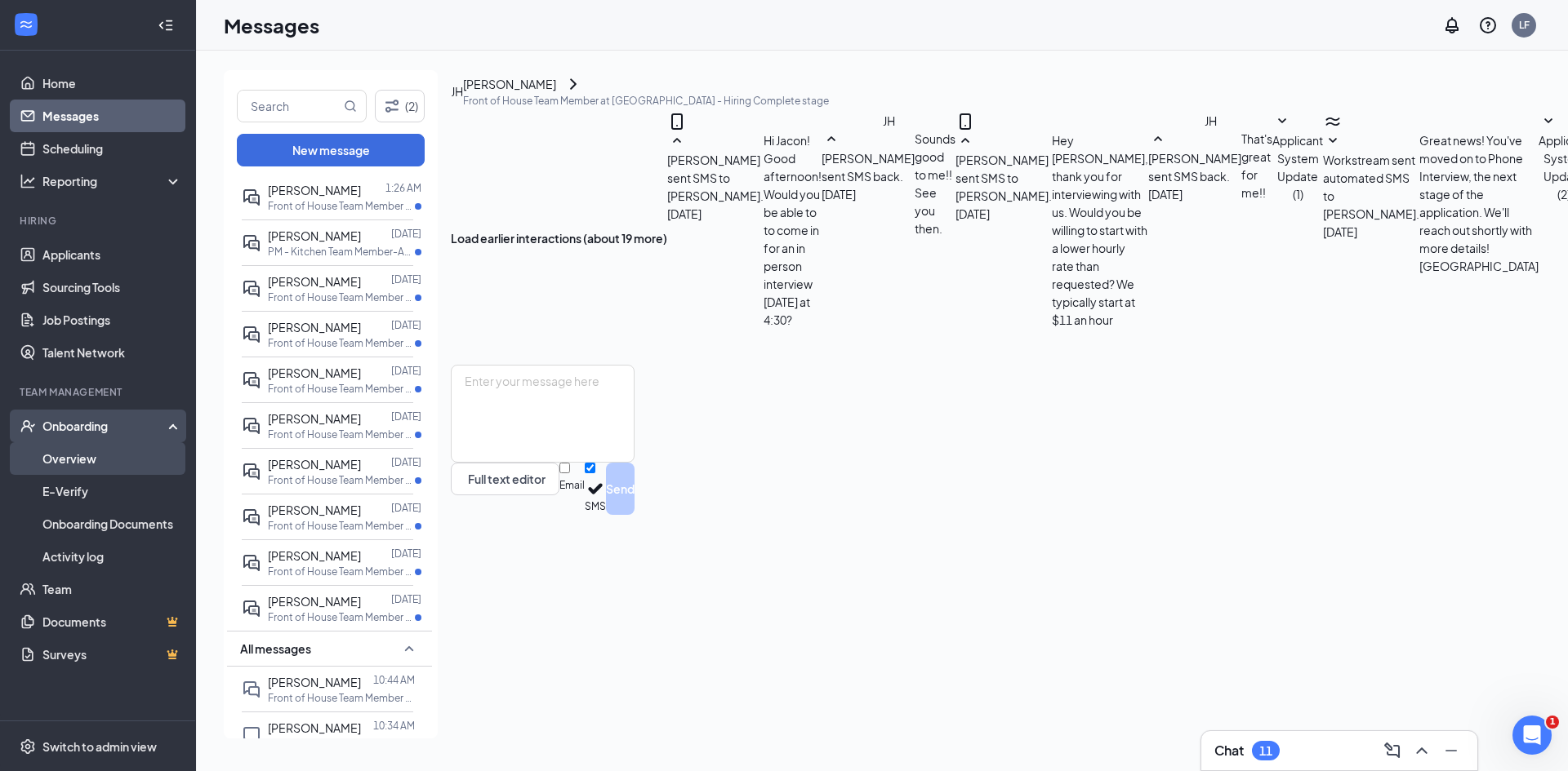
click at [90, 456] on link "Overview" at bounding box center [112, 458] width 139 height 32
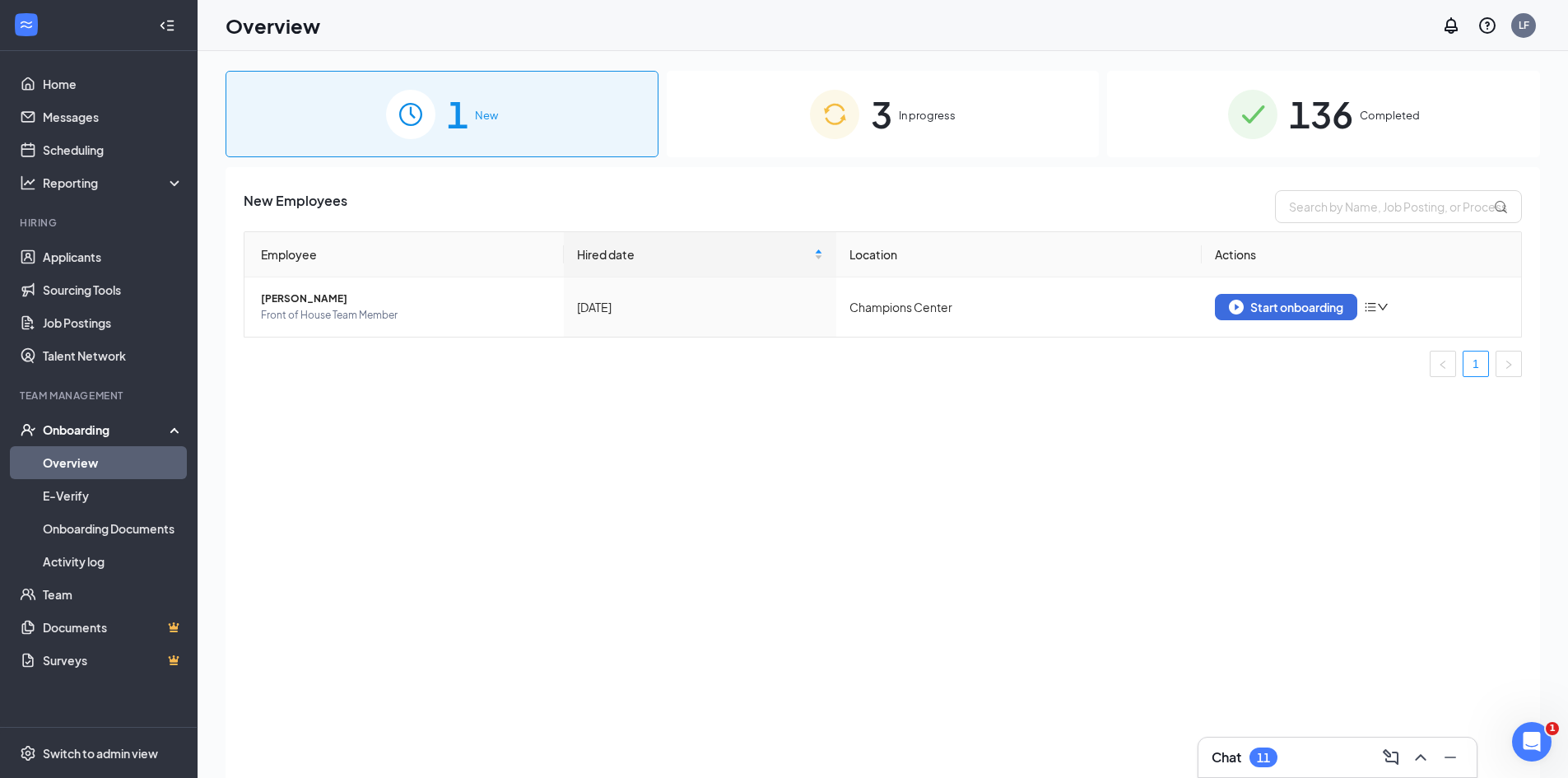
click at [545, 142] on div "1 New" at bounding box center [442, 114] width 433 height 86
click at [1324, 311] on div "Start onboarding" at bounding box center [1286, 307] width 115 height 15
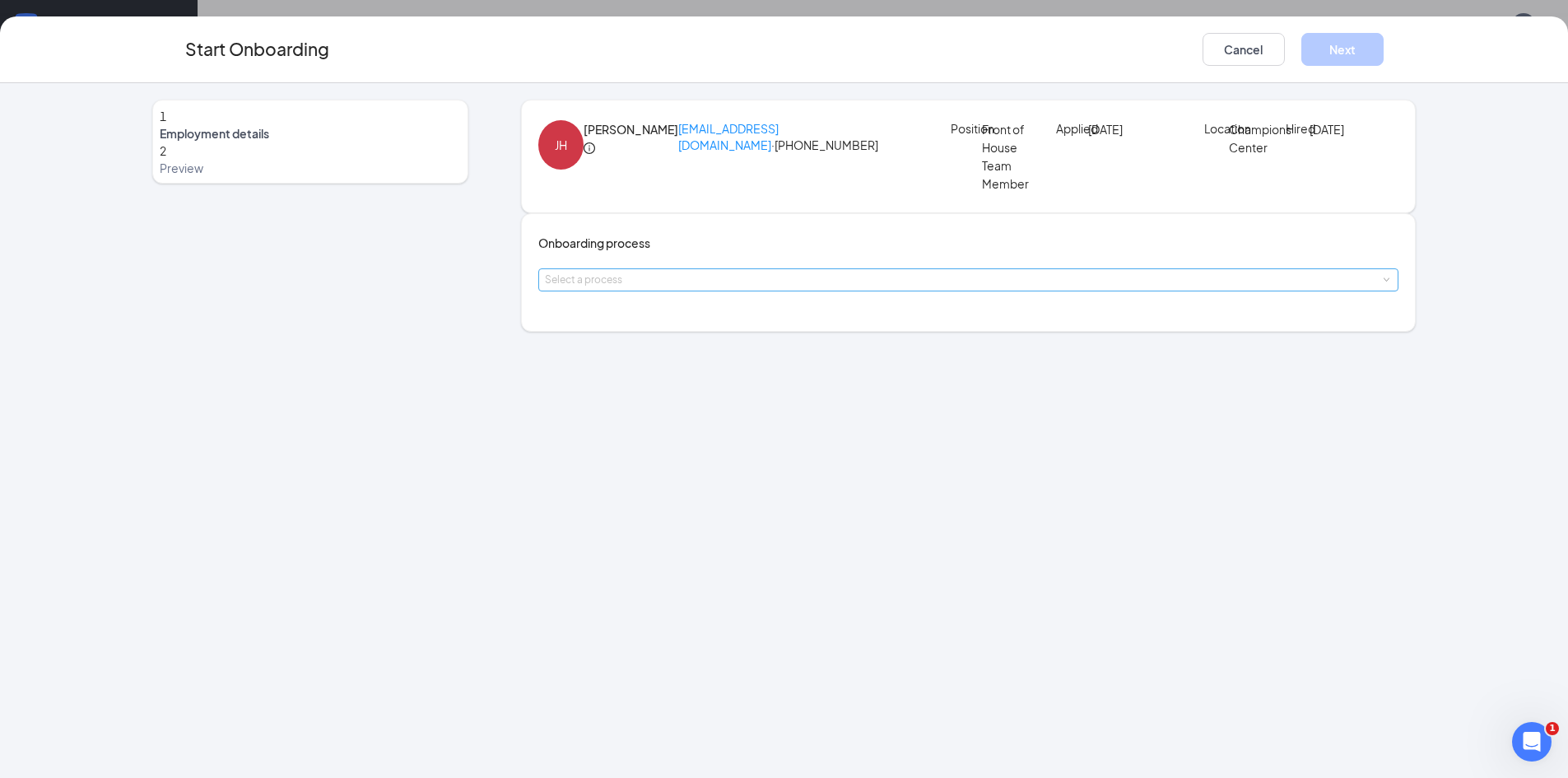
click at [757, 288] on div "Select a process" at bounding box center [966, 280] width 841 height 17
click at [680, 368] on li "Onboarding" at bounding box center [686, 369] width 270 height 30
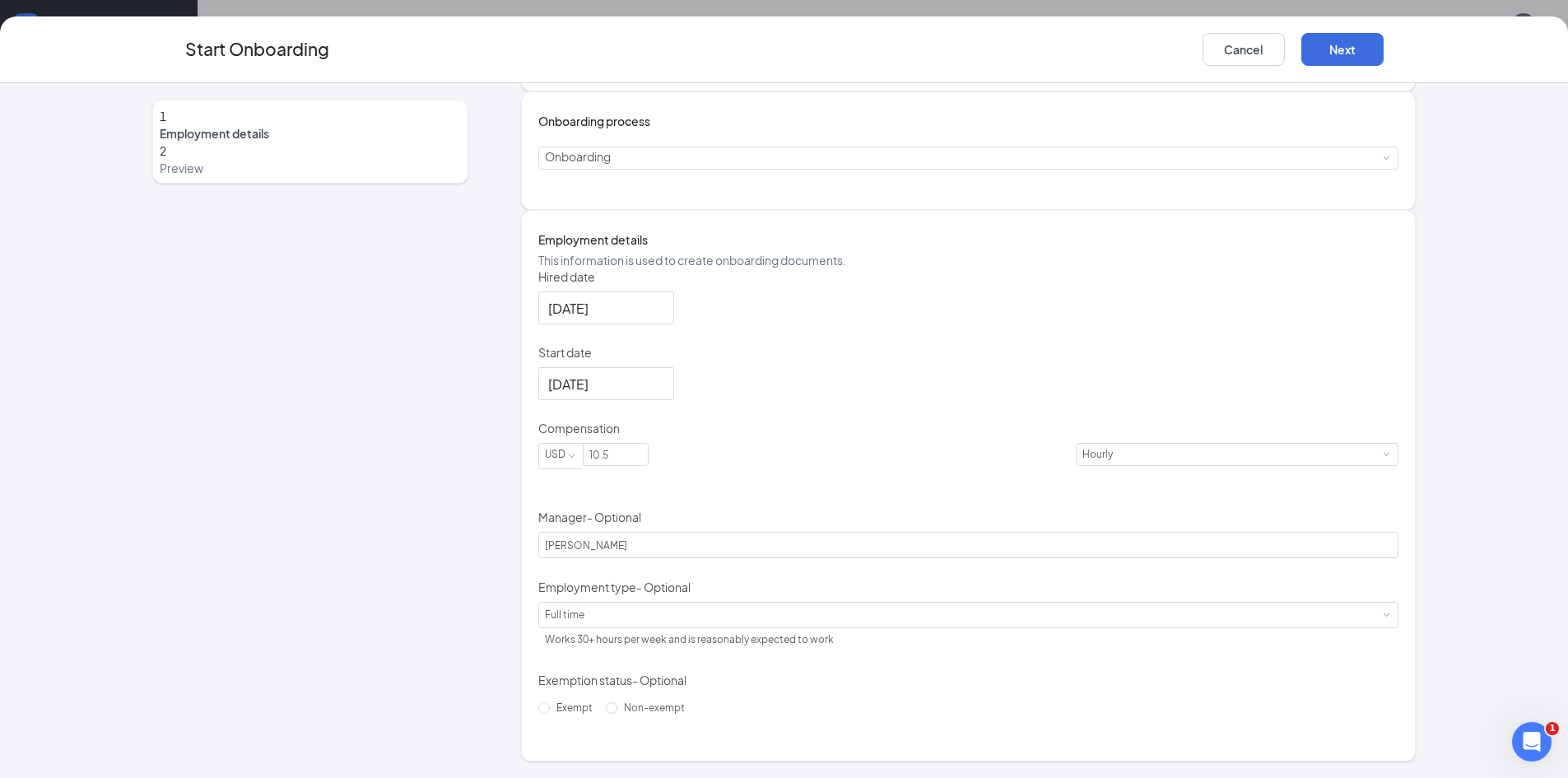
scroll to position [188, 0]
click at [1220, 42] on button "Cancel" at bounding box center [1244, 49] width 82 height 33
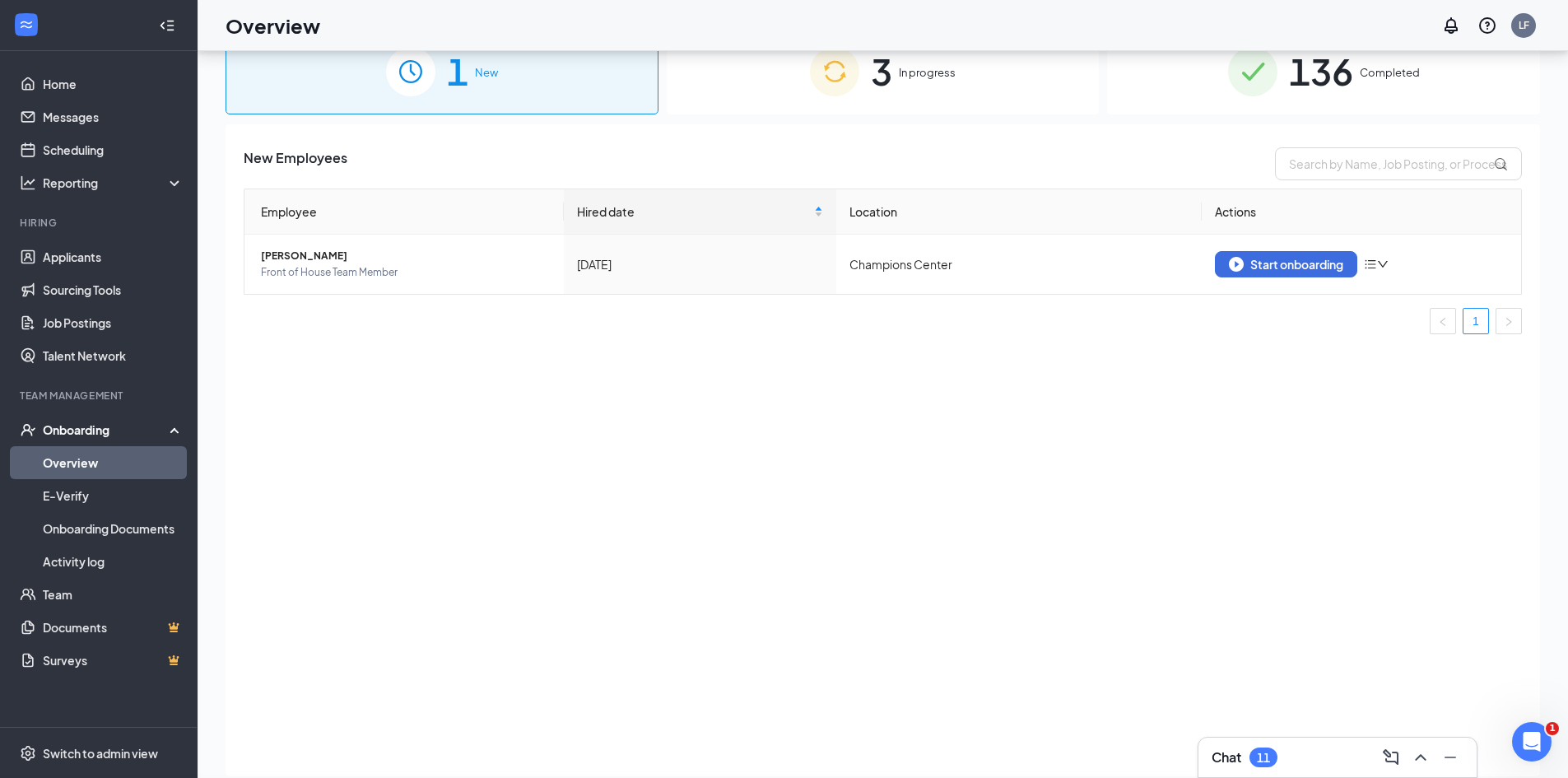
scroll to position [0, 0]
click at [769, 82] on div "3 In progress" at bounding box center [883, 70] width 433 height 86
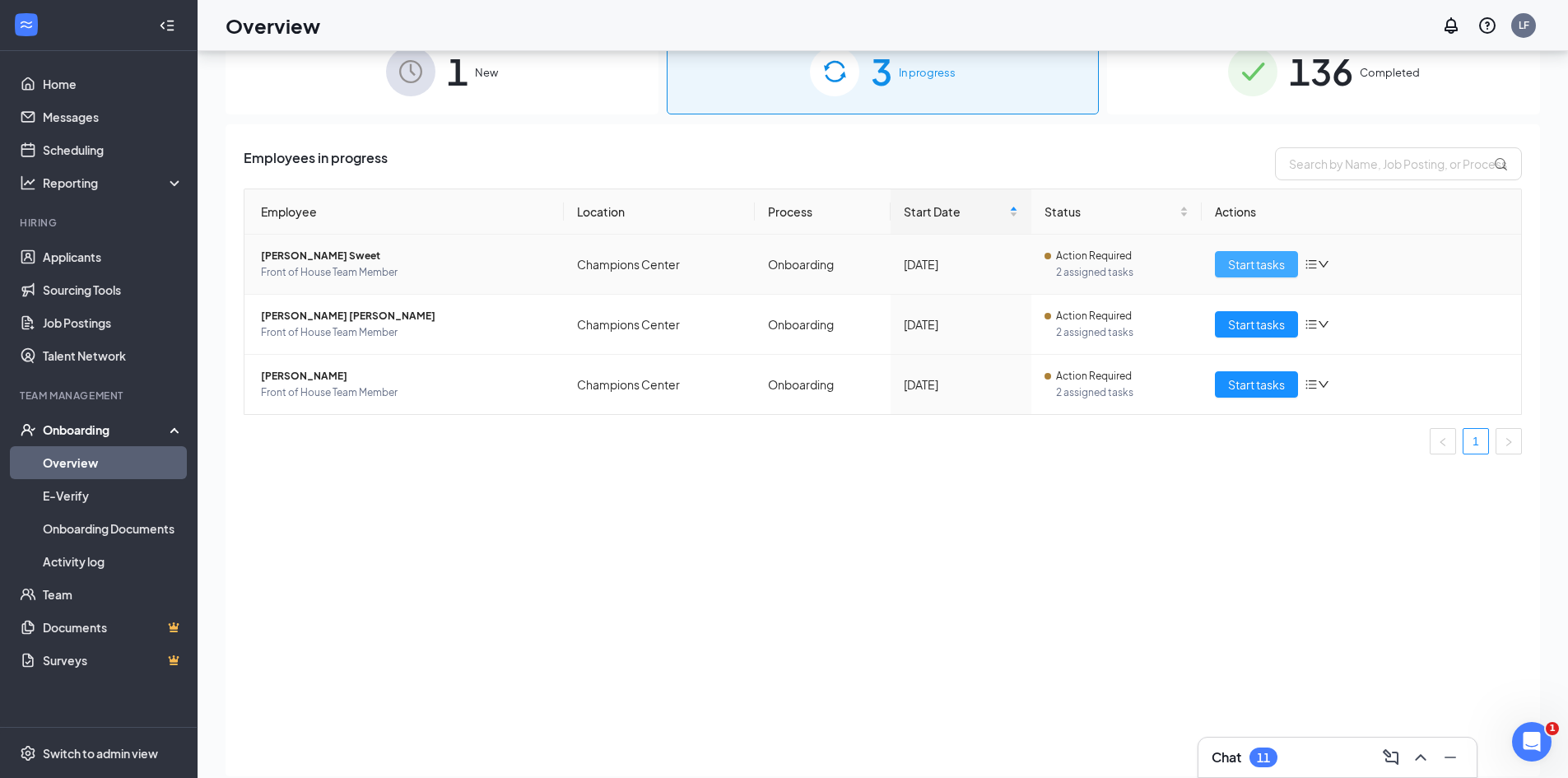
click at [1263, 262] on span "Start tasks" at bounding box center [1255, 264] width 56 height 18
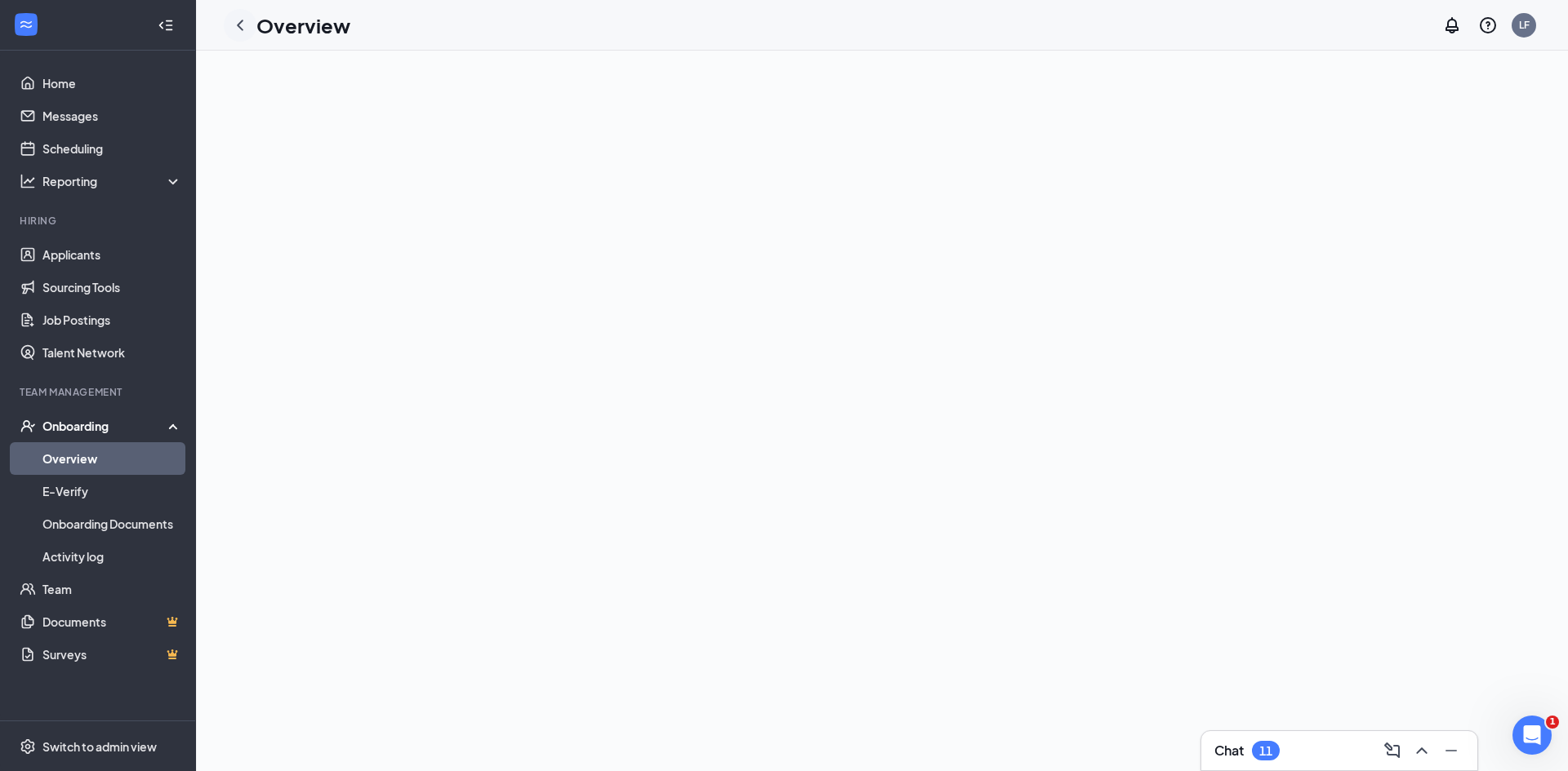
click at [235, 18] on icon "ChevronLeft" at bounding box center [240, 26] width 20 height 20
click at [136, 451] on link "Overview" at bounding box center [112, 458] width 139 height 32
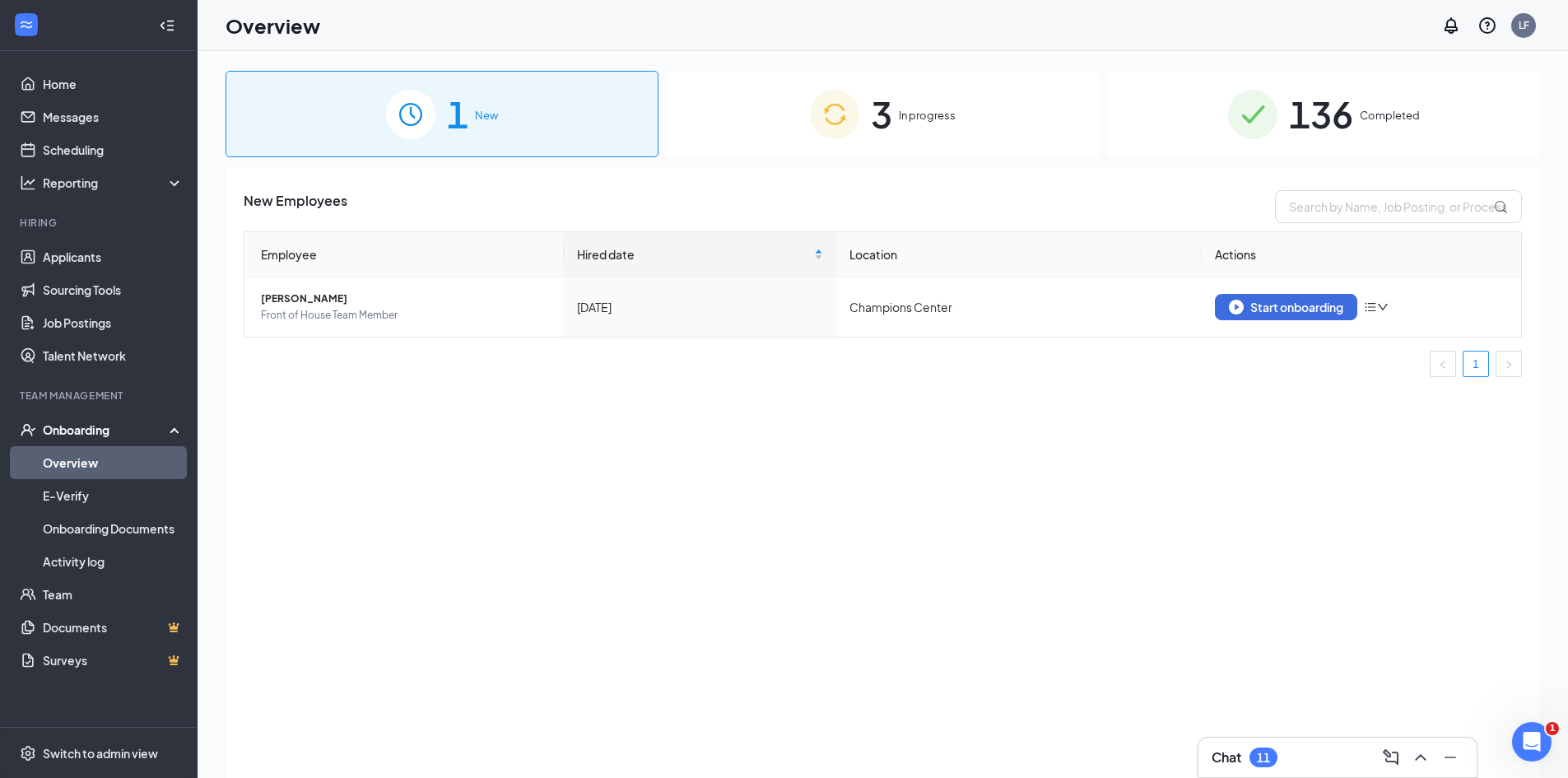
click at [753, 95] on div "3 In progress" at bounding box center [883, 114] width 433 height 86
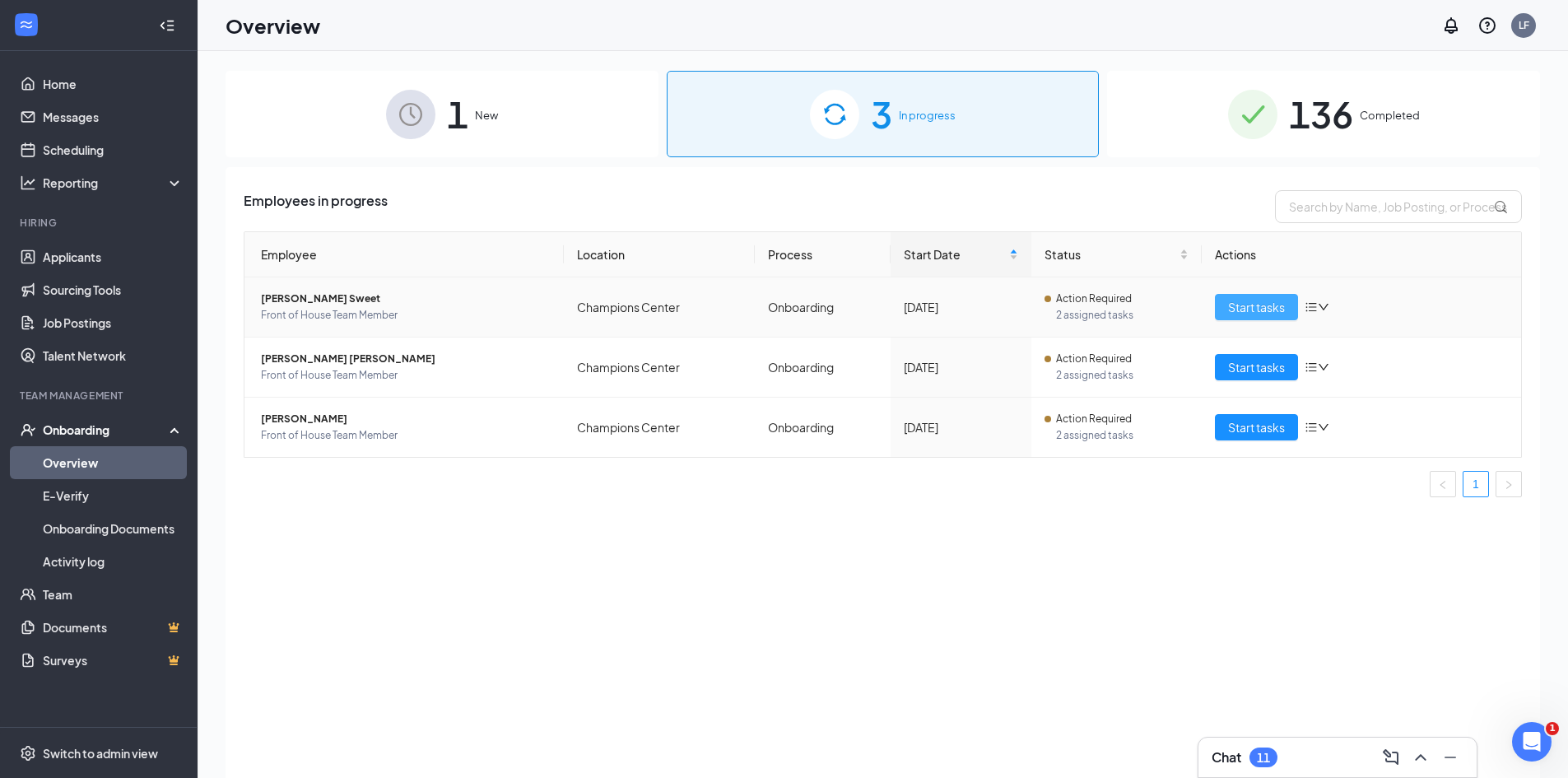
click at [1259, 307] on span "Start tasks" at bounding box center [1255, 307] width 56 height 18
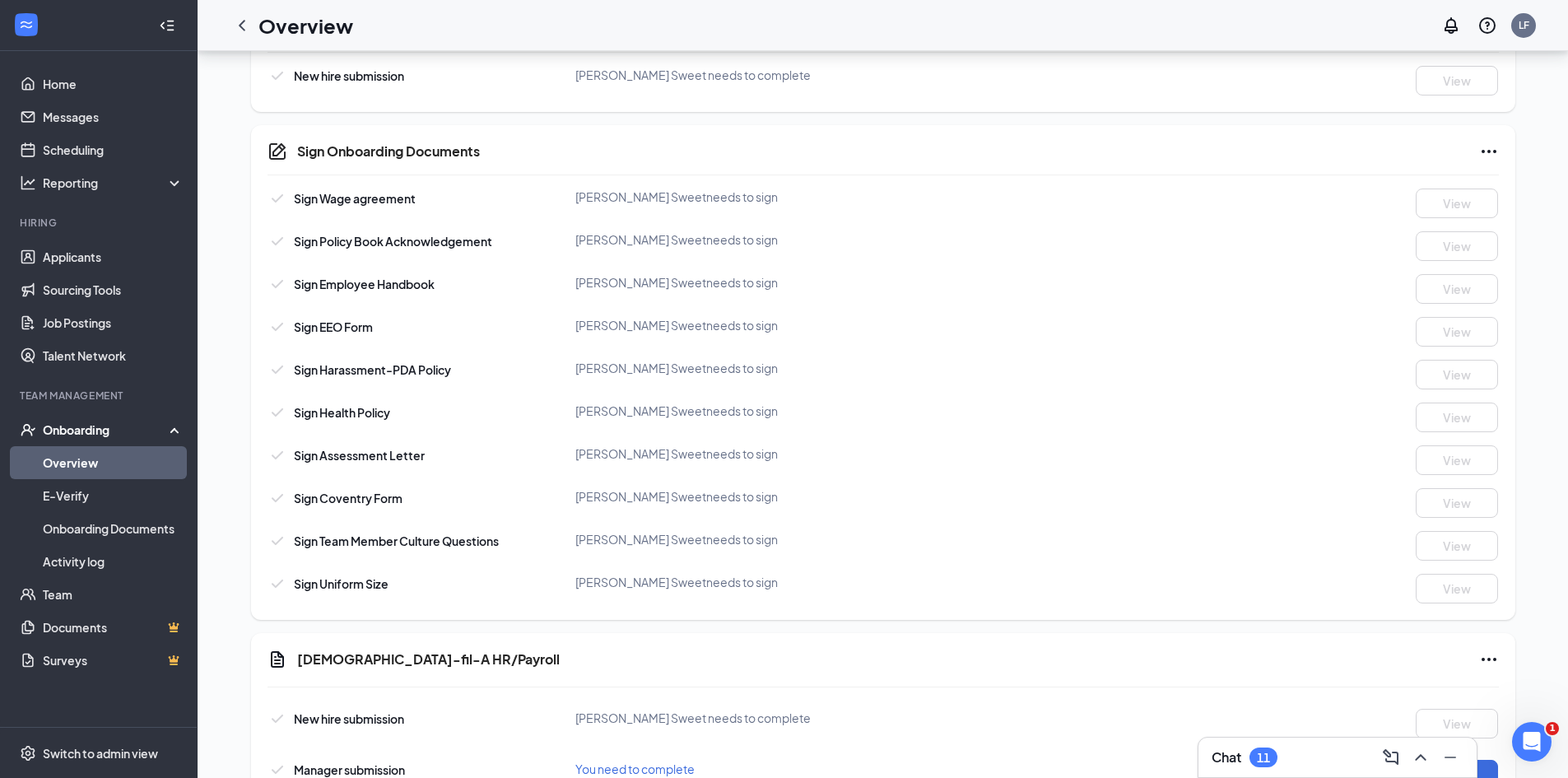
scroll to position [827, 0]
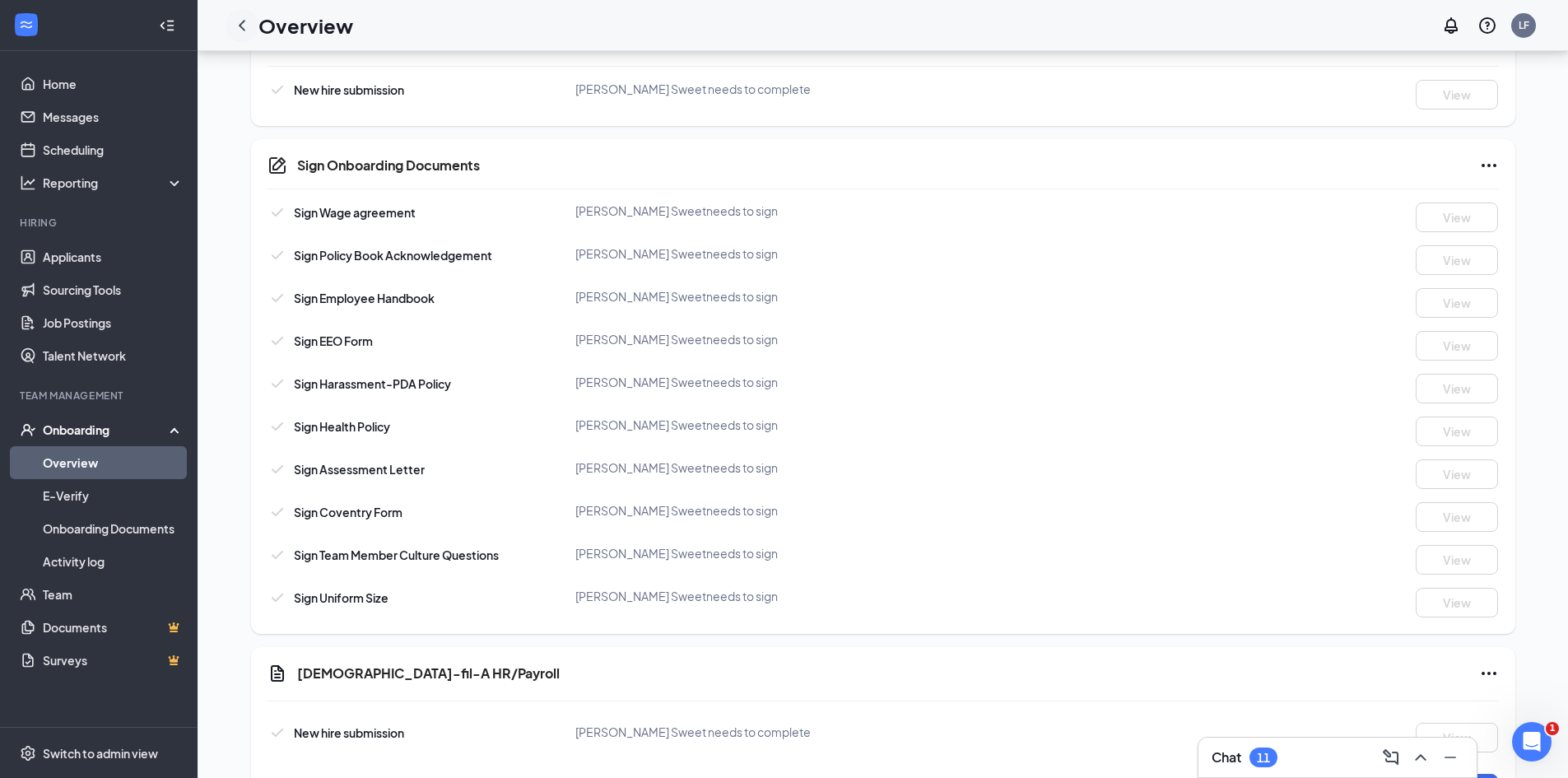
click at [239, 24] on icon "ChevronLeft" at bounding box center [242, 26] width 20 height 20
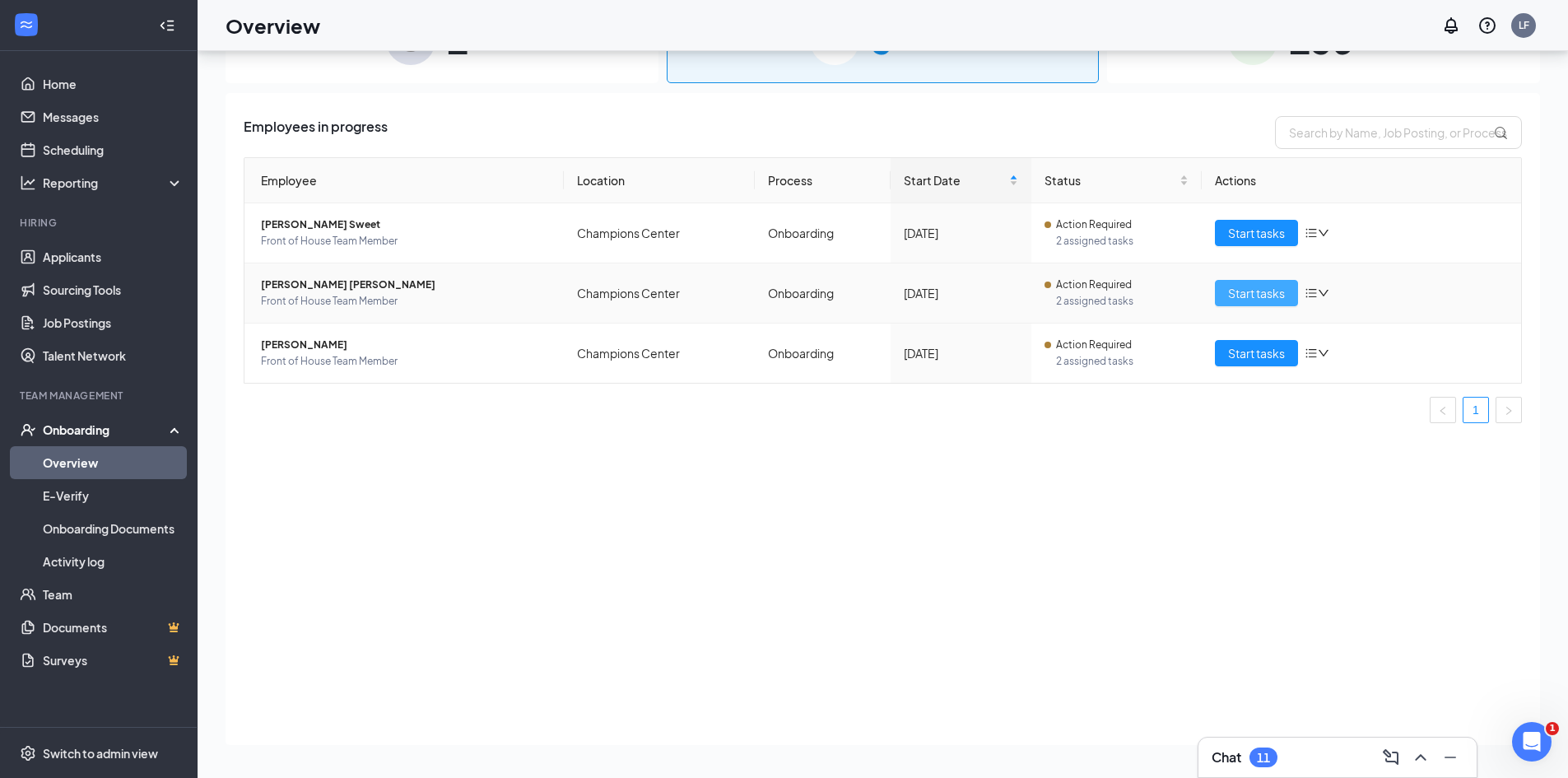
click at [1233, 285] on span "Start tasks" at bounding box center [1255, 293] width 56 height 18
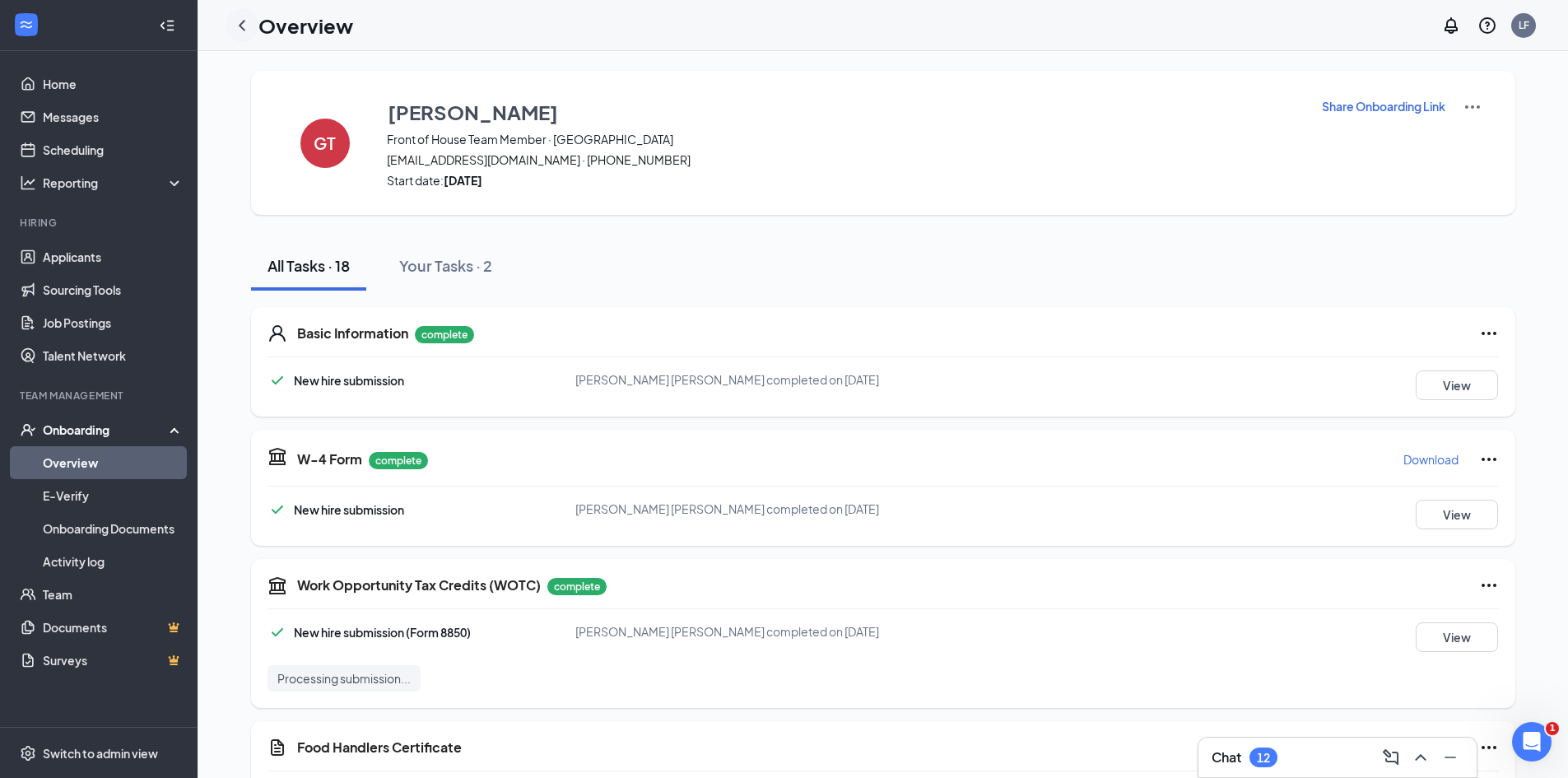
click at [239, 19] on icon "ChevronLeft" at bounding box center [242, 26] width 20 height 20
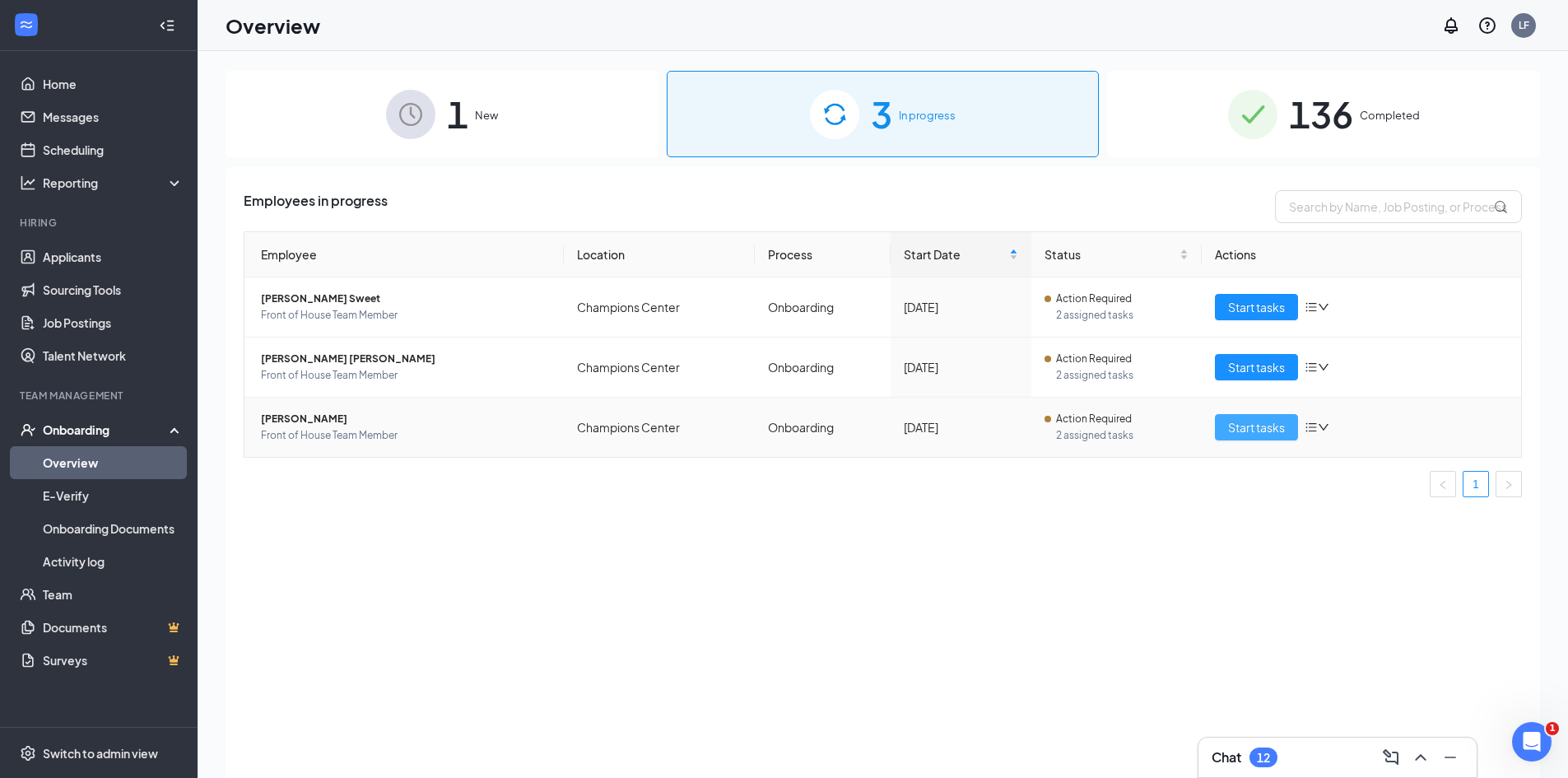
click at [1259, 435] on span "Start tasks" at bounding box center [1255, 428] width 56 height 18
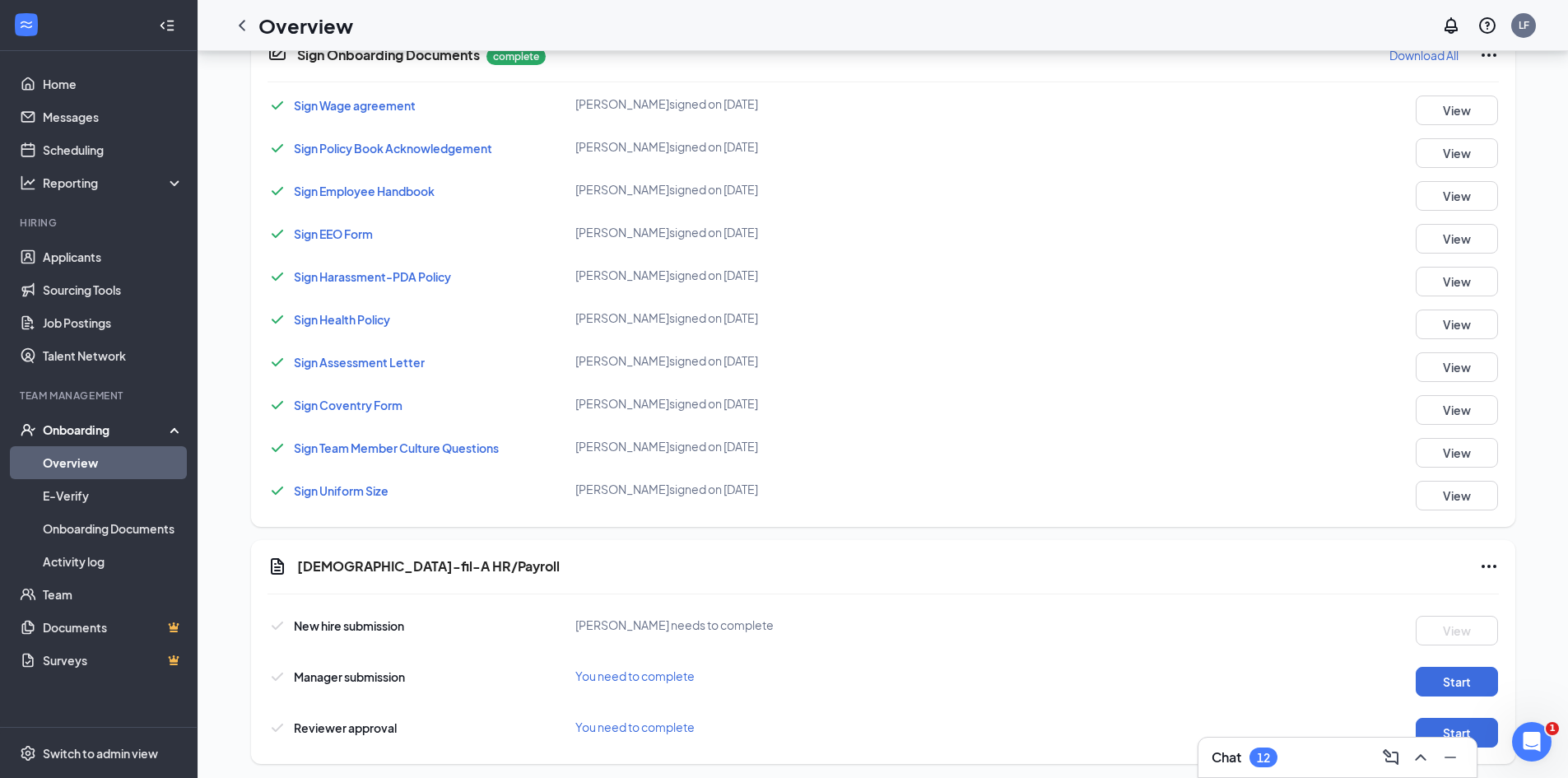
scroll to position [980, 0]
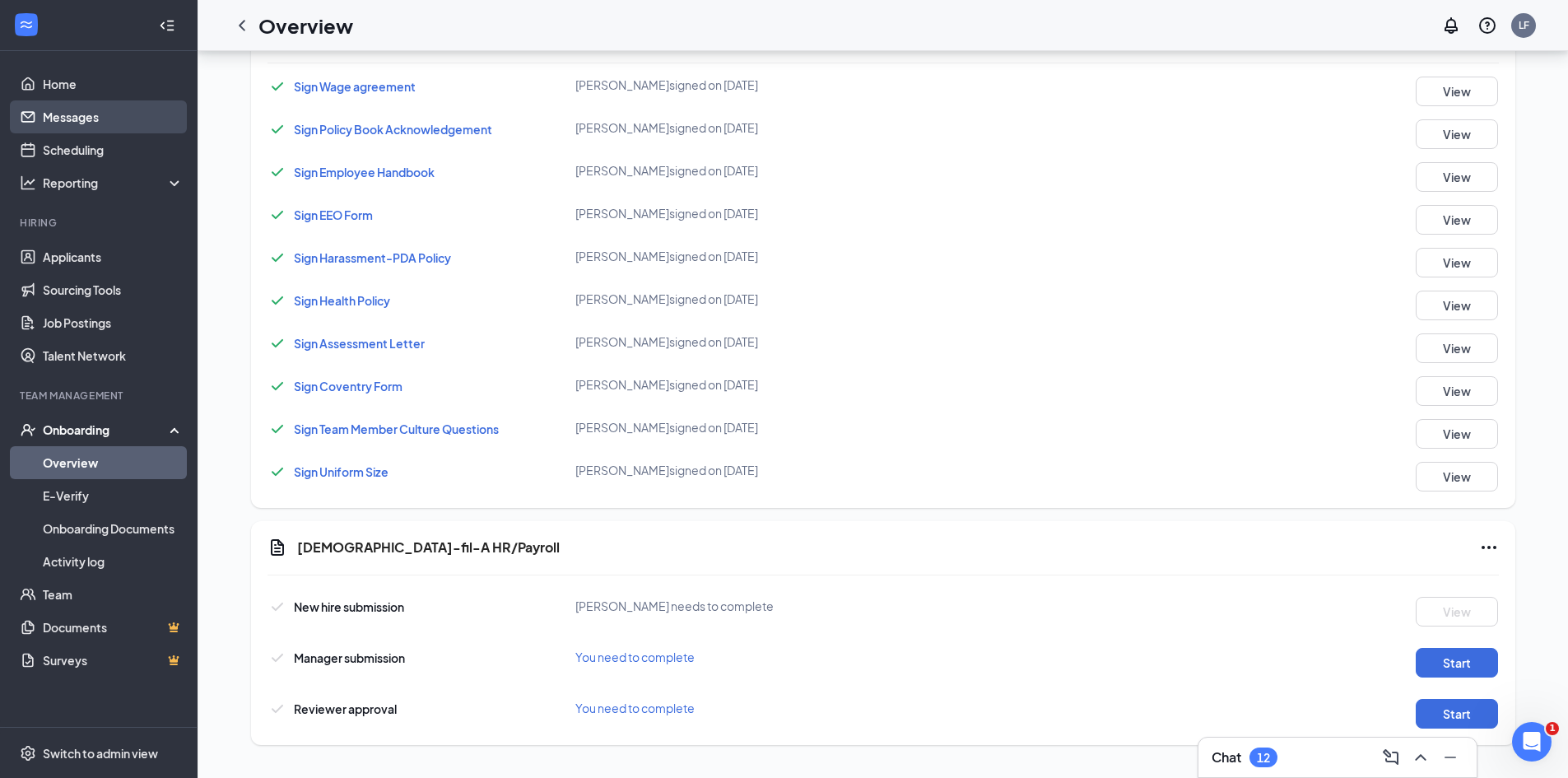
click at [99, 115] on link "Messages" at bounding box center [113, 117] width 140 height 33
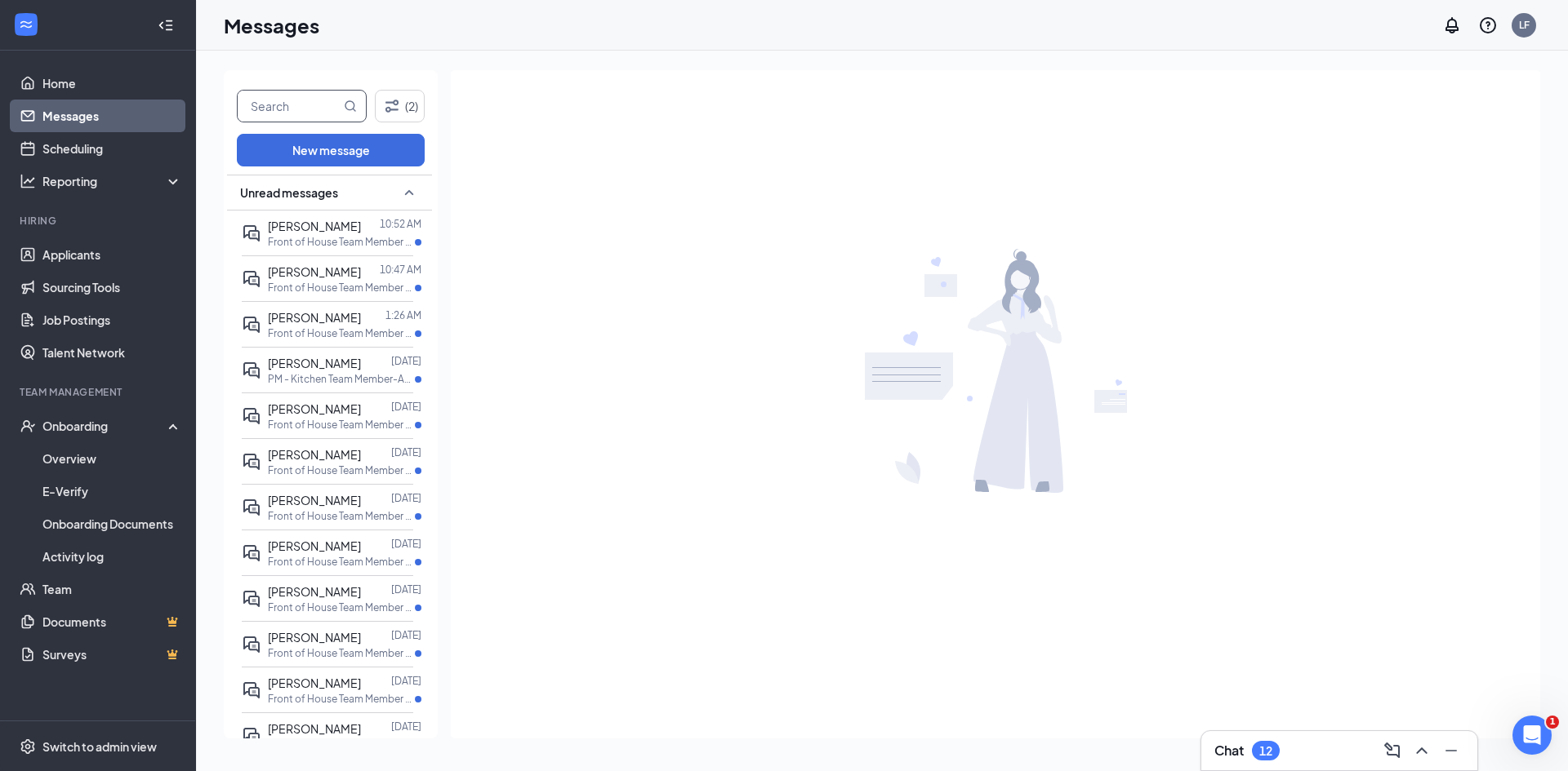
click at [296, 106] on input "text" at bounding box center [288, 106] width 103 height 31
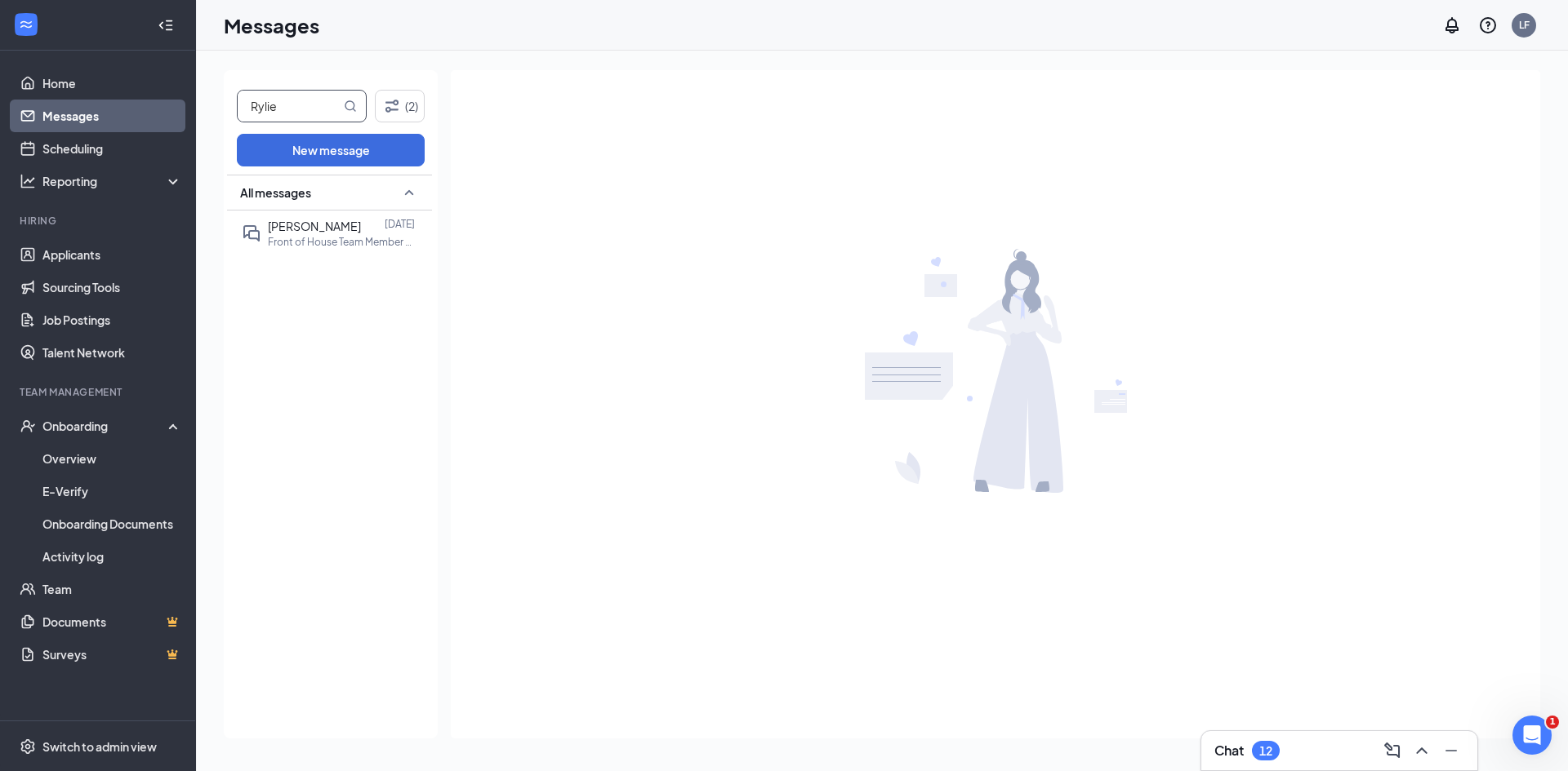
click at [311, 112] on input "Rylie" at bounding box center [288, 106] width 103 height 31
type input "R"
click at [90, 463] on link "Overview" at bounding box center [112, 458] width 139 height 32
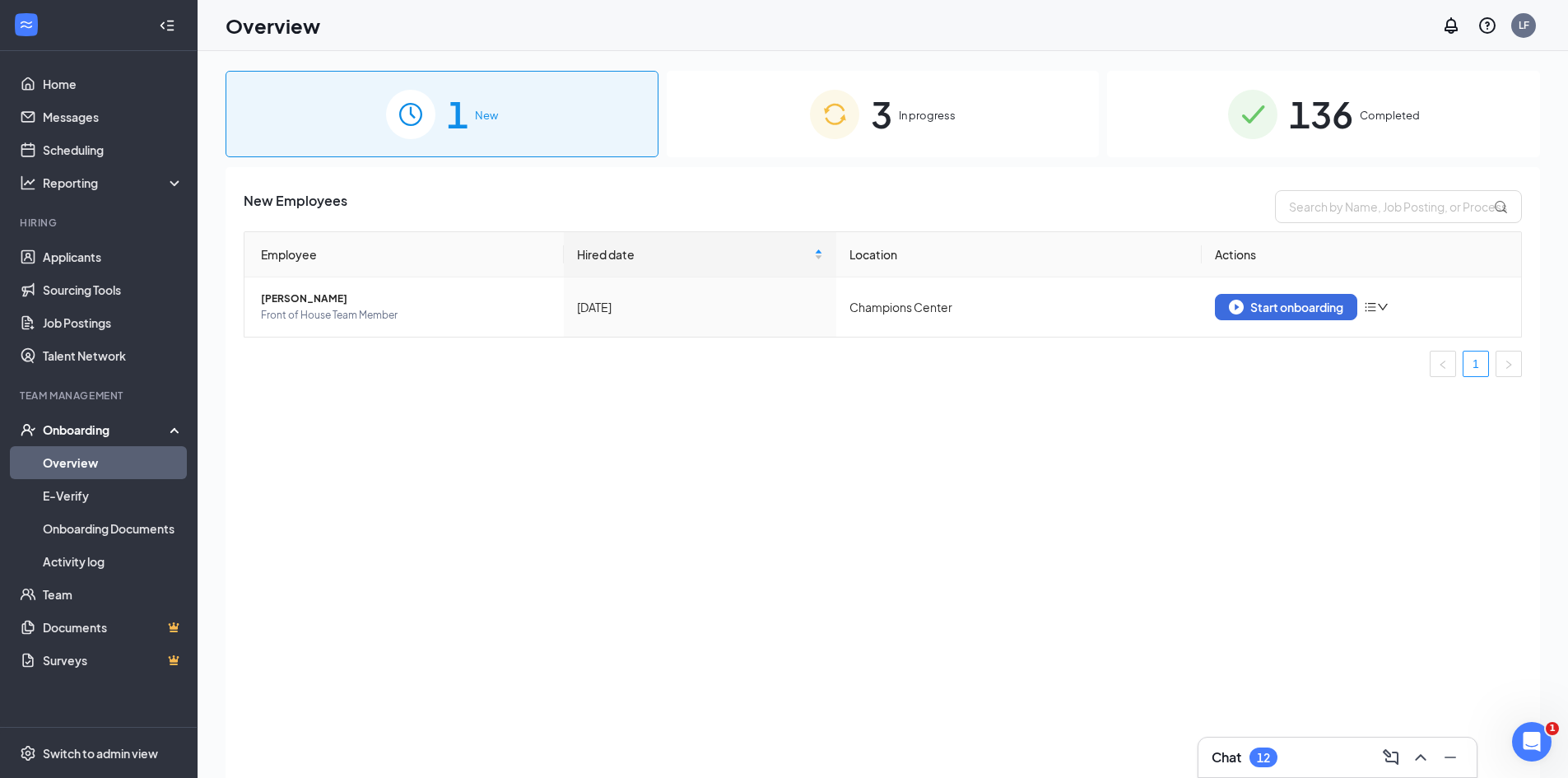
click at [706, 145] on div "3 In progress" at bounding box center [883, 114] width 433 height 86
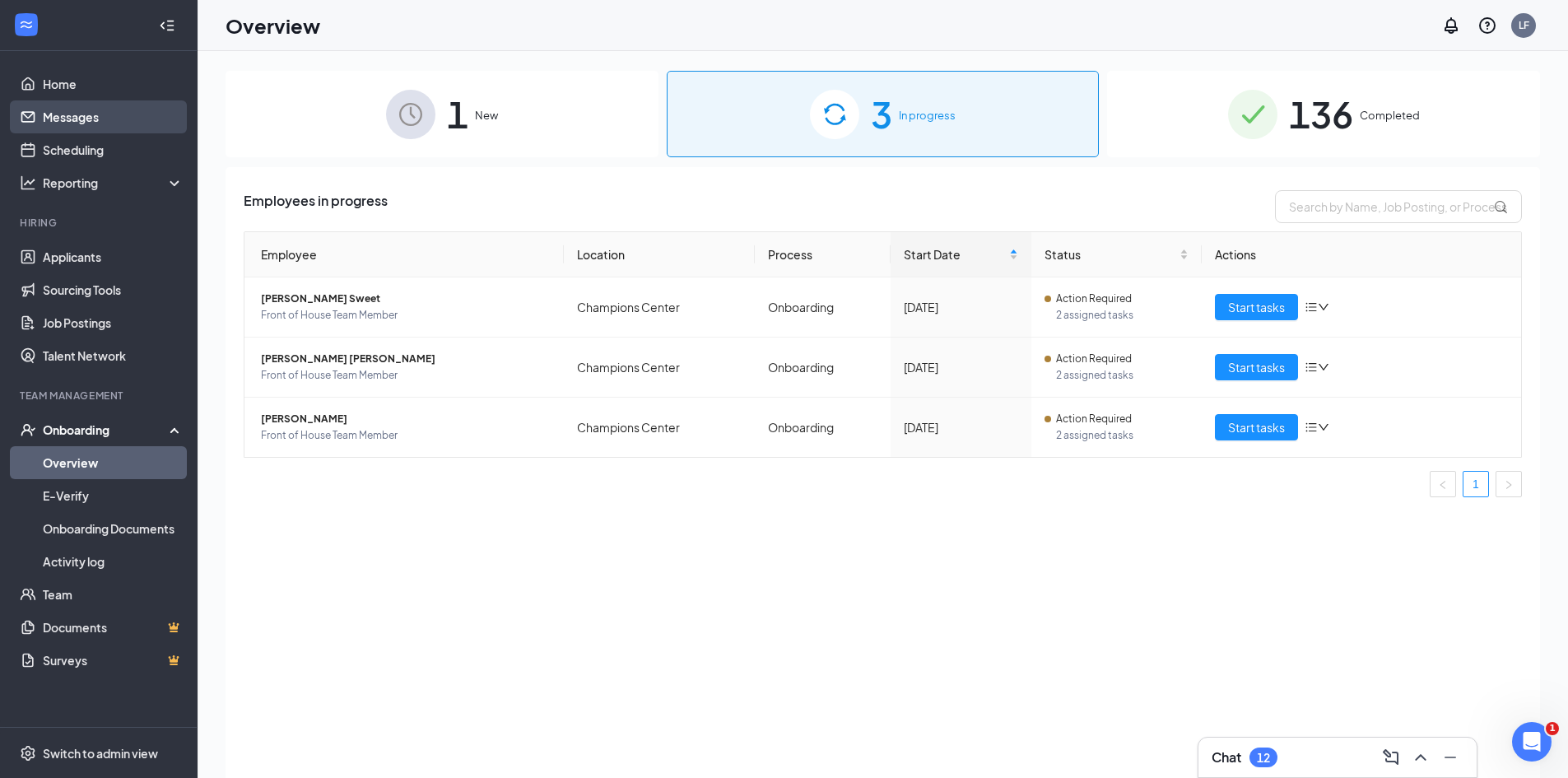
click at [150, 123] on link "Messages" at bounding box center [113, 117] width 140 height 33
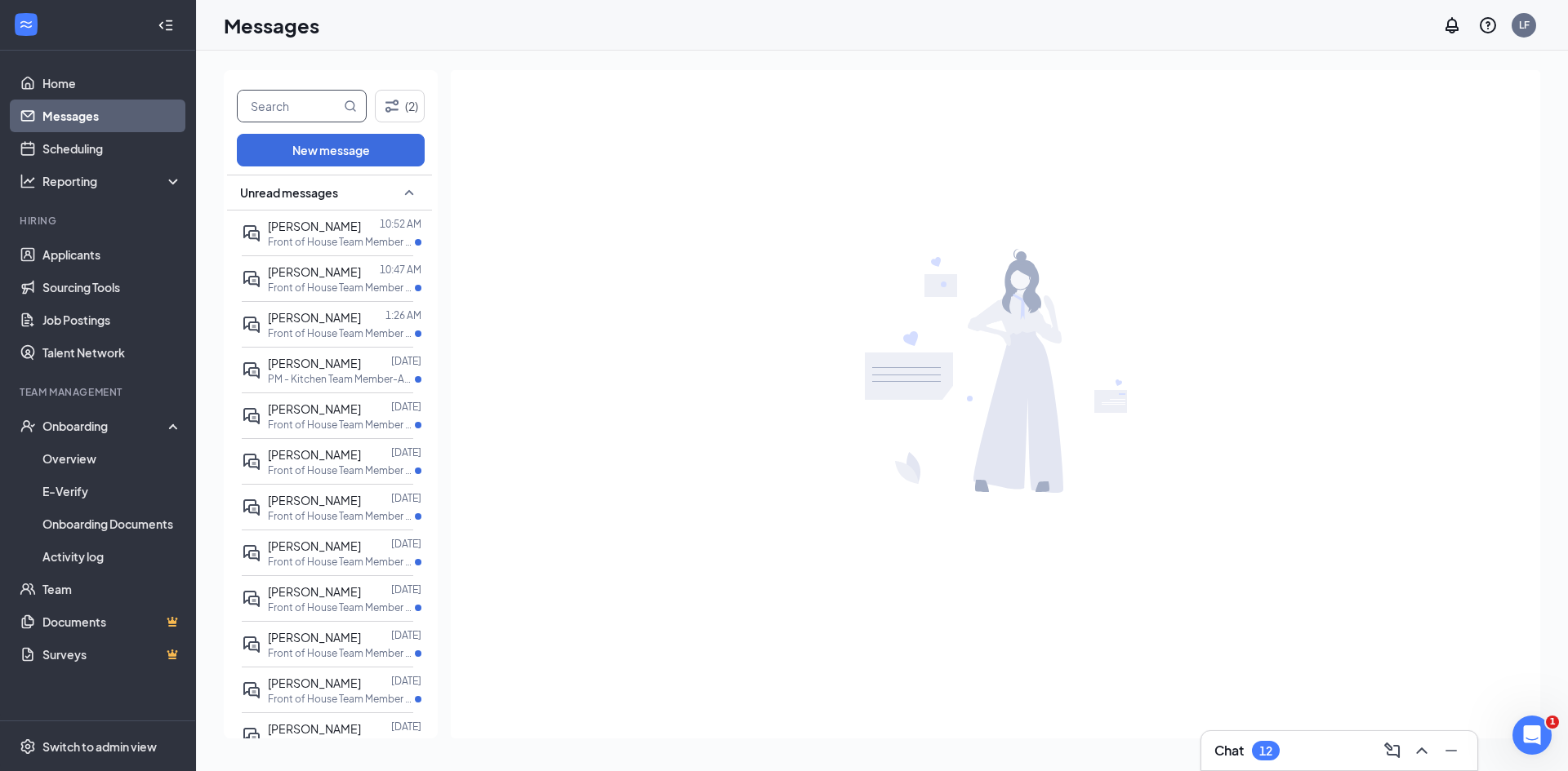
click at [335, 106] on input "text" at bounding box center [288, 106] width 103 height 31
type input "Riley"
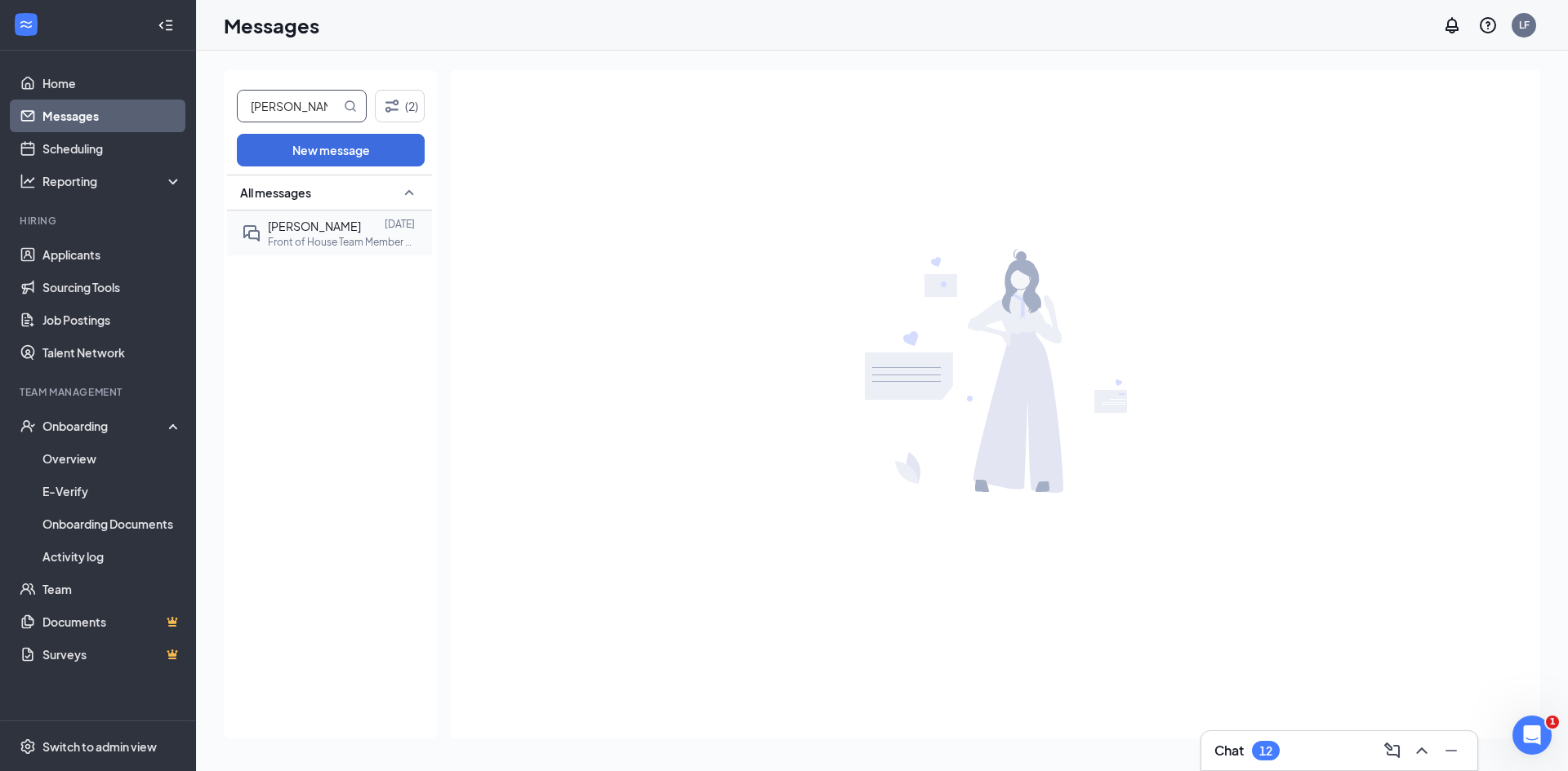
click at [315, 240] on p "Front of House Team Member at [GEOGRAPHIC_DATA]" at bounding box center [341, 242] width 147 height 14
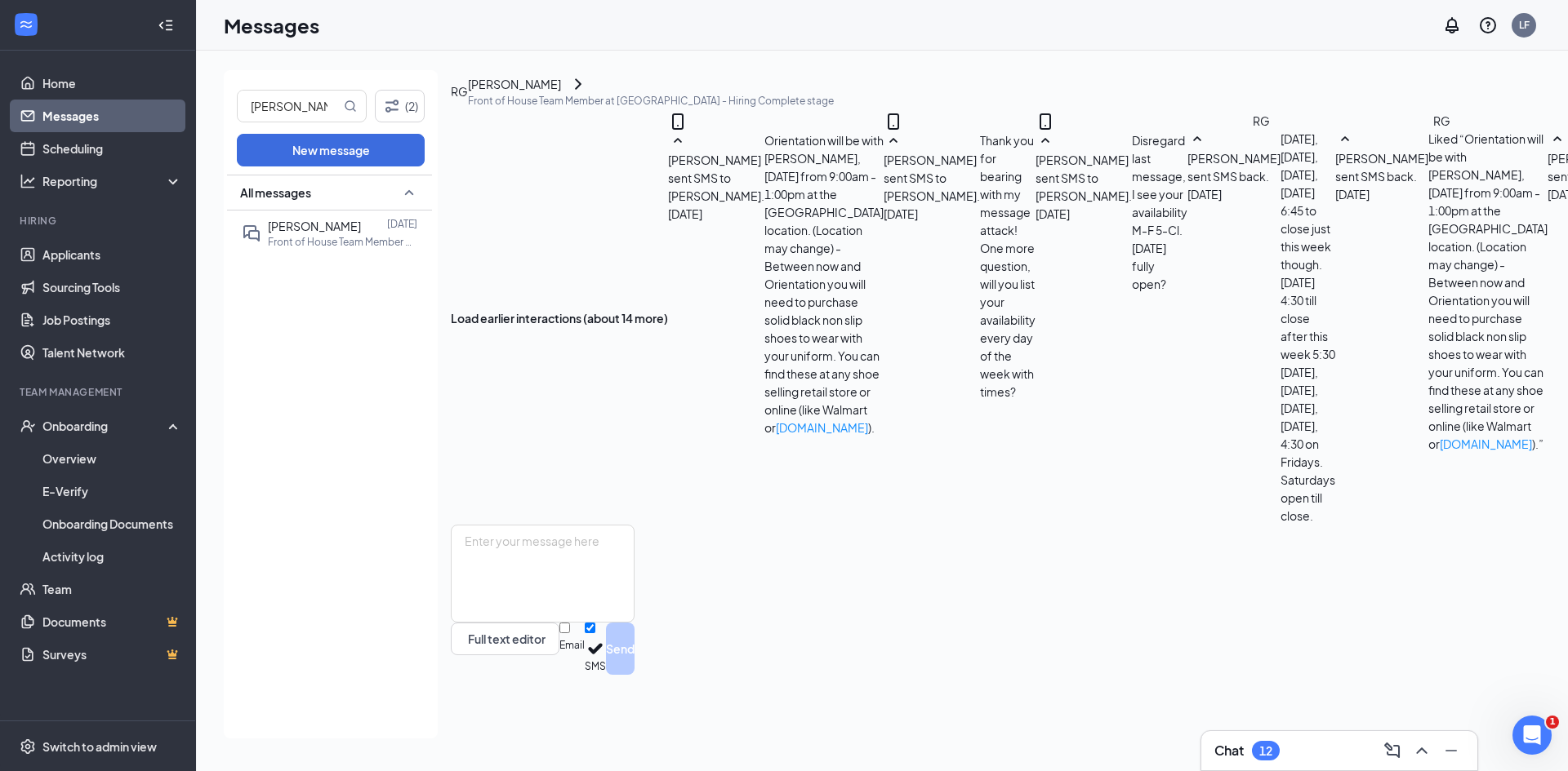
scroll to position [723, 0]
click at [635, 623] on textarea at bounding box center [542, 574] width 183 height 98
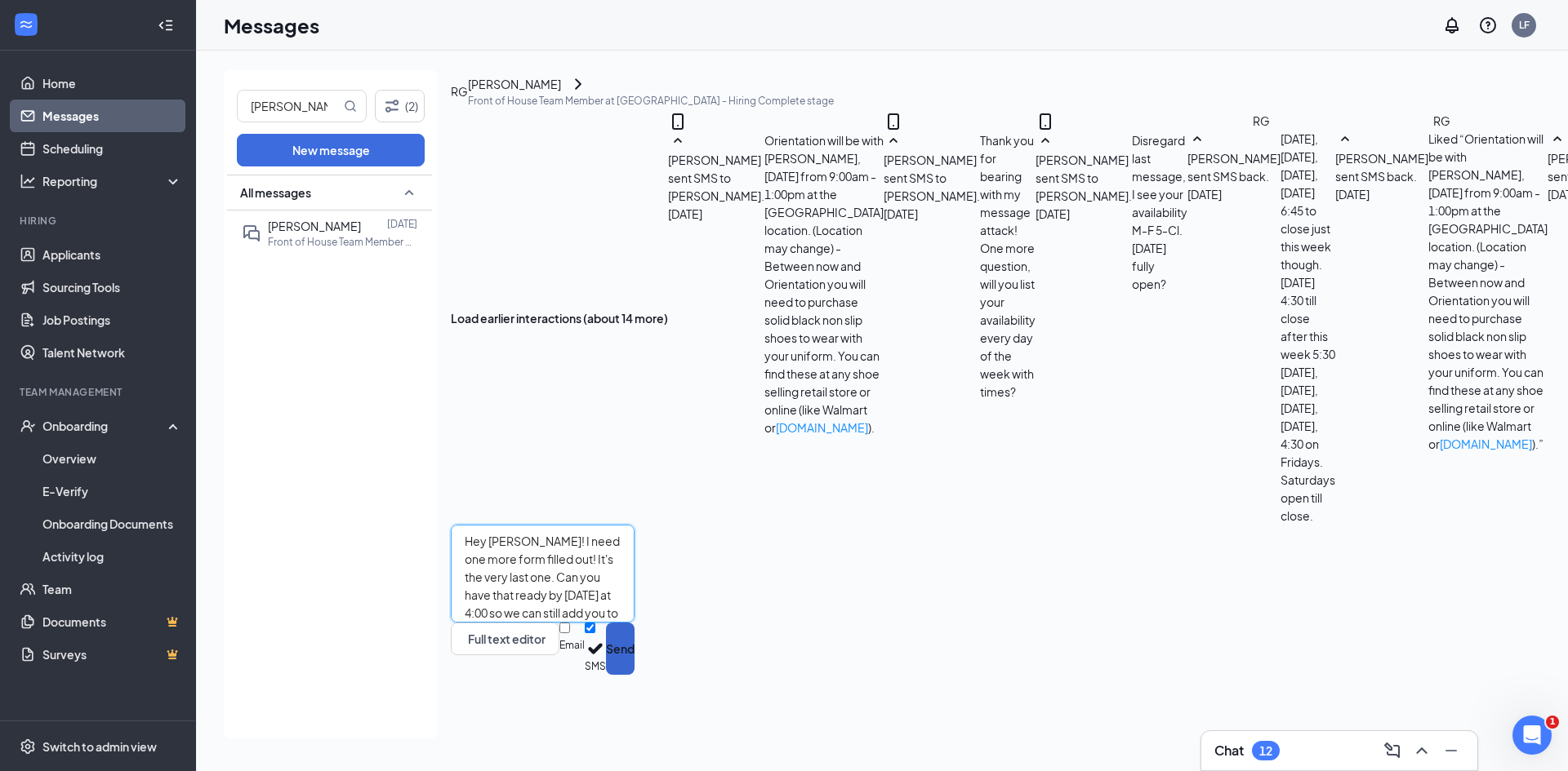
type textarea "Hey Riley! I need one more form filled out! It's the very last one. Can you hav…"
click at [635, 675] on button "Send" at bounding box center [619, 648] width 28 height 52
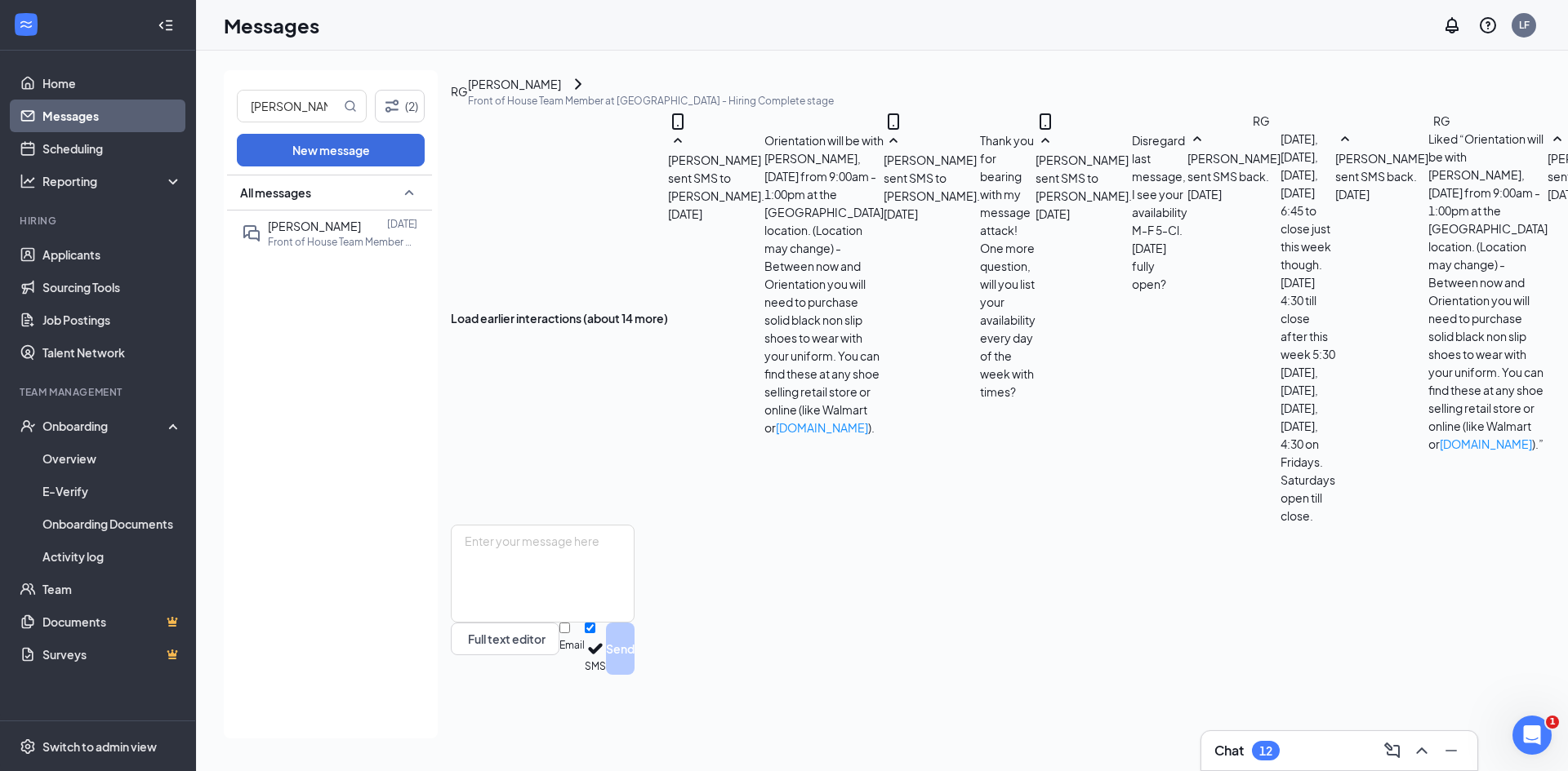
scroll to position [829, 0]
click at [64, 464] on link "Overview" at bounding box center [112, 458] width 139 height 32
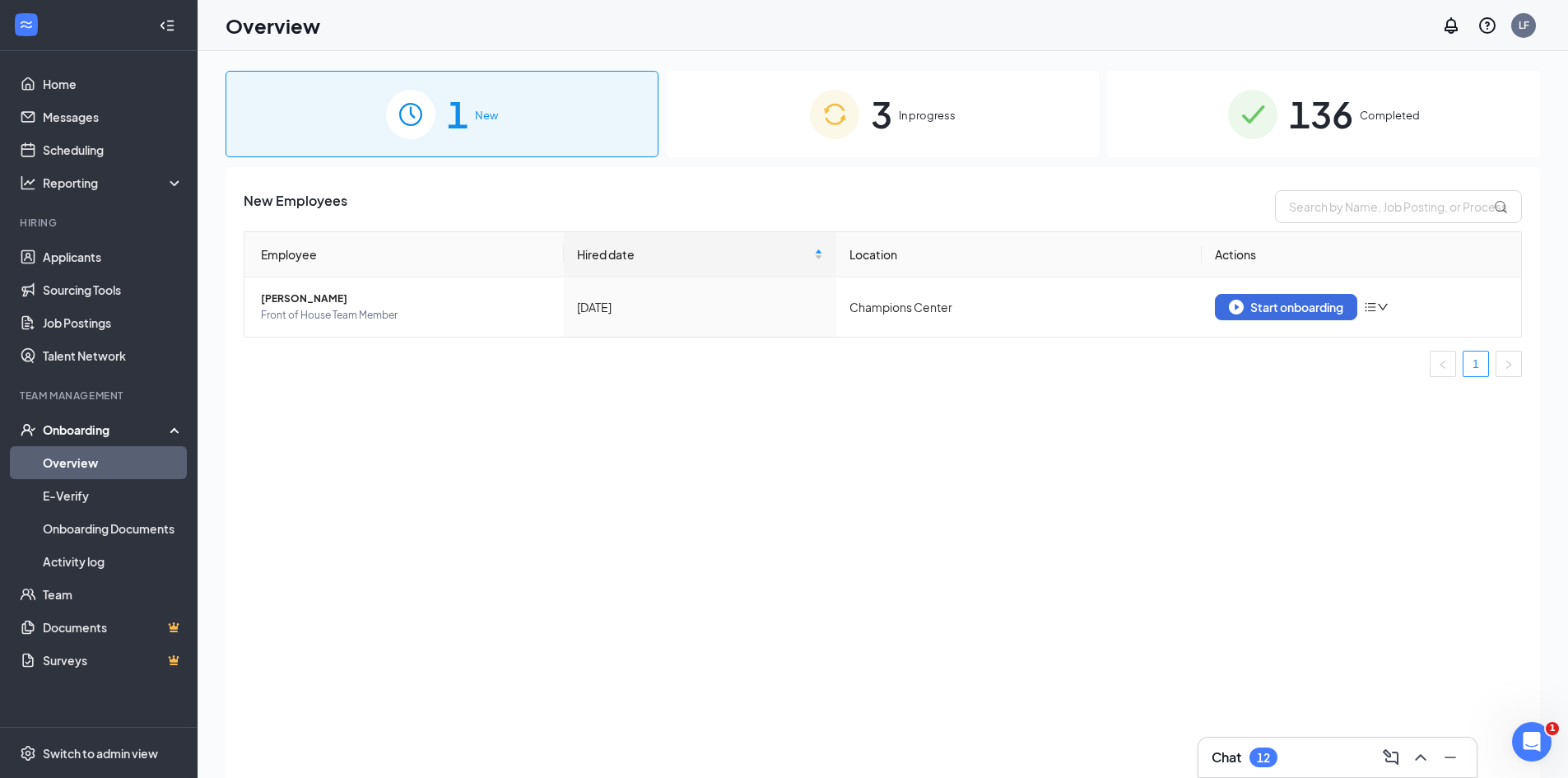
click at [1002, 86] on div "3 In progress" at bounding box center [883, 114] width 433 height 86
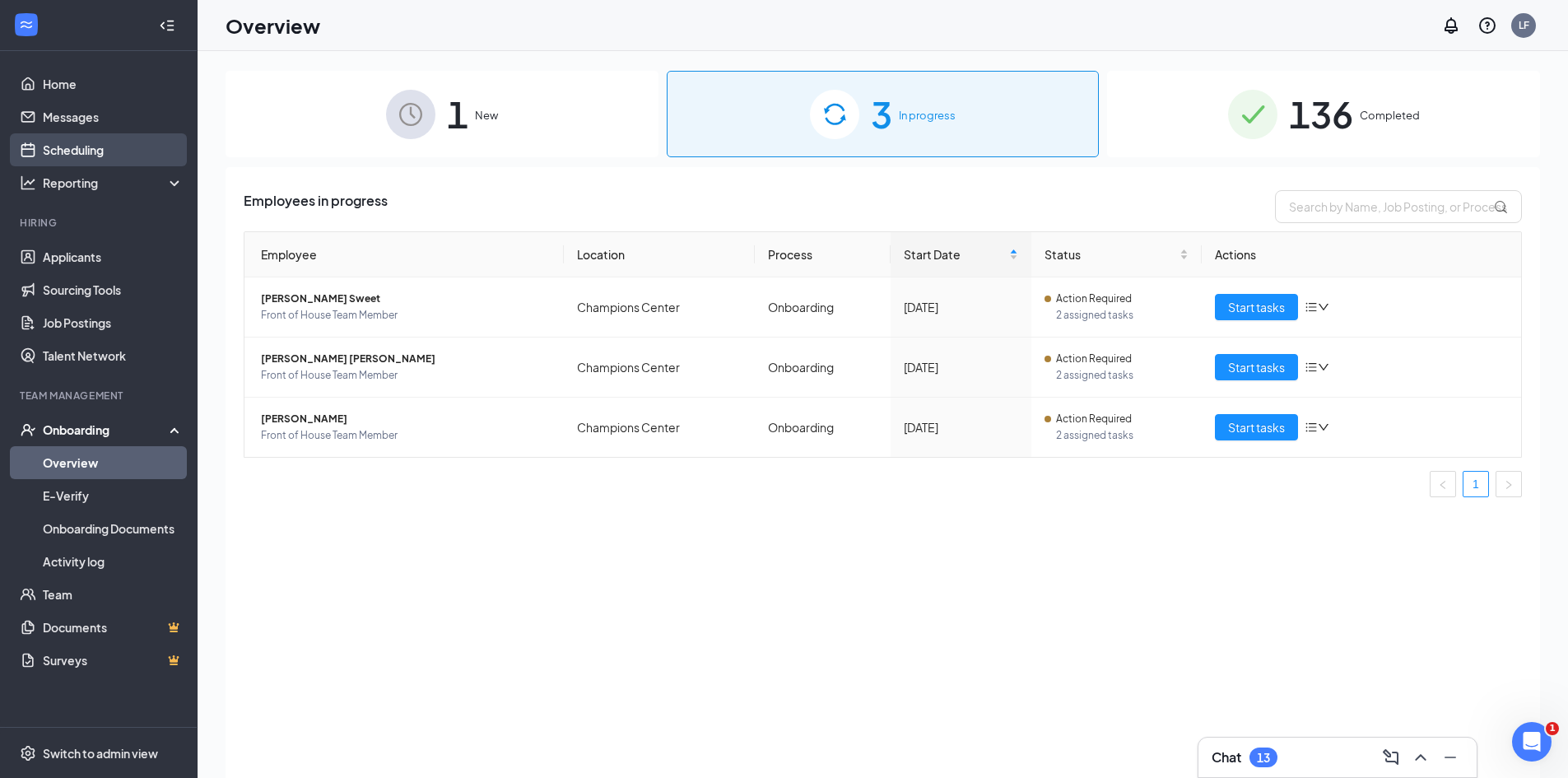
click at [109, 152] on link "Scheduling" at bounding box center [113, 149] width 140 height 33
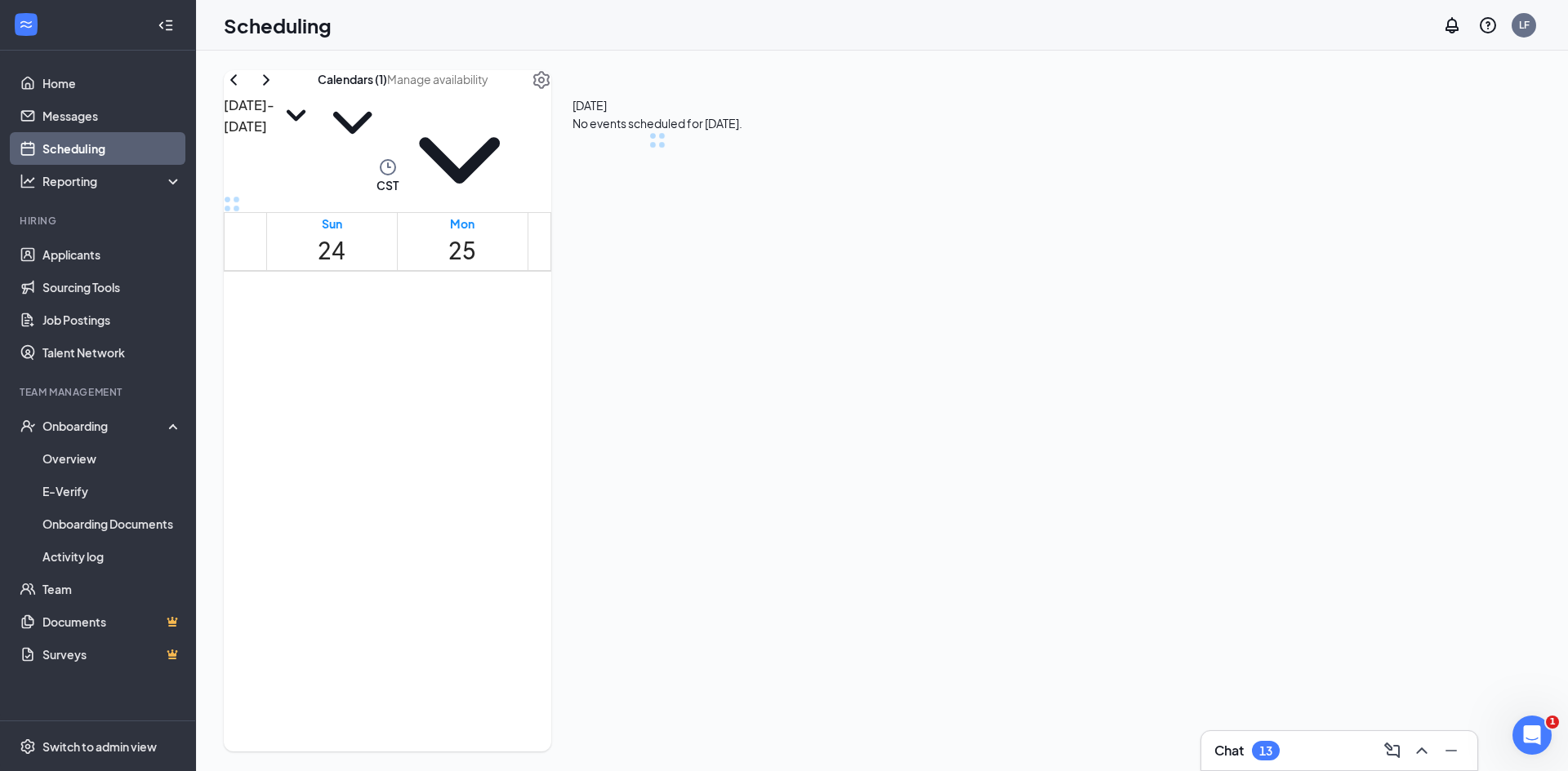
scroll to position [802, 0]
click at [115, 124] on link "Messages" at bounding box center [112, 116] width 139 height 32
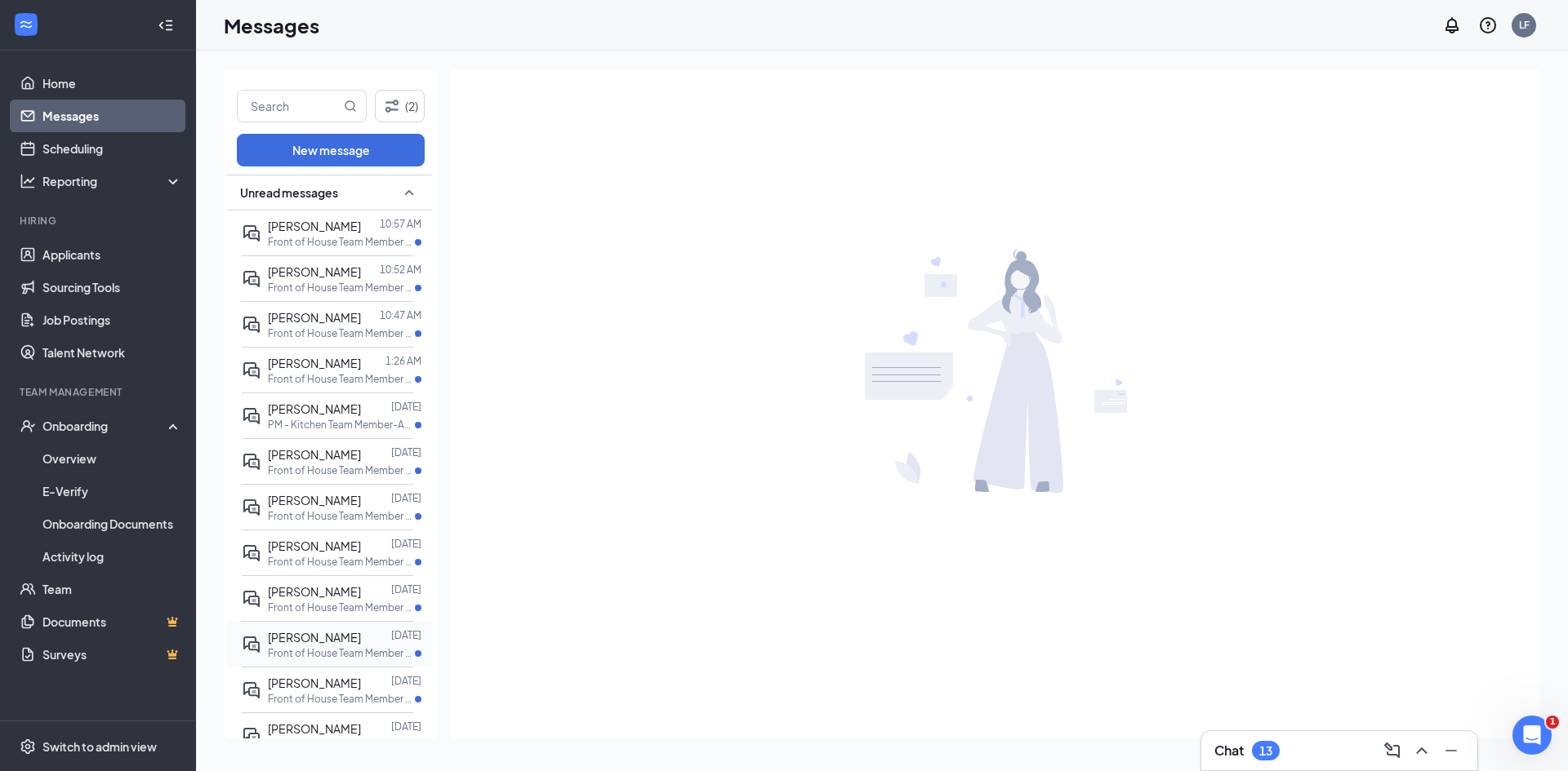
drag, startPoint x: 426, startPoint y: 447, endPoint x: 407, endPoint y: 482, distance: 39.8
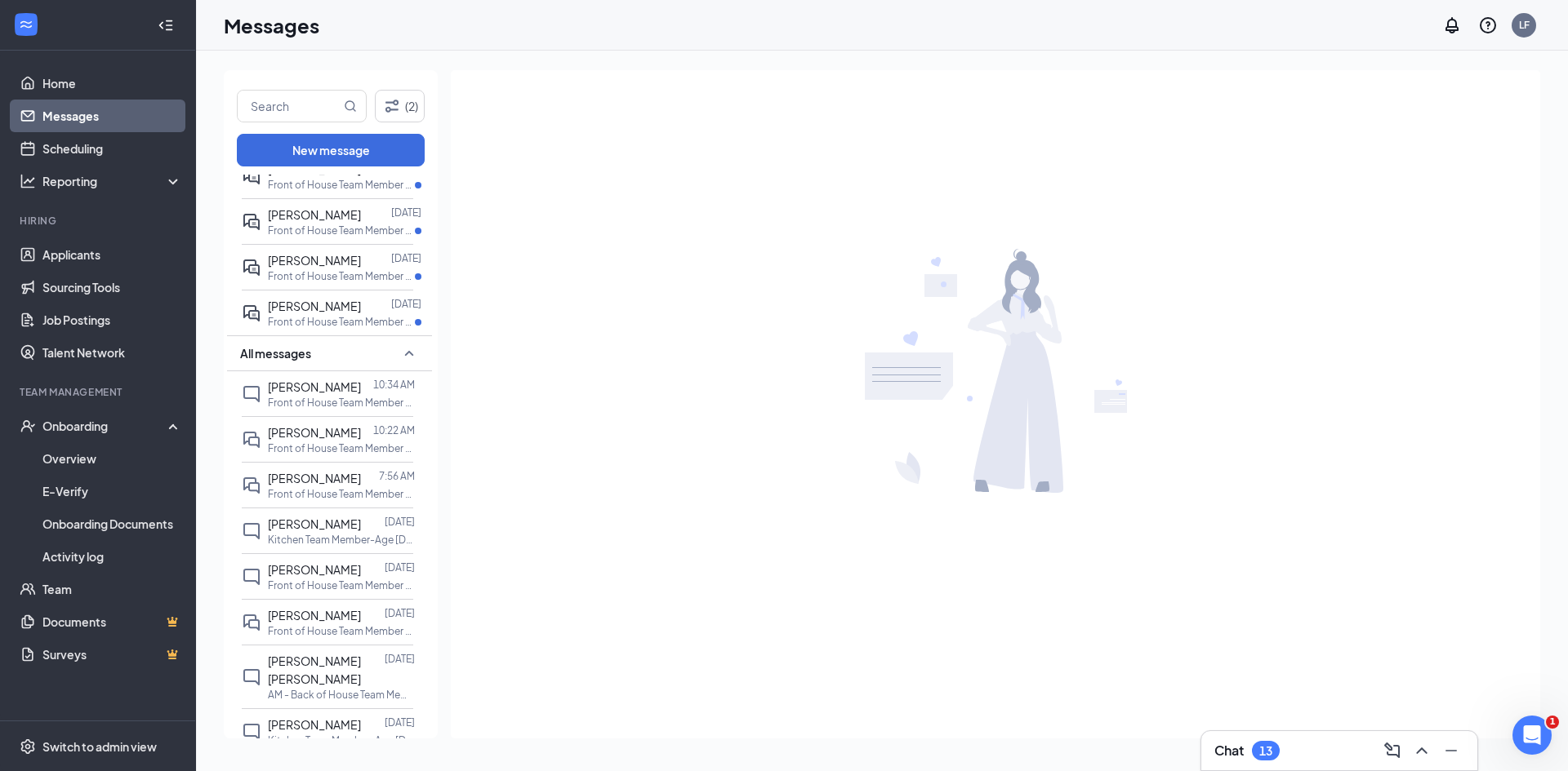
scroll to position [474, 0]
click at [278, 375] on span "[PERSON_NAME]" at bounding box center [314, 381] width 93 height 15
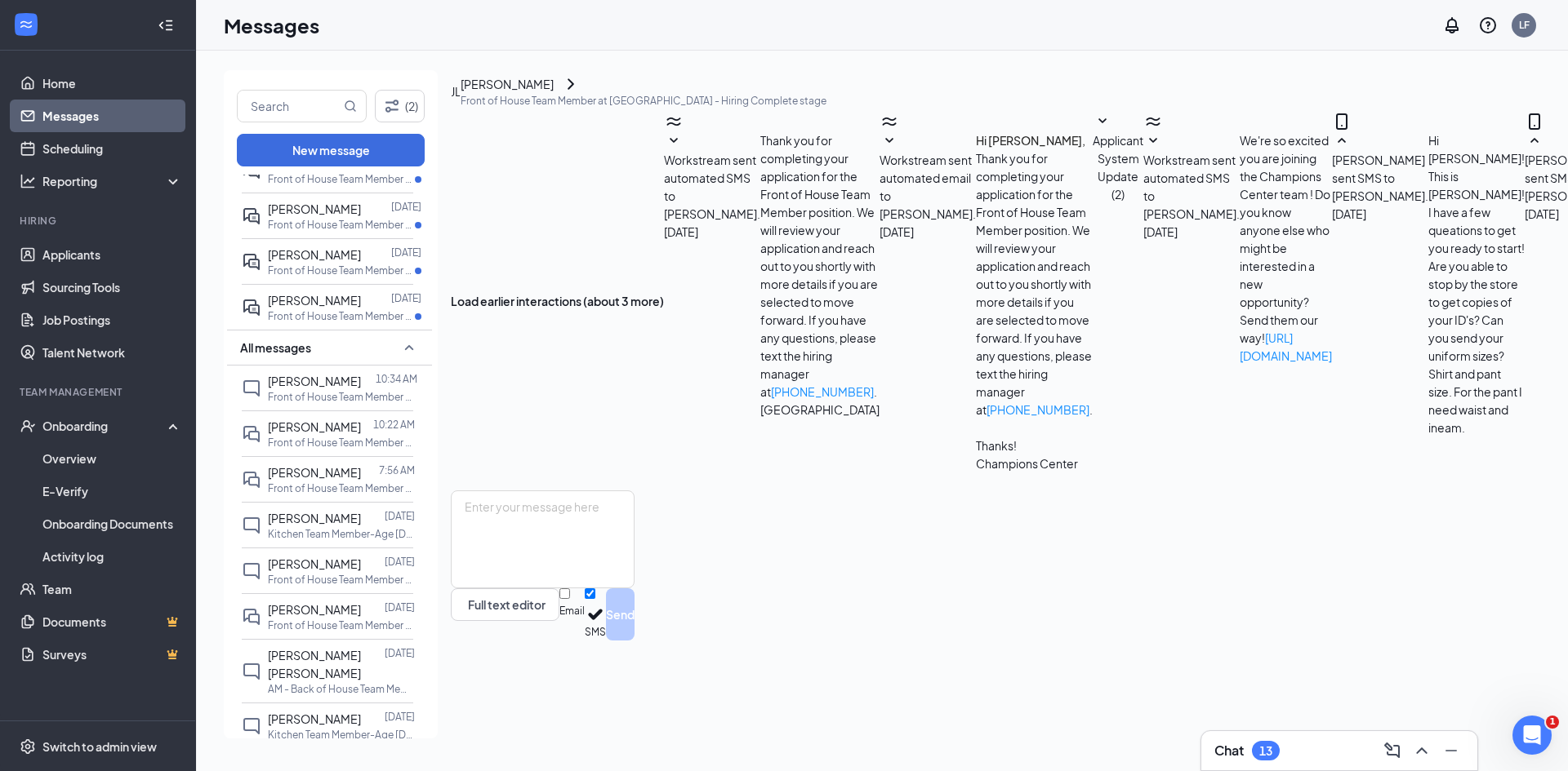
scroll to position [511, 0]
click at [541, 92] on div "[PERSON_NAME]" at bounding box center [506, 84] width 93 height 18
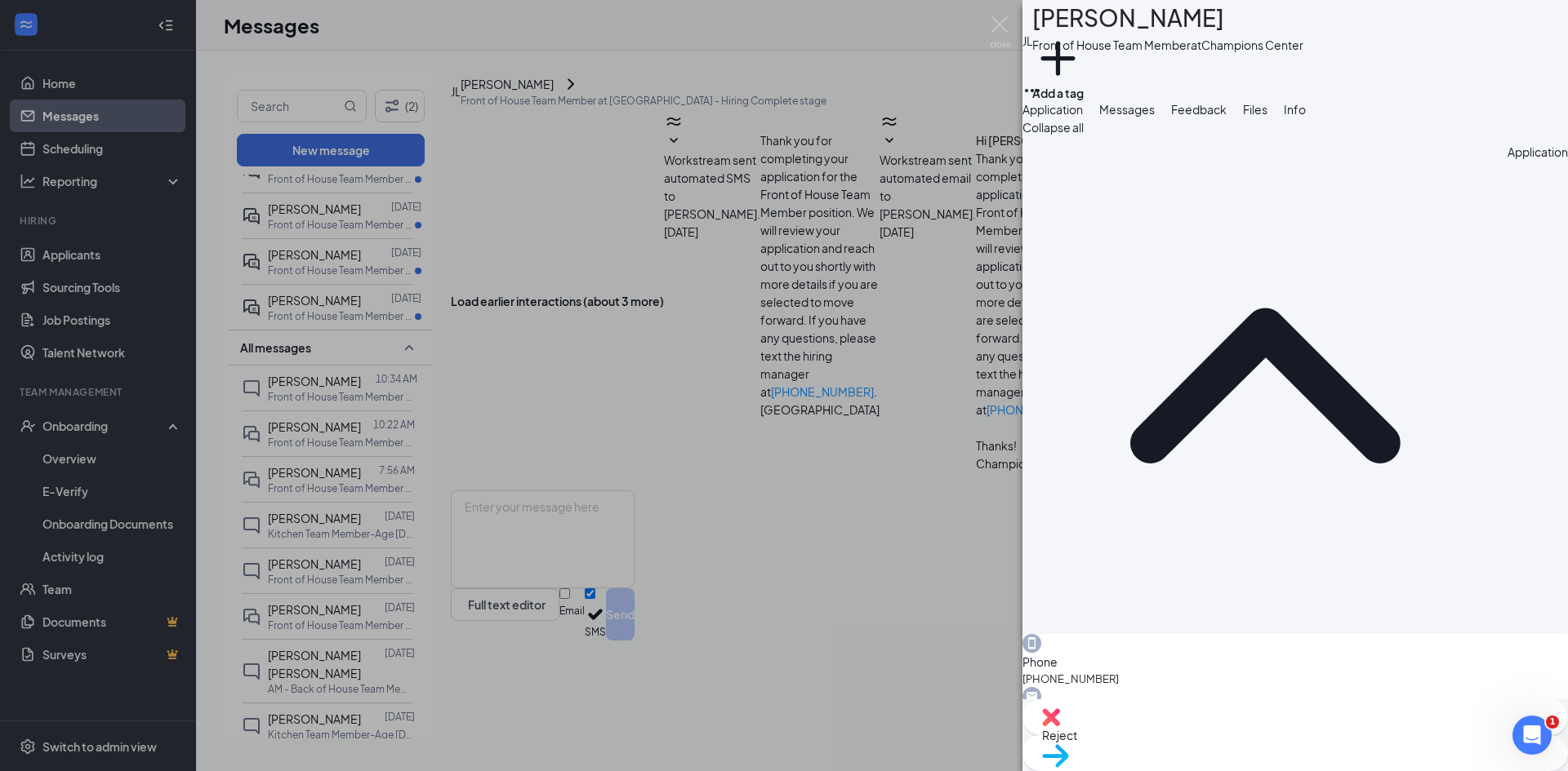
click at [1015, 26] on div "JL Jaxon Longoria Front of House Team Member at Champions Center Add a tag Appl…" at bounding box center [784, 386] width 1568 height 771
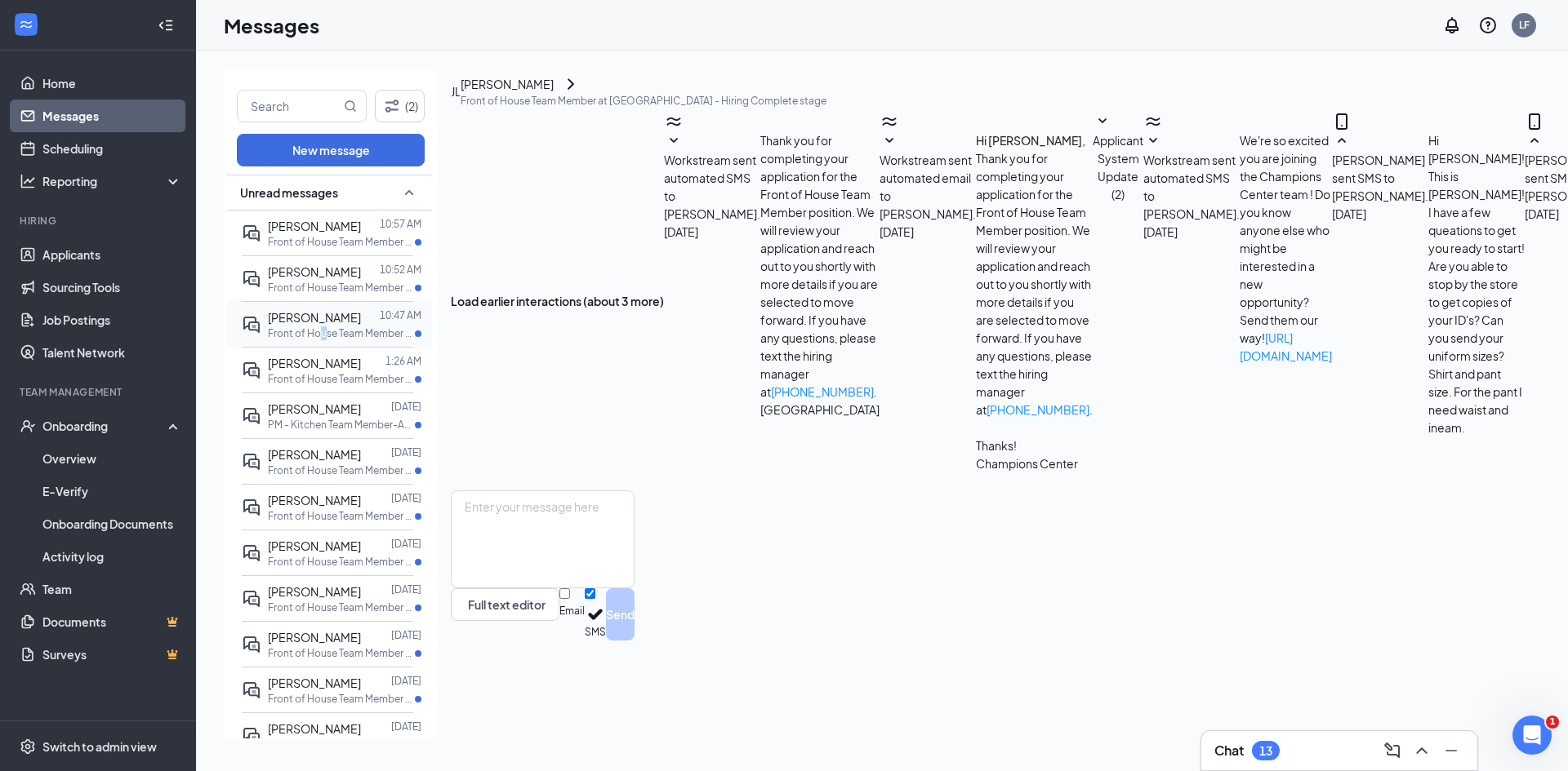
click at [323, 328] on p "Front of House Team Member at [GEOGRAPHIC_DATA]" at bounding box center [341, 334] width 147 height 14
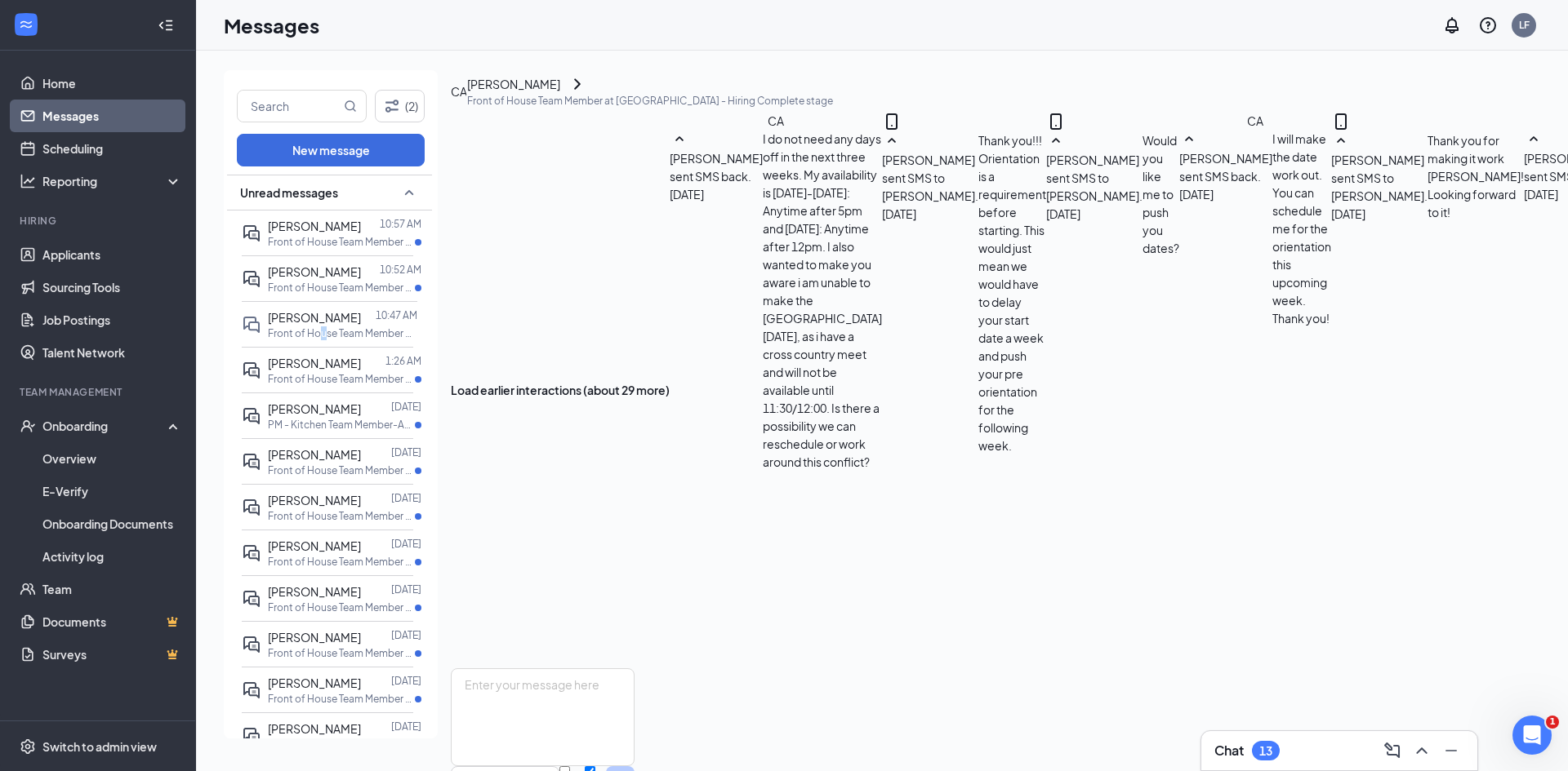
scroll to position [634, 0]
drag, startPoint x: 625, startPoint y: 637, endPoint x: 609, endPoint y: 642, distance: 16.8
click at [615, 668] on textarea at bounding box center [542, 717] width 183 height 98
type textarea "B"
type textarea "Absolutely! It's my pleasure!"
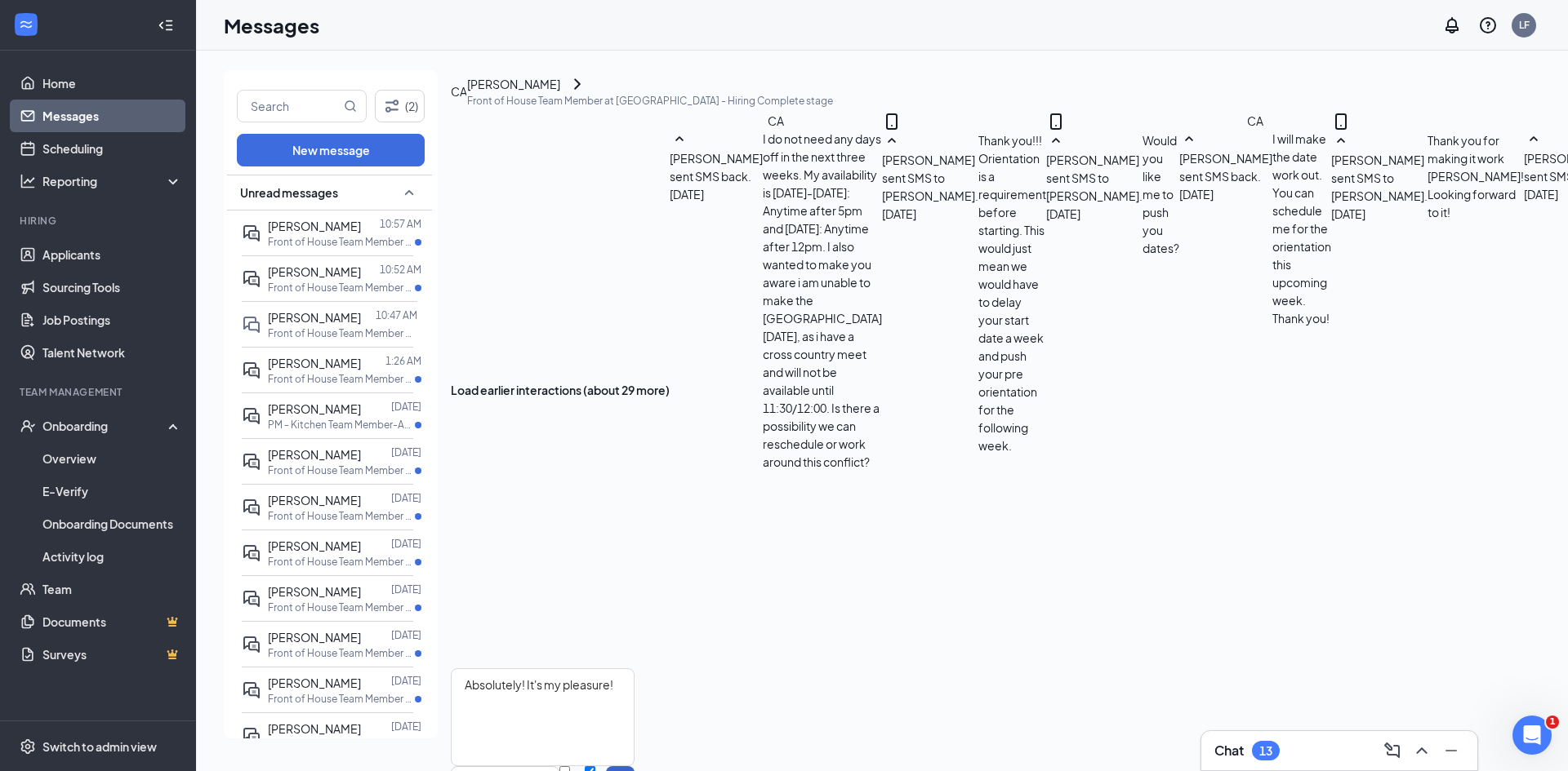
click at [357, 242] on p "Front of House Team Member at [GEOGRAPHIC_DATA]" at bounding box center [341, 242] width 147 height 14
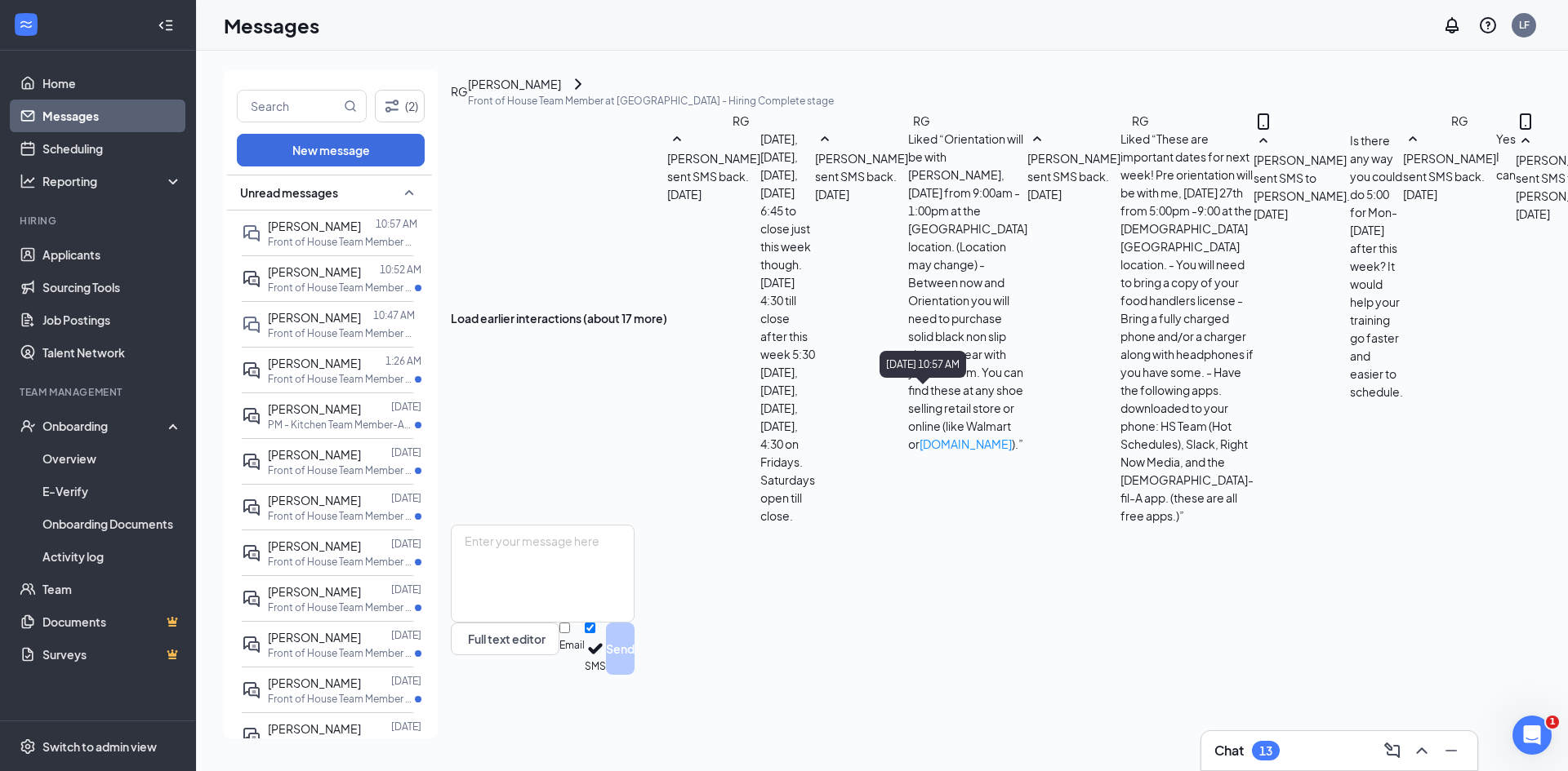
scroll to position [688, 0]
click at [595, 623] on textarea at bounding box center [542, 574] width 183 height 98
type textarea "Perfect! Thank you!"
click at [635, 675] on button "Send" at bounding box center [619, 648] width 28 height 52
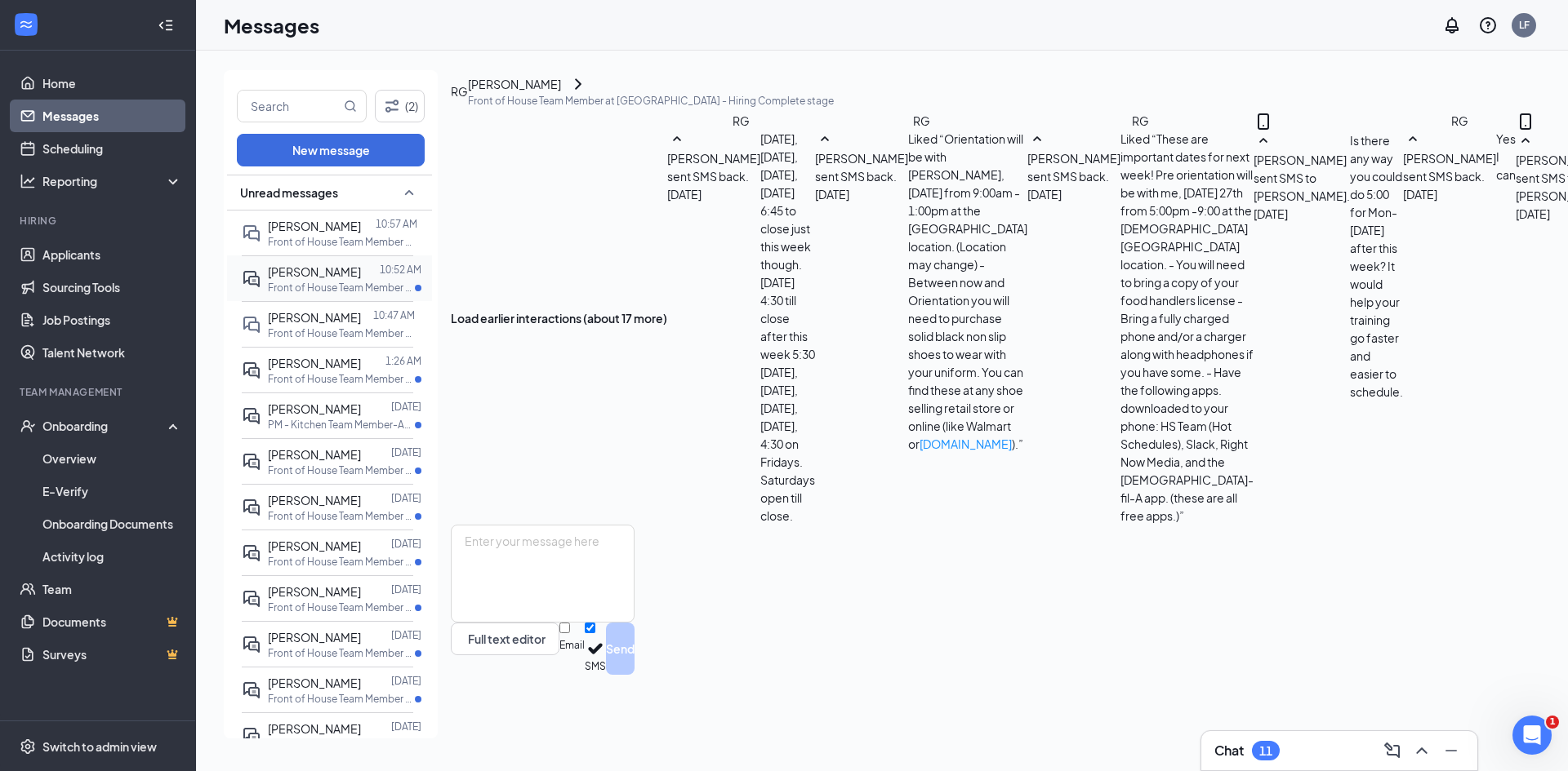
click at [306, 283] on p "Front of House Team Member at [GEOGRAPHIC_DATA]" at bounding box center [341, 287] width 147 height 14
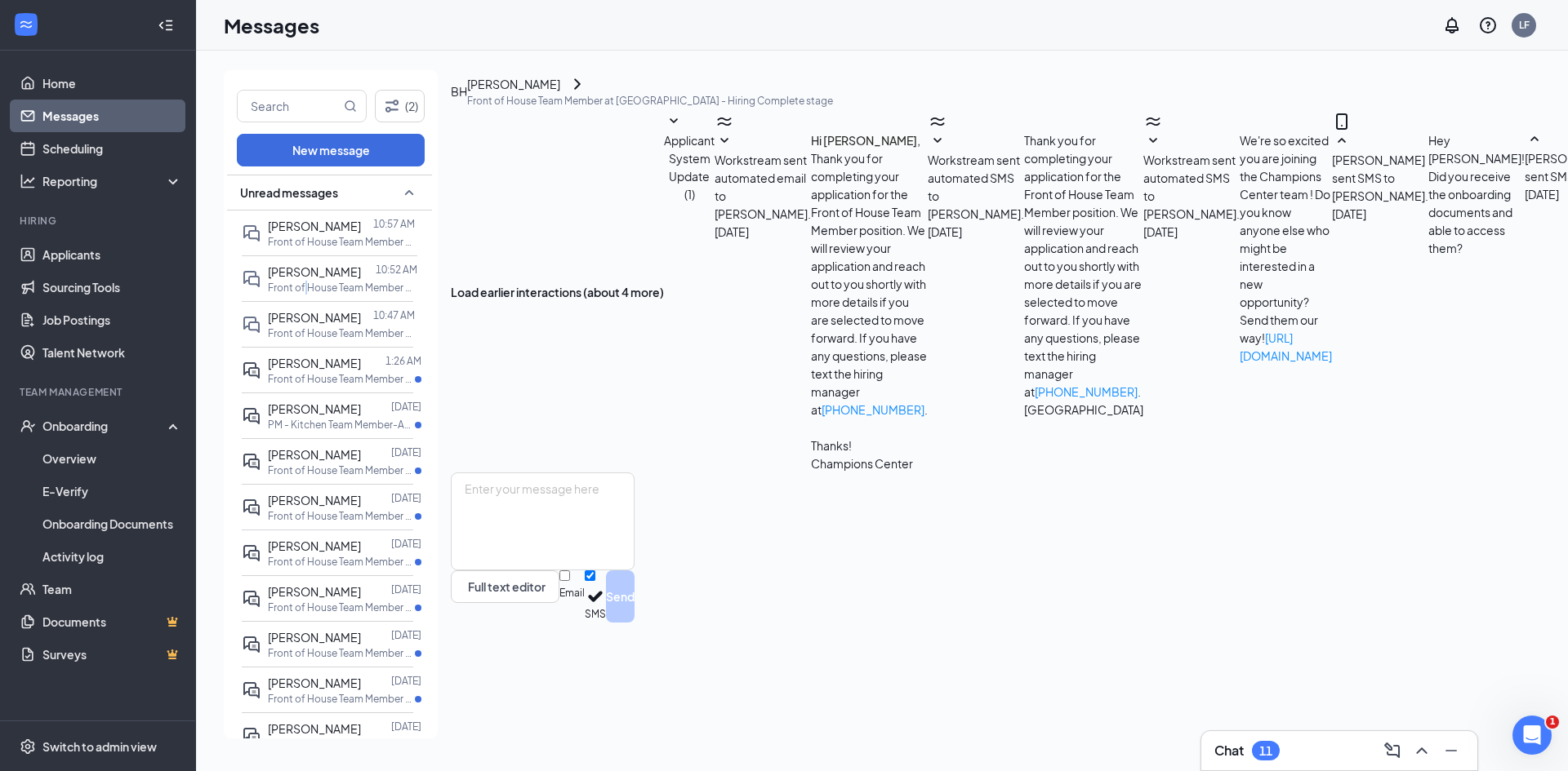
scroll to position [401, 0]
click at [635, 571] on textarea at bounding box center [542, 522] width 183 height 98
type textarea "I"
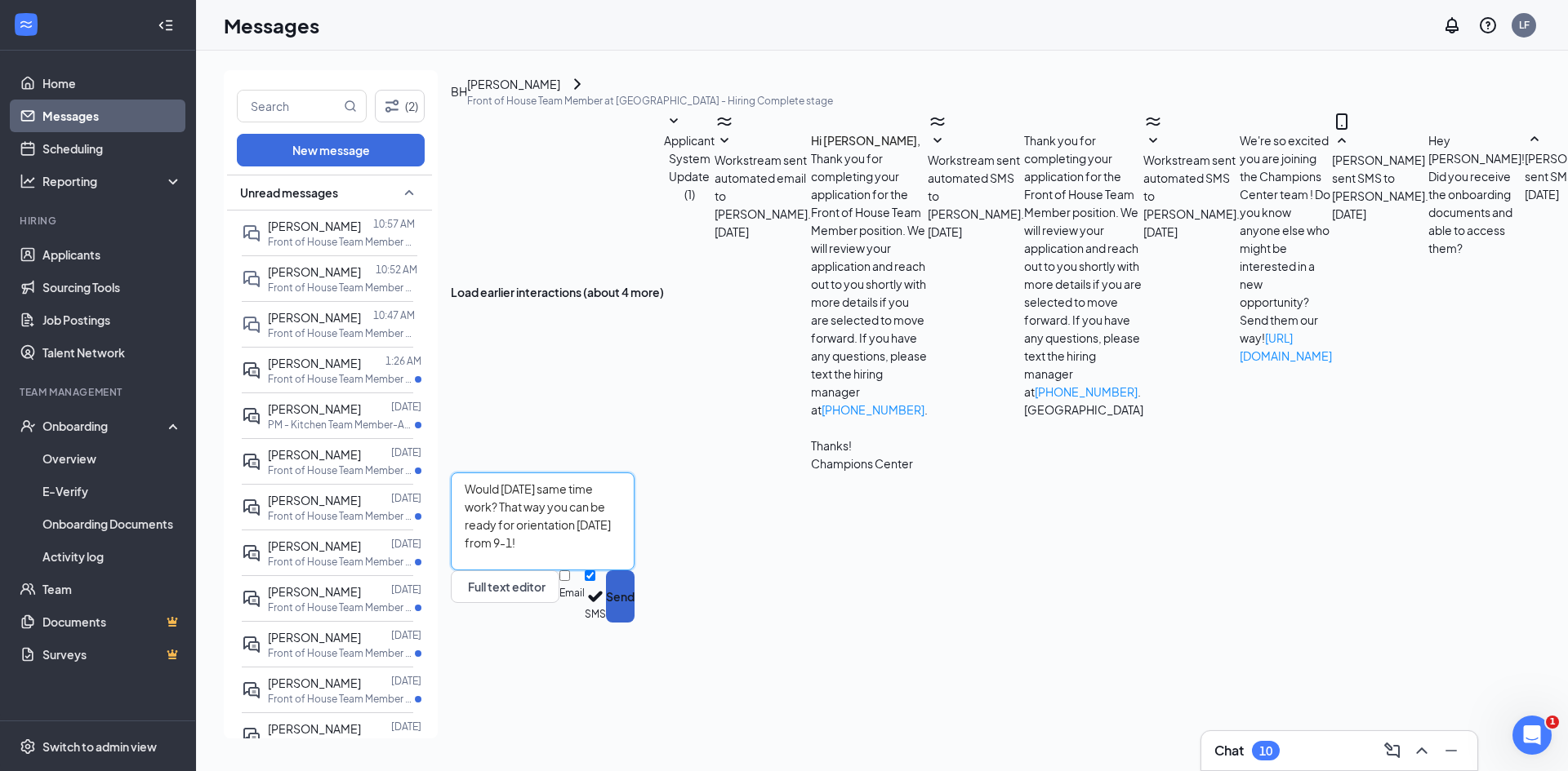
type textarea "Would Friday same time work? That way you can be ready for orientation on Satur…"
click at [635, 623] on button "Send" at bounding box center [619, 596] width 28 height 52
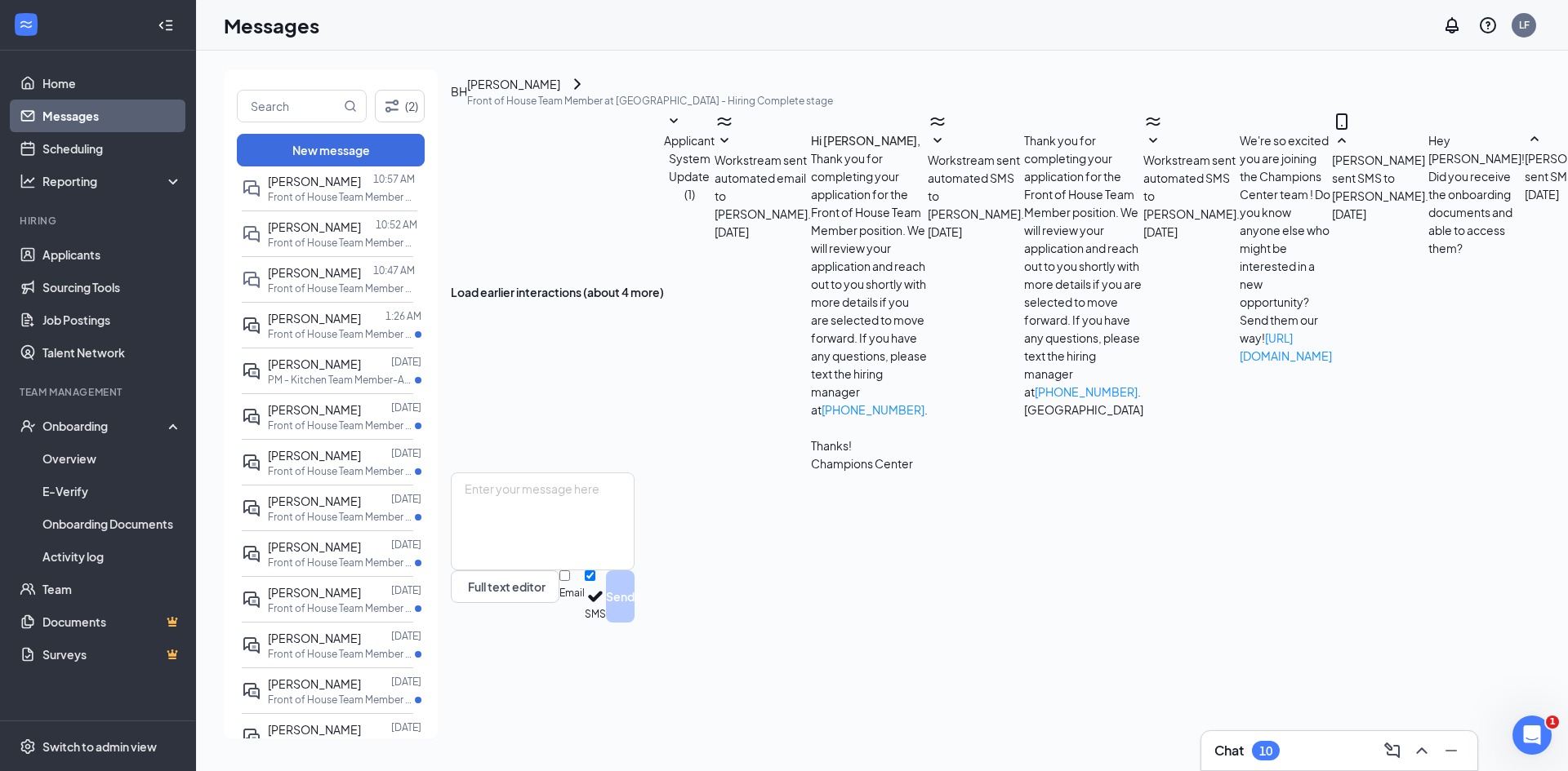
scroll to position [0, 0]
click at [311, 324] on span "[PERSON_NAME]" at bounding box center [314, 317] width 93 height 15
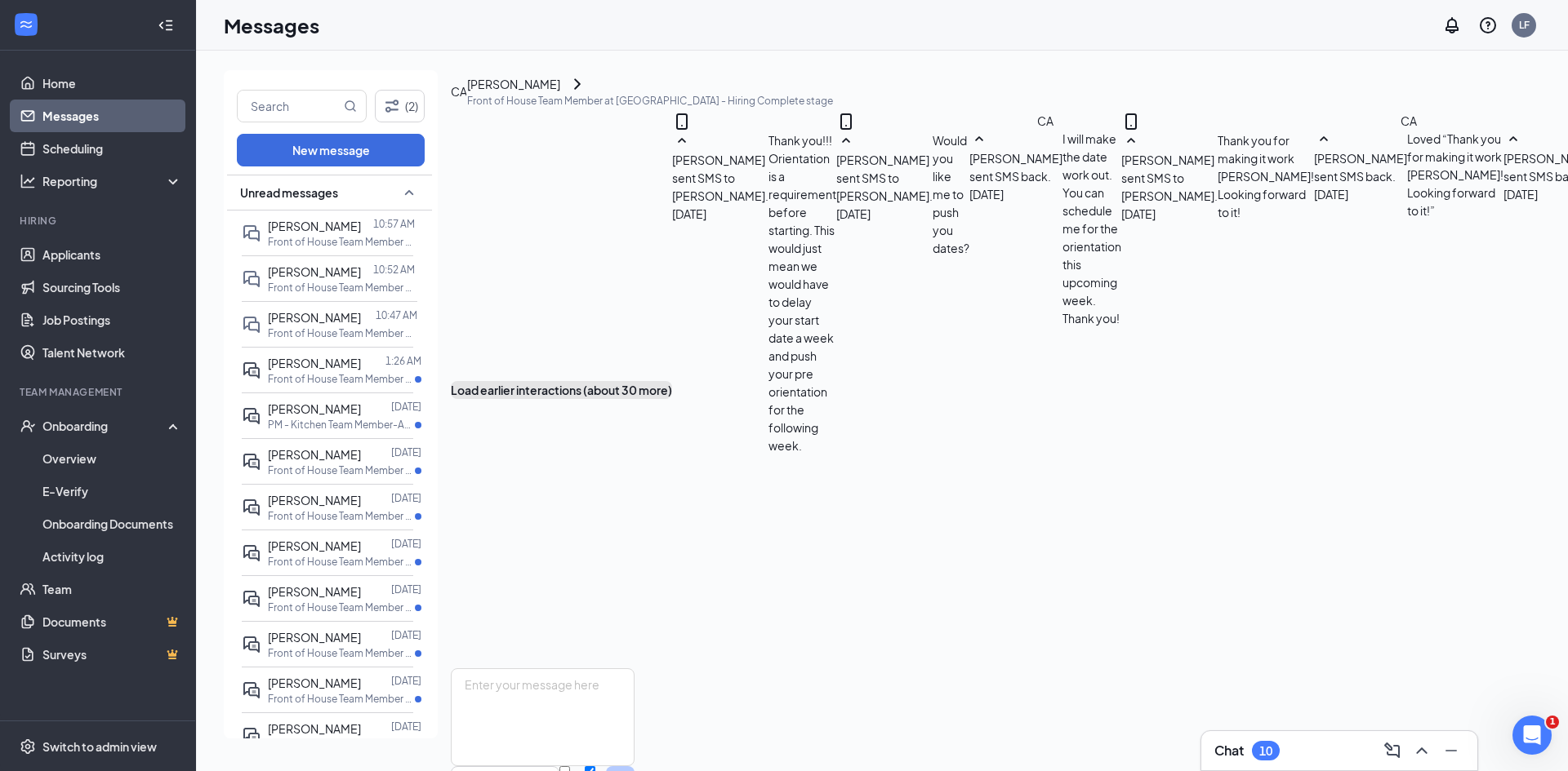
click at [672, 382] on button "Load earlier interactions (about 30 more)" at bounding box center [560, 390] width 221 height 18
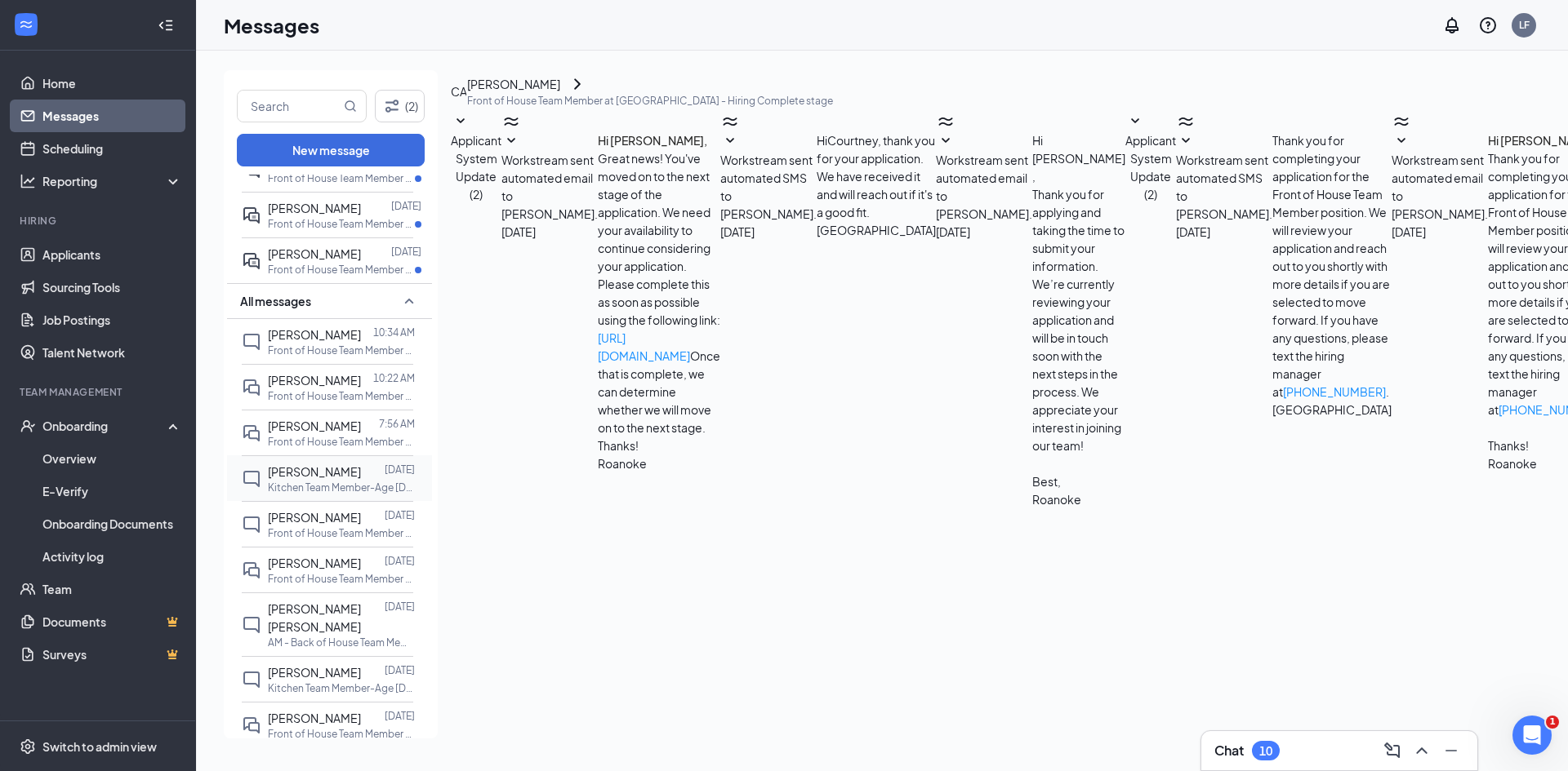
scroll to position [514, 0]
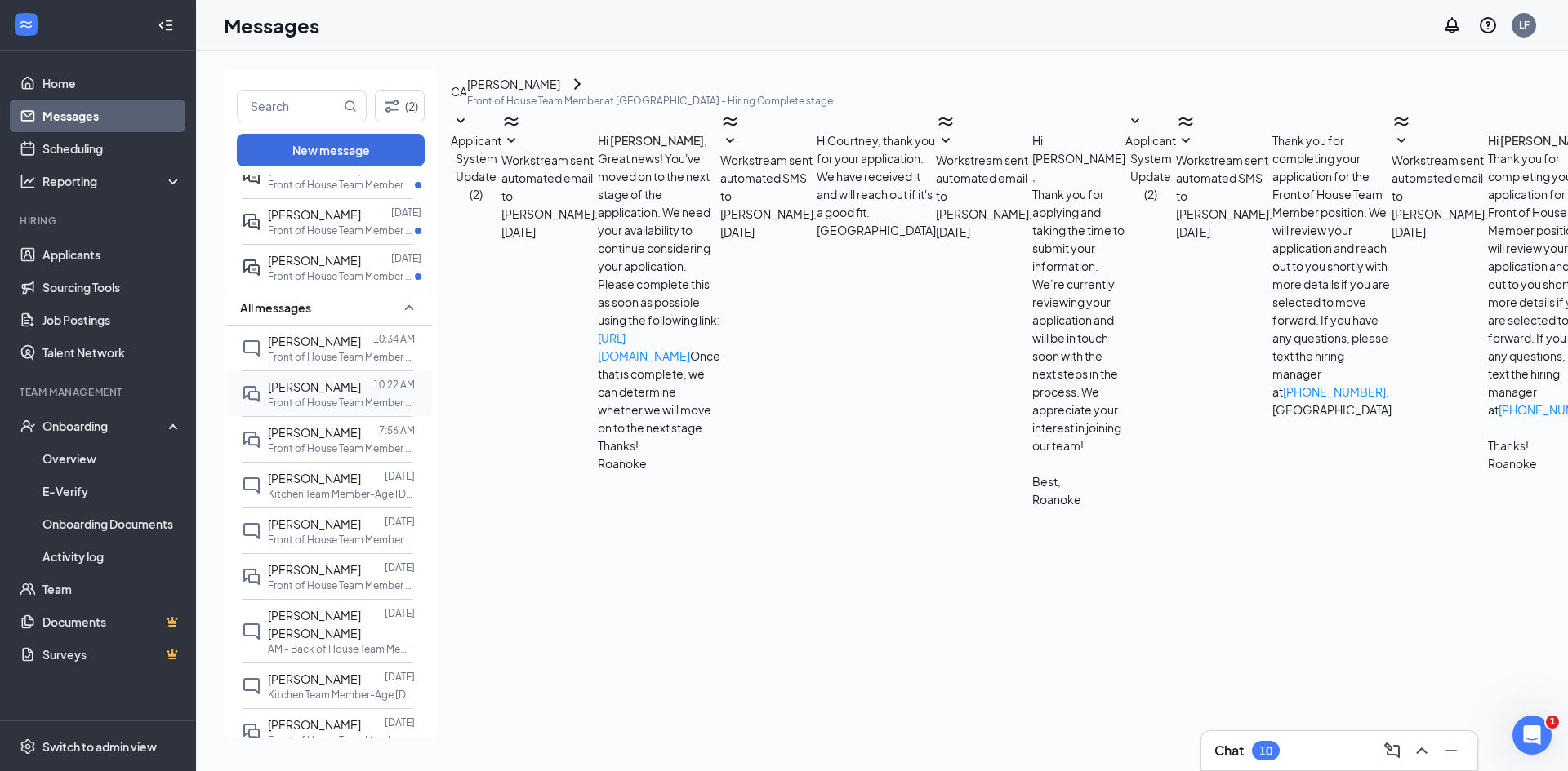
click at [338, 396] on p "Front of House Team Member at [GEOGRAPHIC_DATA]" at bounding box center [341, 403] width 147 height 14
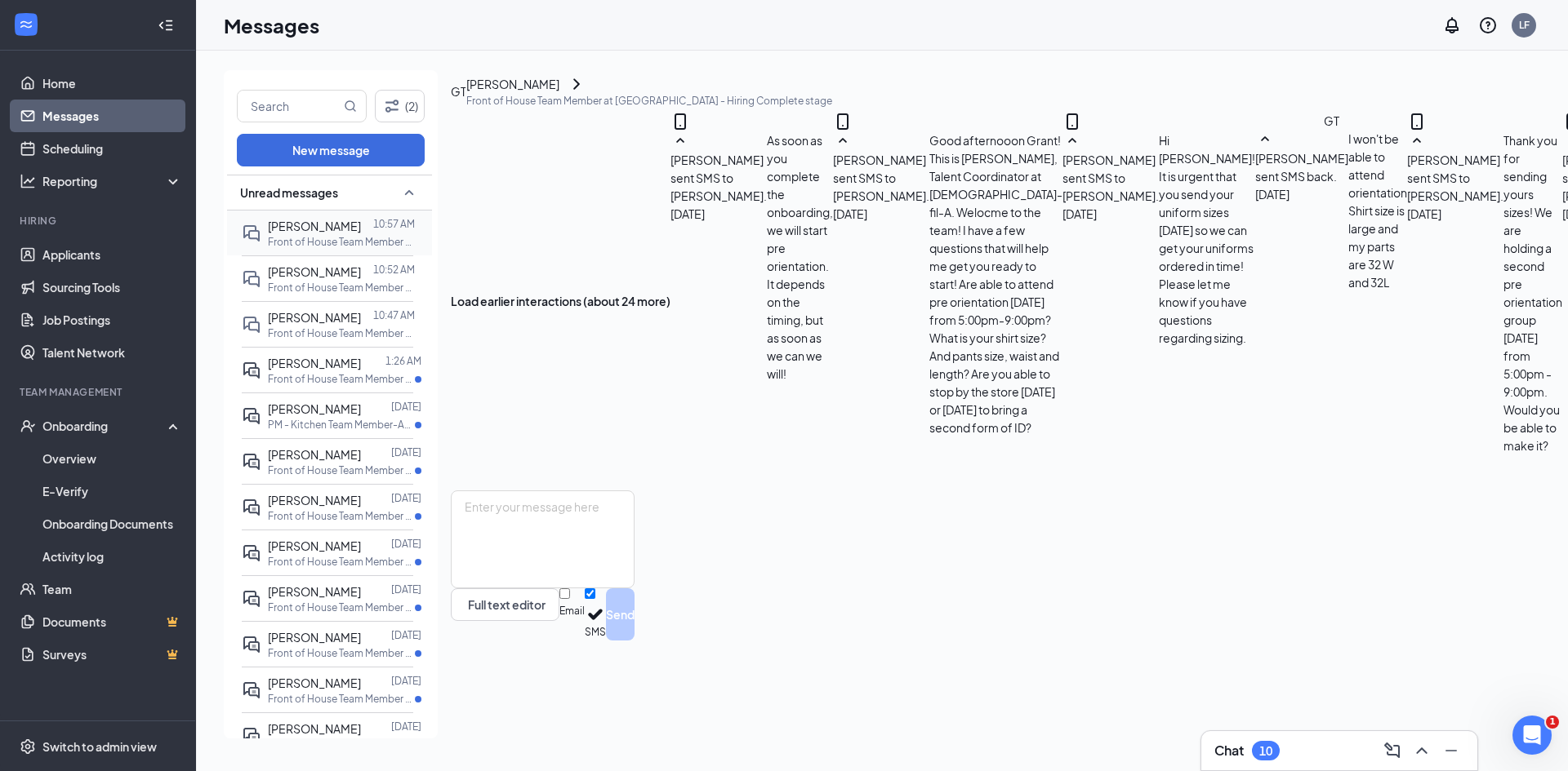
click at [361, 232] on div at bounding box center [367, 226] width 12 height 18
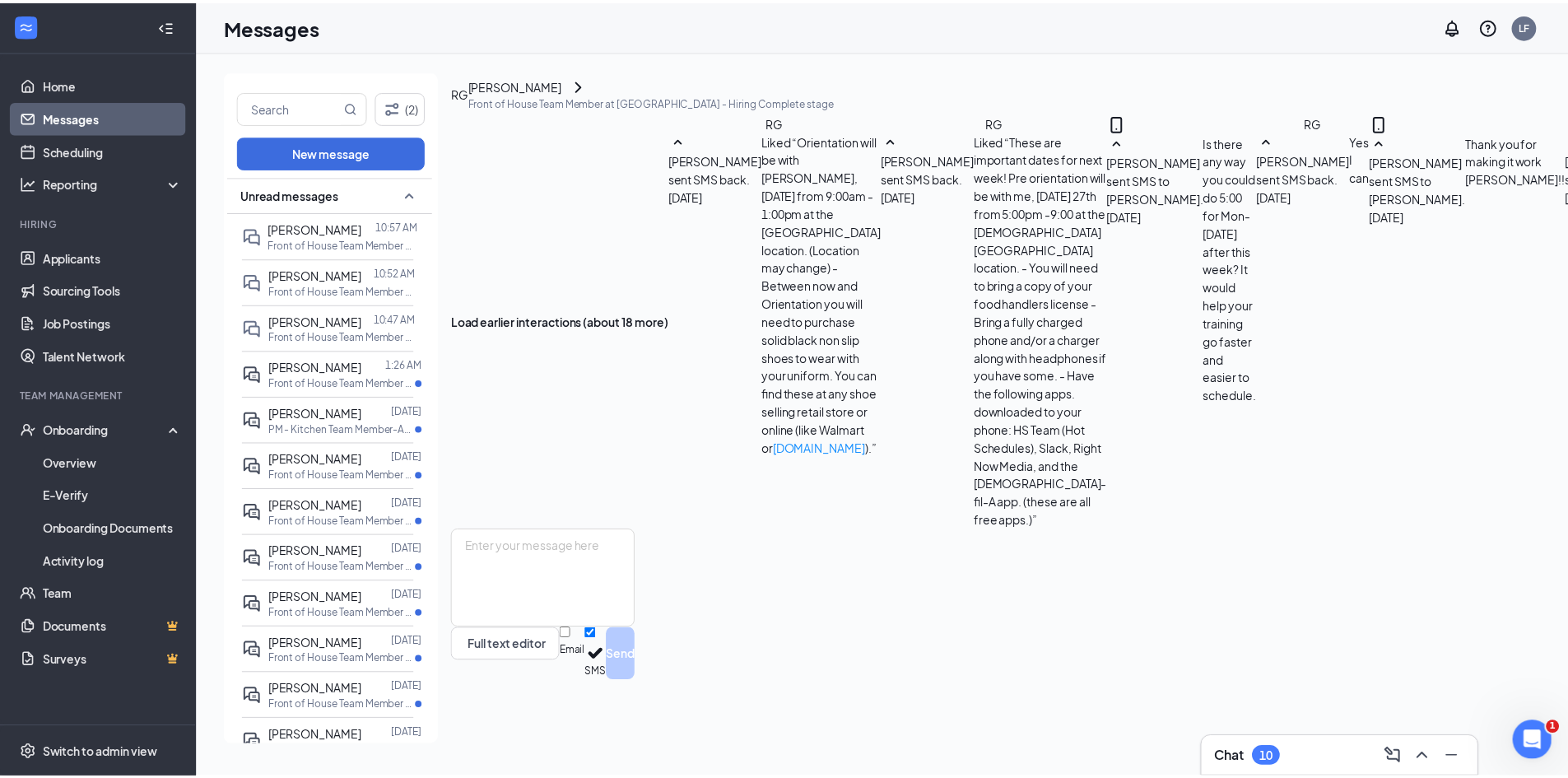
scroll to position [675, 0]
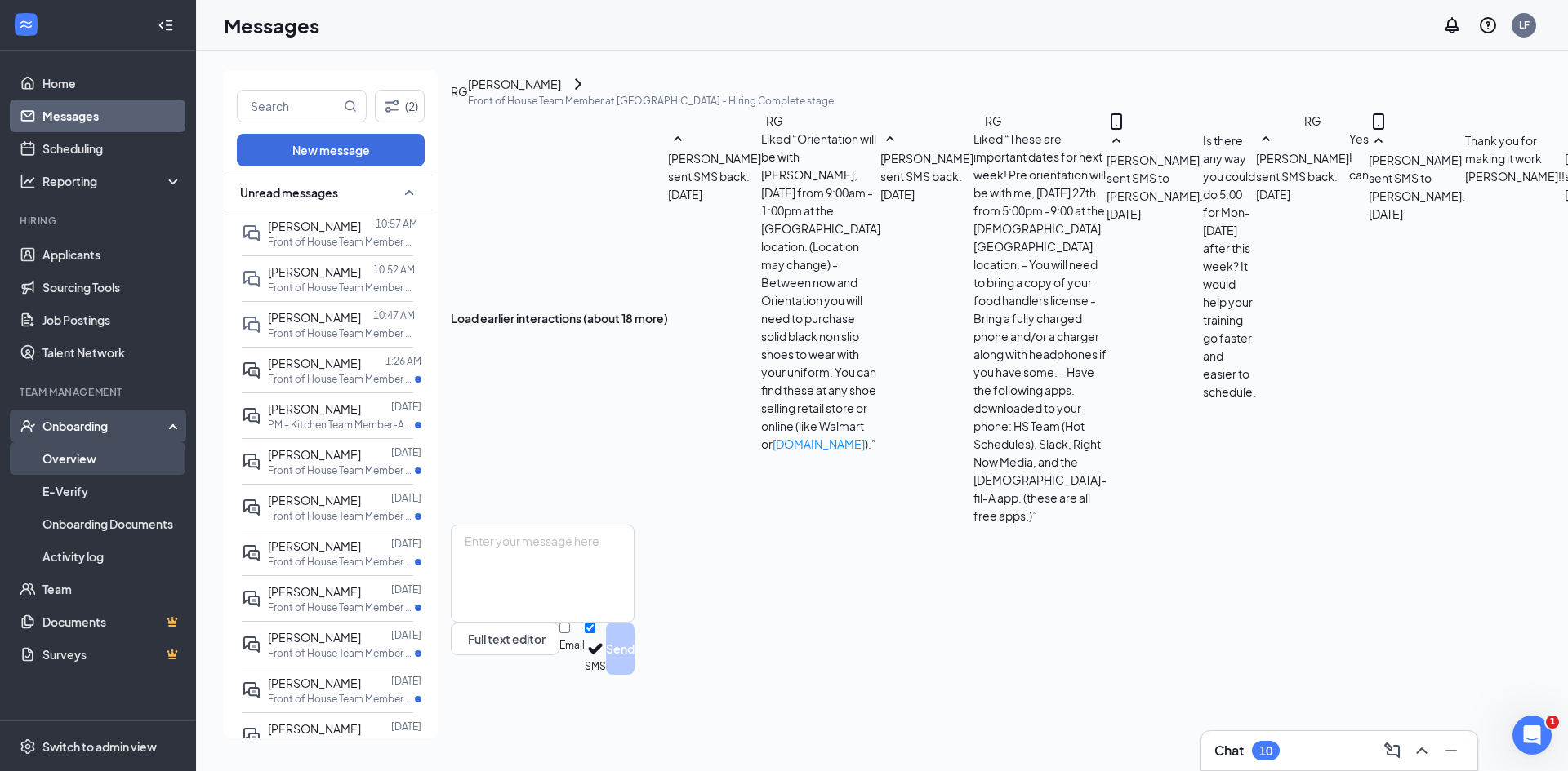
click at [68, 463] on link "Overview" at bounding box center [112, 458] width 139 height 32
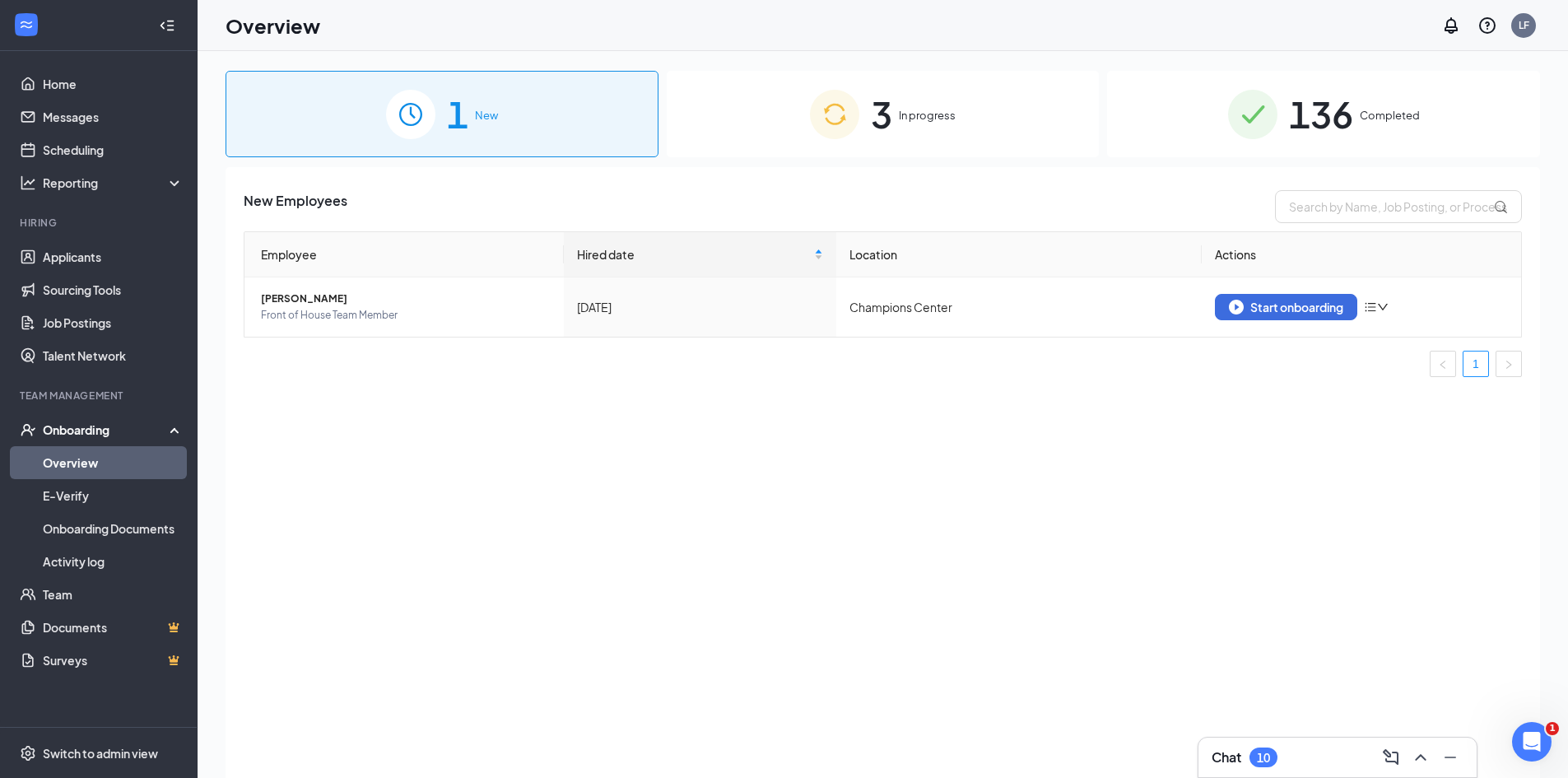
click at [1002, 120] on div "3 In progress" at bounding box center [883, 114] width 433 height 86
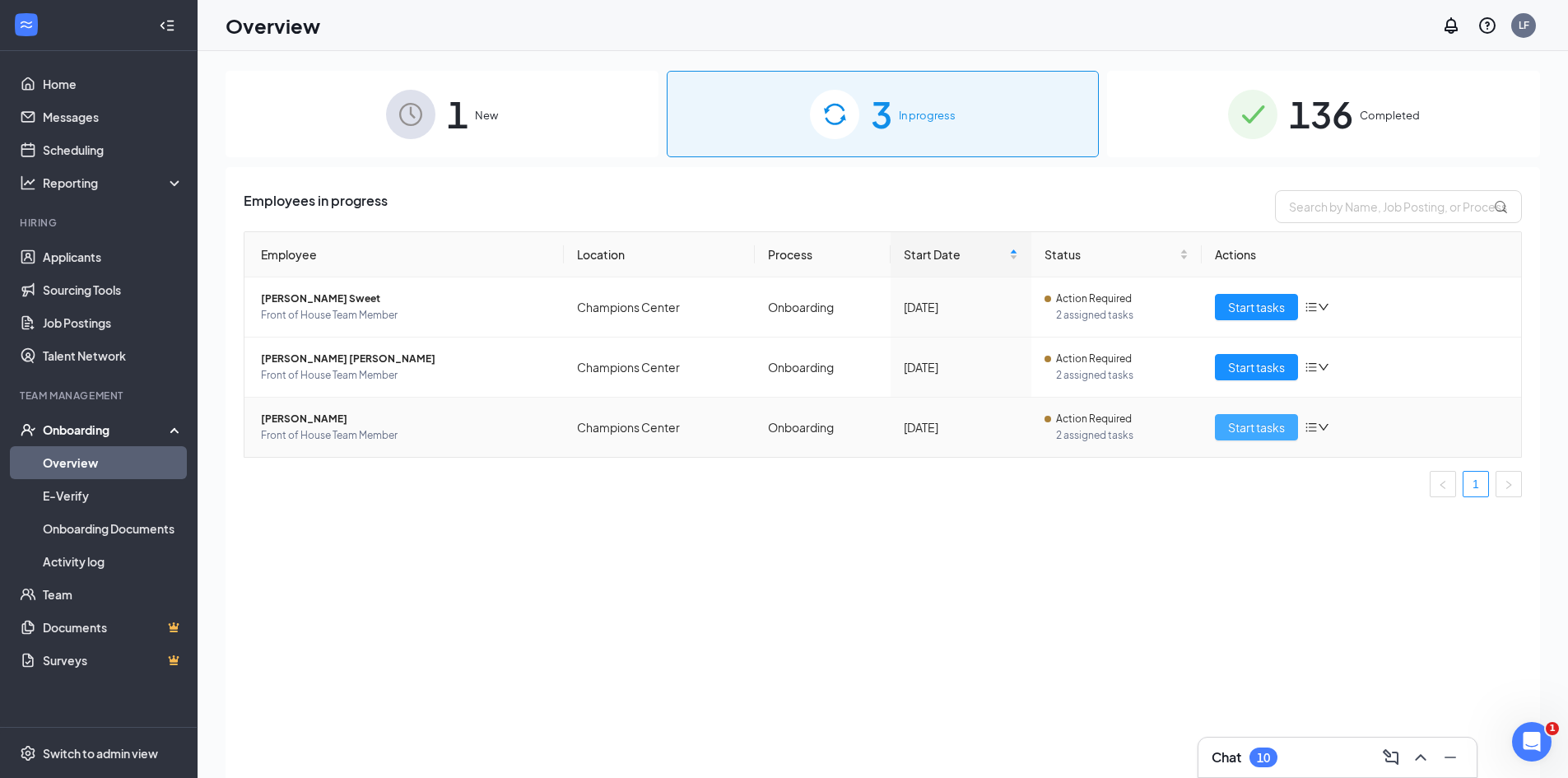
click at [1246, 415] on button "Start tasks" at bounding box center [1256, 428] width 83 height 27
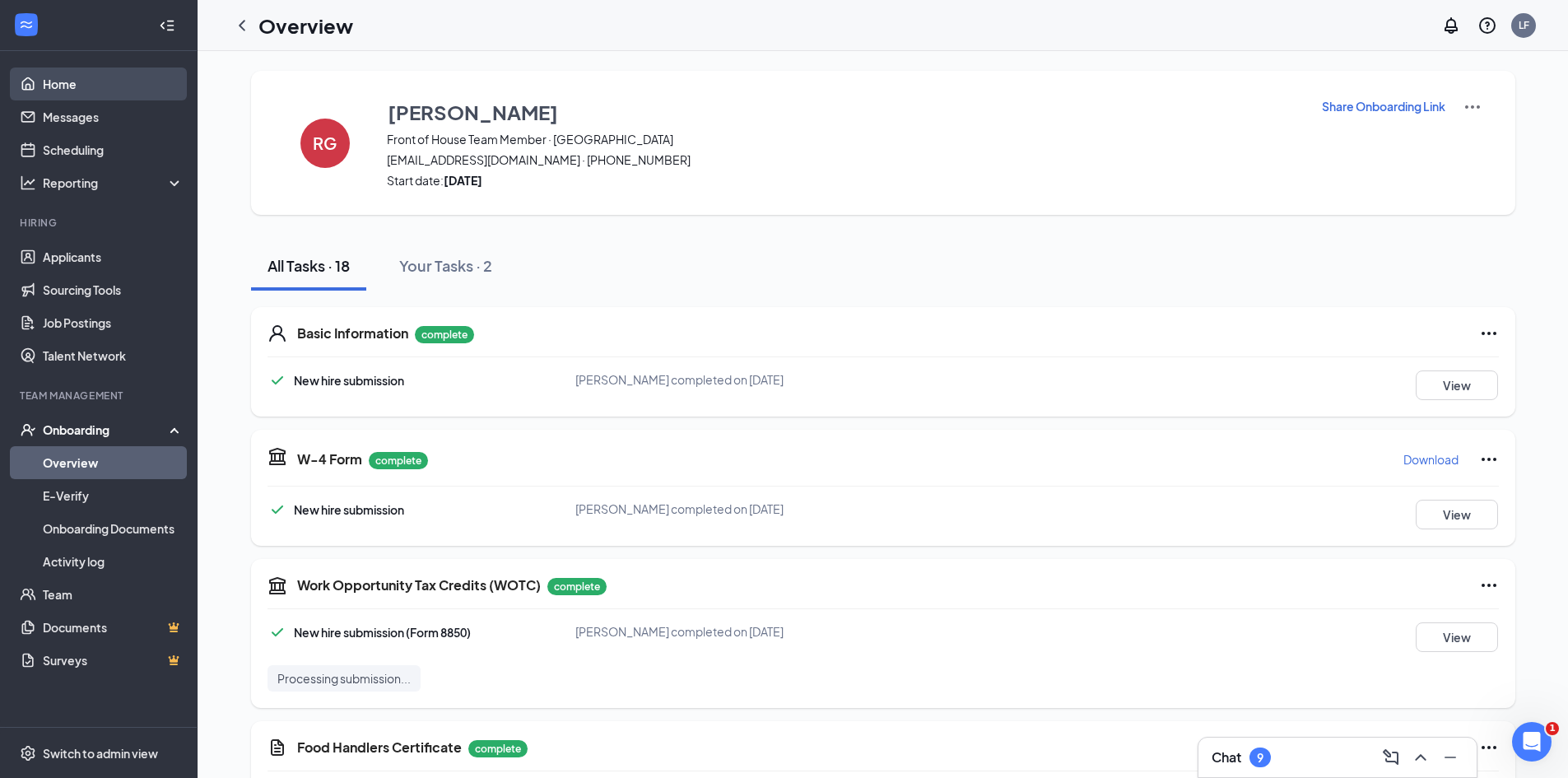
click at [79, 83] on link "Home" at bounding box center [113, 83] width 140 height 33
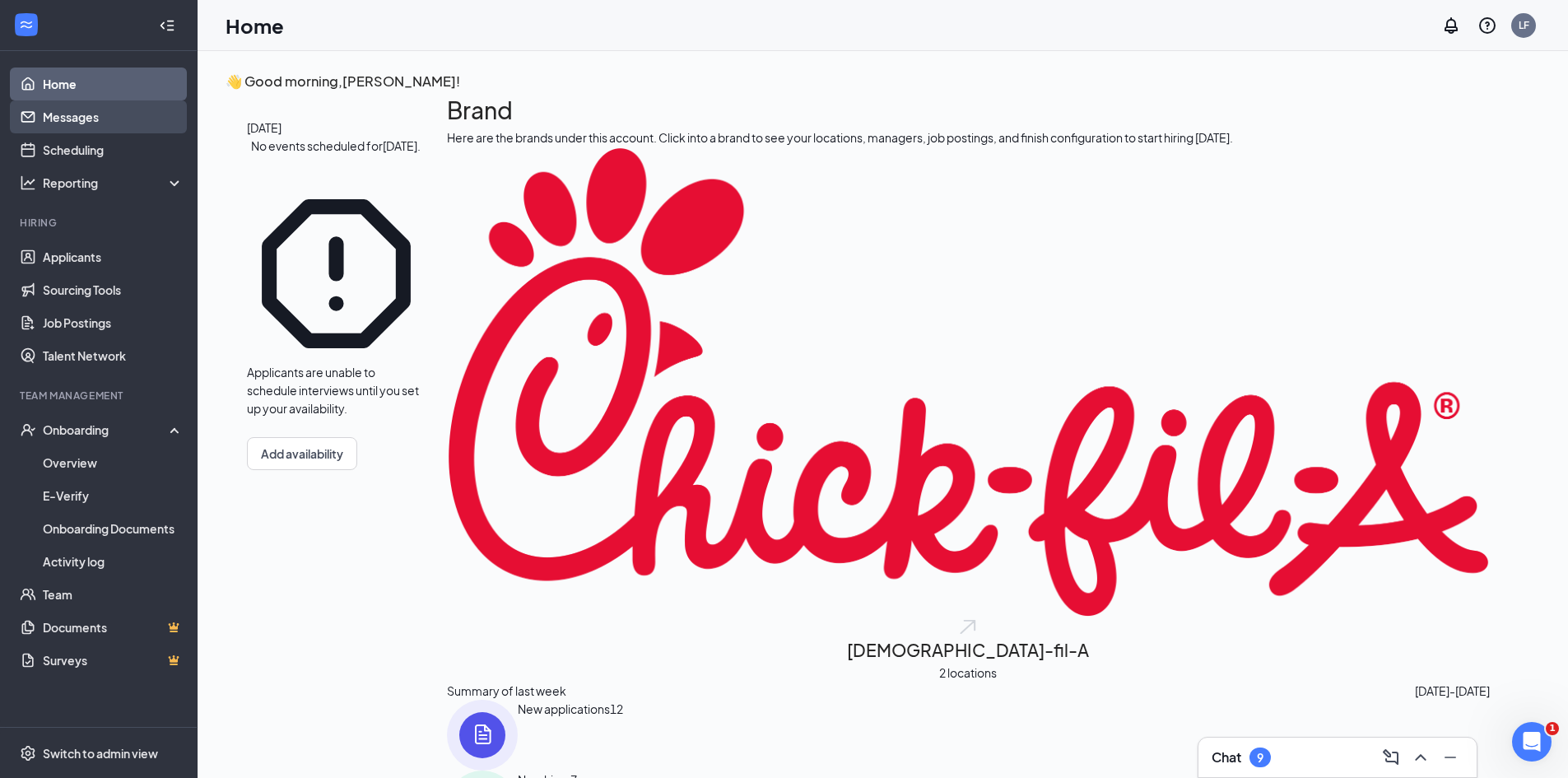
click at [85, 114] on link "Messages" at bounding box center [113, 117] width 140 height 33
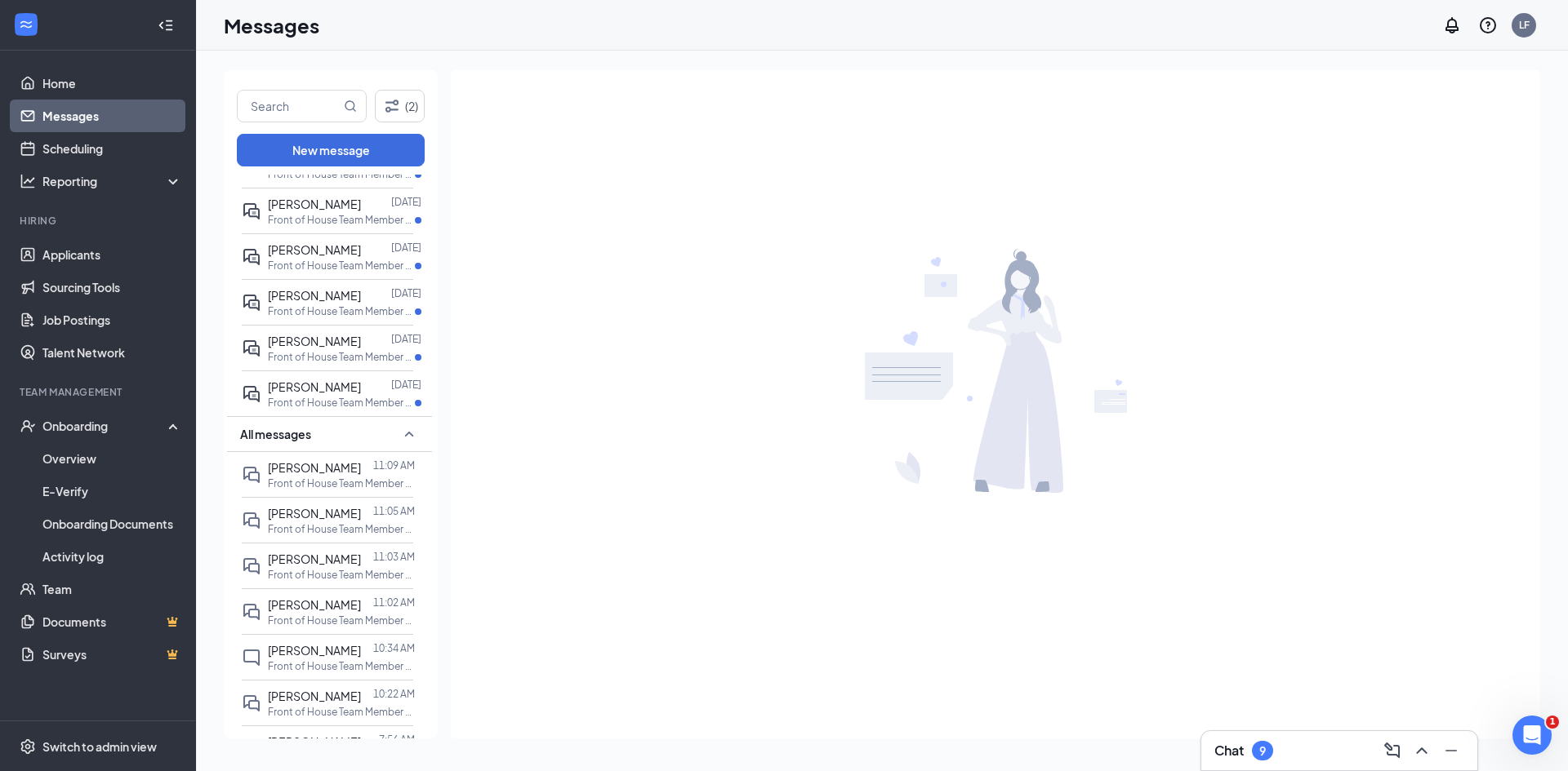
scroll to position [193, 0]
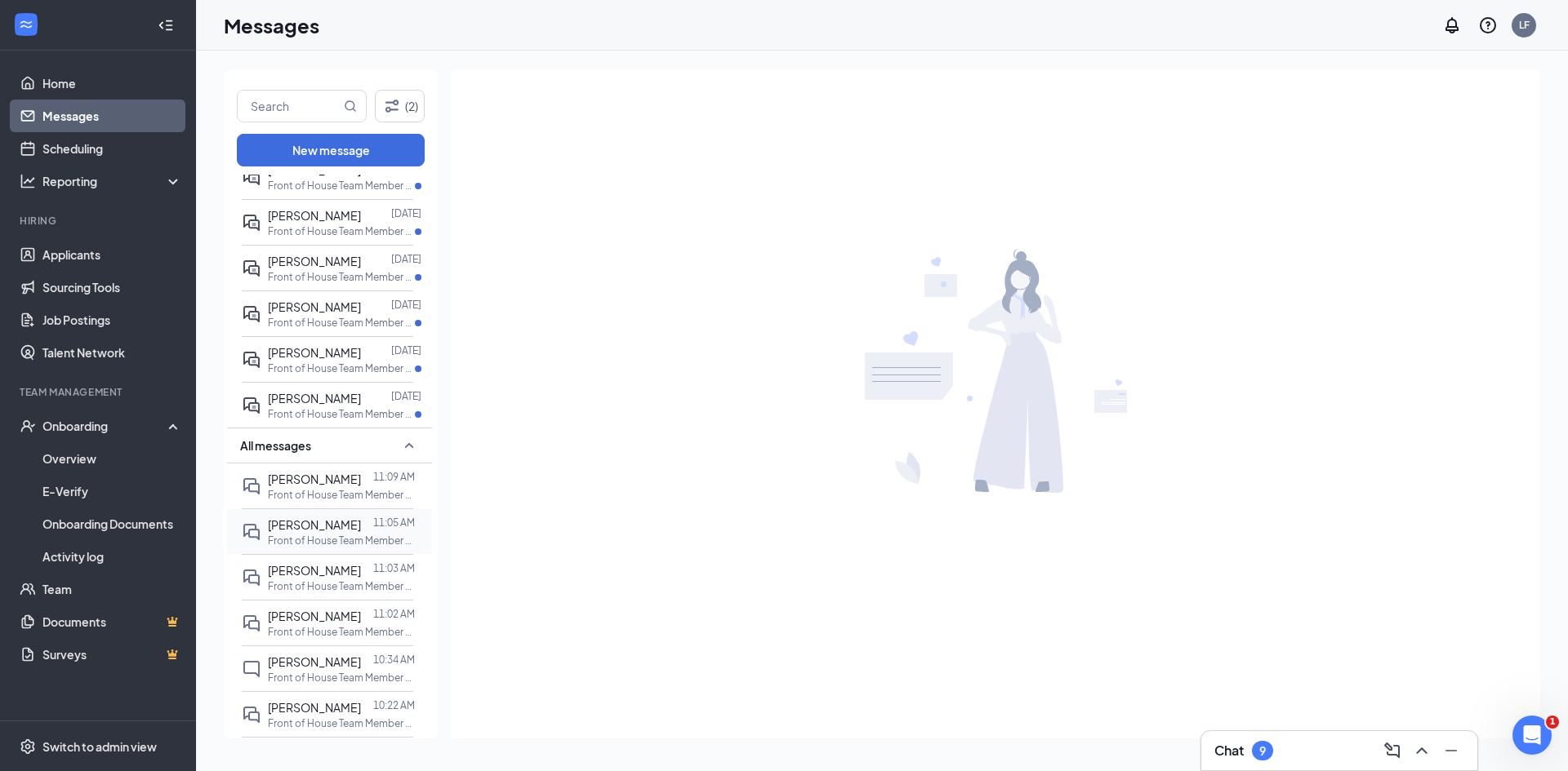
click at [293, 519] on span "[PERSON_NAME]" at bounding box center [314, 525] width 93 height 15
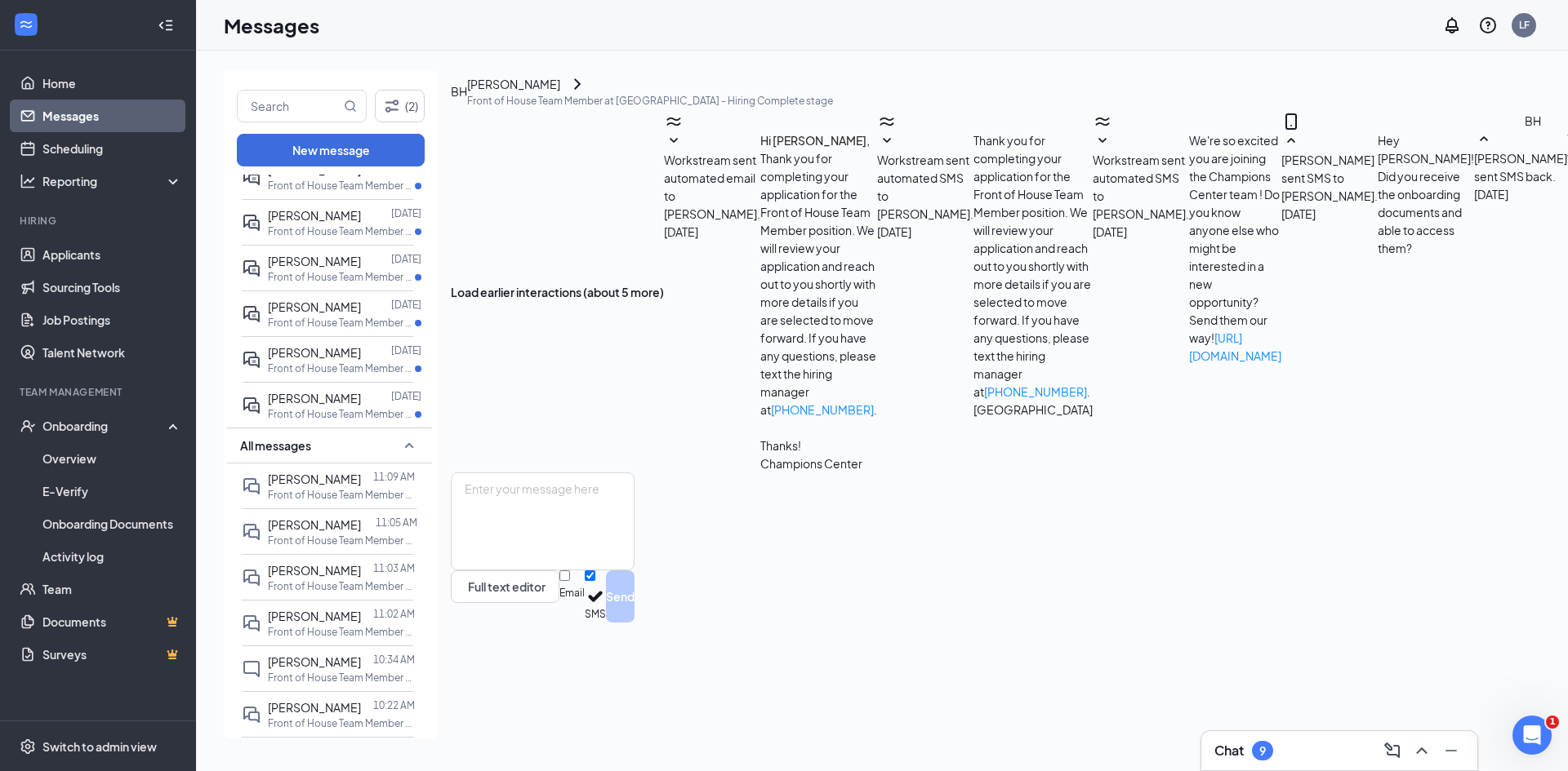
scroll to position [442, 0]
